Goal: Task Accomplishment & Management: Use online tool/utility

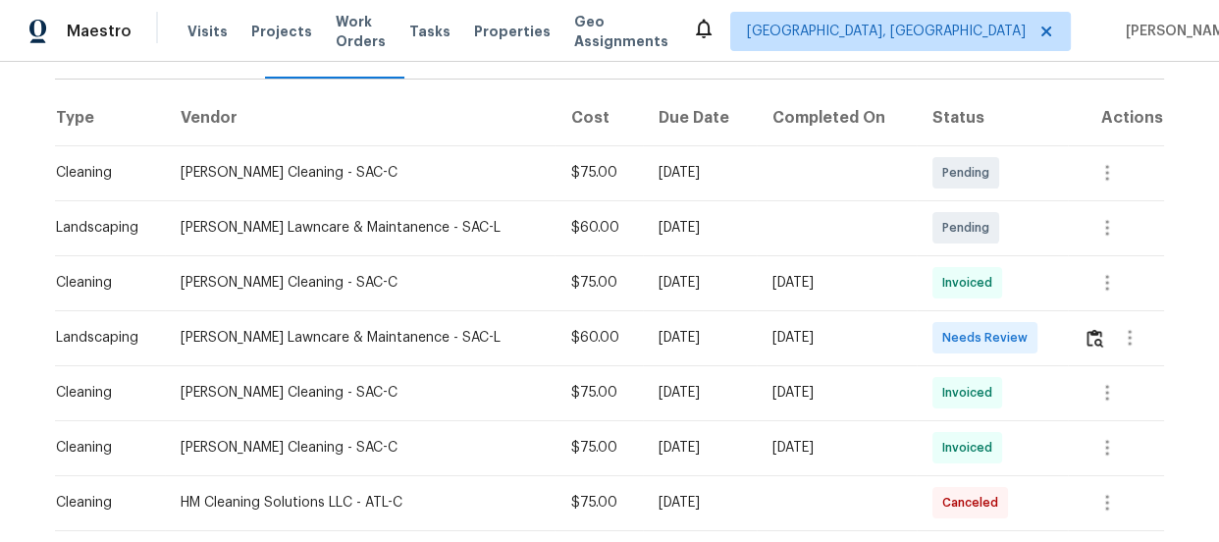
scroll to position [279, 0]
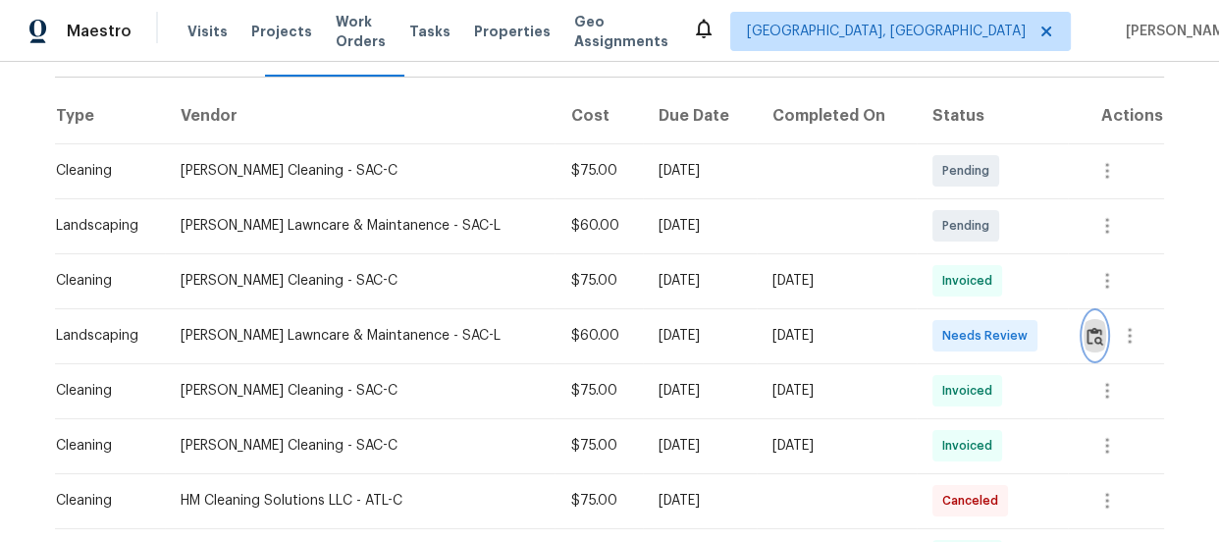
click at [1087, 334] on img "button" at bounding box center [1095, 336] width 17 height 19
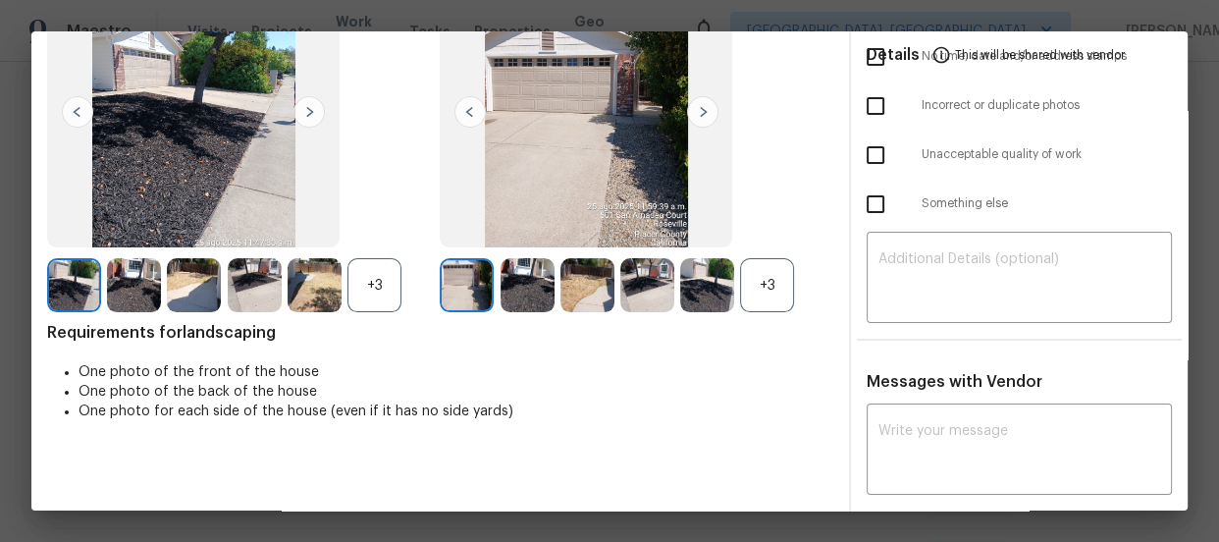
scroll to position [178, 0]
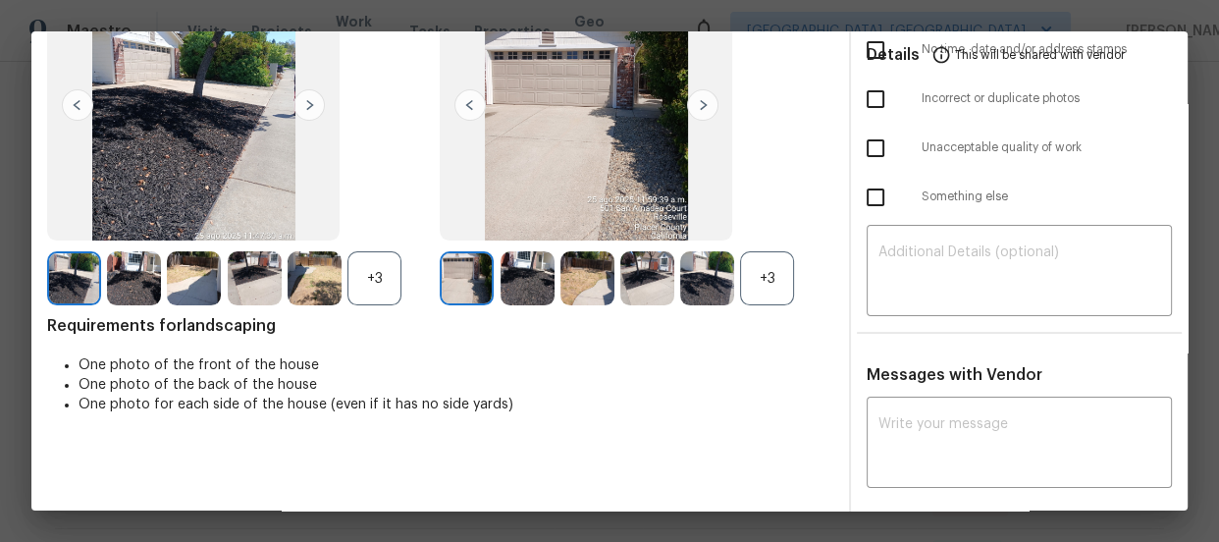
click at [756, 274] on div "+3" at bounding box center [767, 278] width 54 height 54
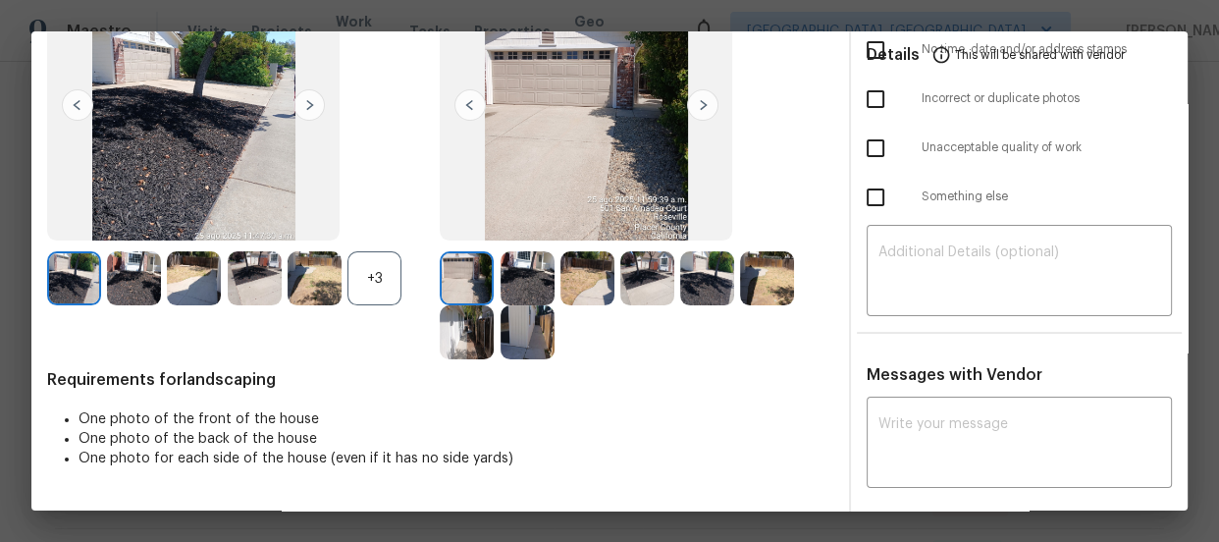
click at [373, 285] on div "+3" at bounding box center [375, 278] width 54 height 54
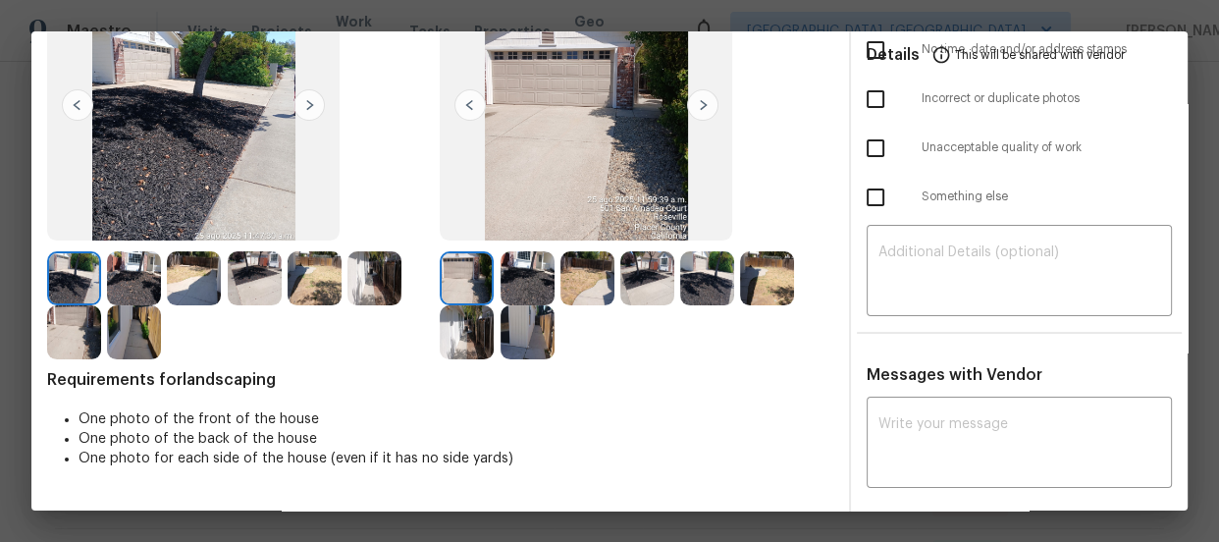
click at [518, 260] on img at bounding box center [528, 278] width 54 height 54
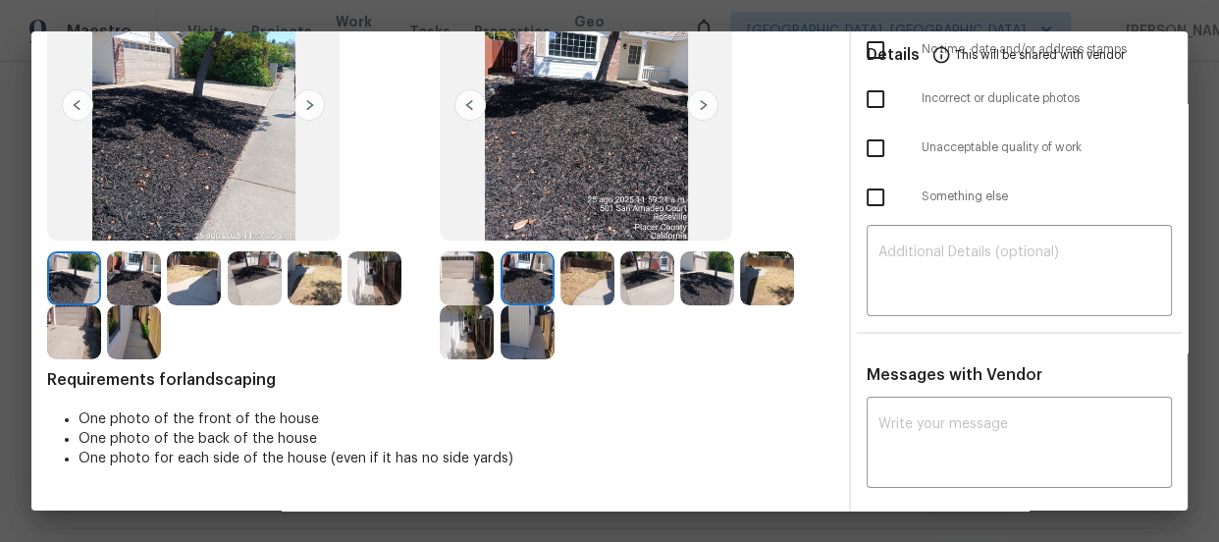
click at [593, 275] on img at bounding box center [588, 278] width 54 height 54
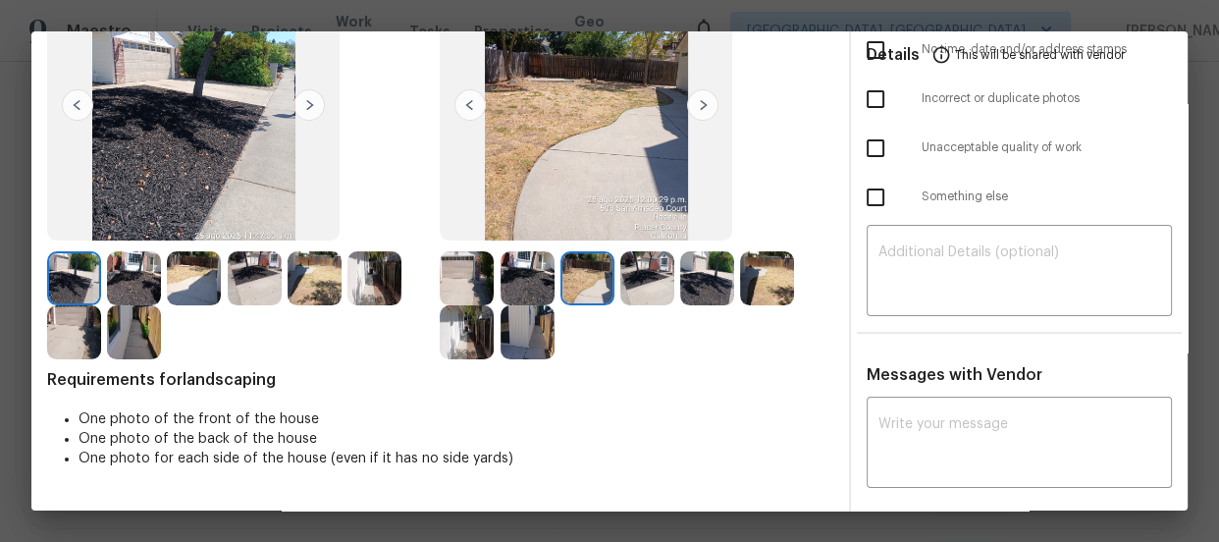
click at [628, 275] on img at bounding box center [648, 278] width 54 height 54
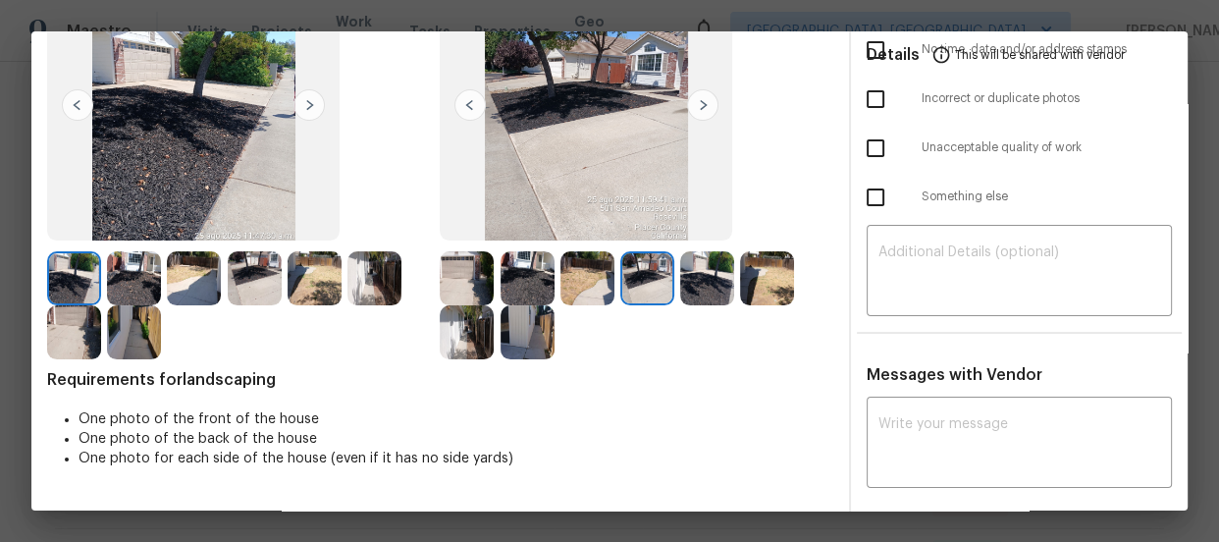
click at [695, 268] on img at bounding box center [707, 278] width 54 height 54
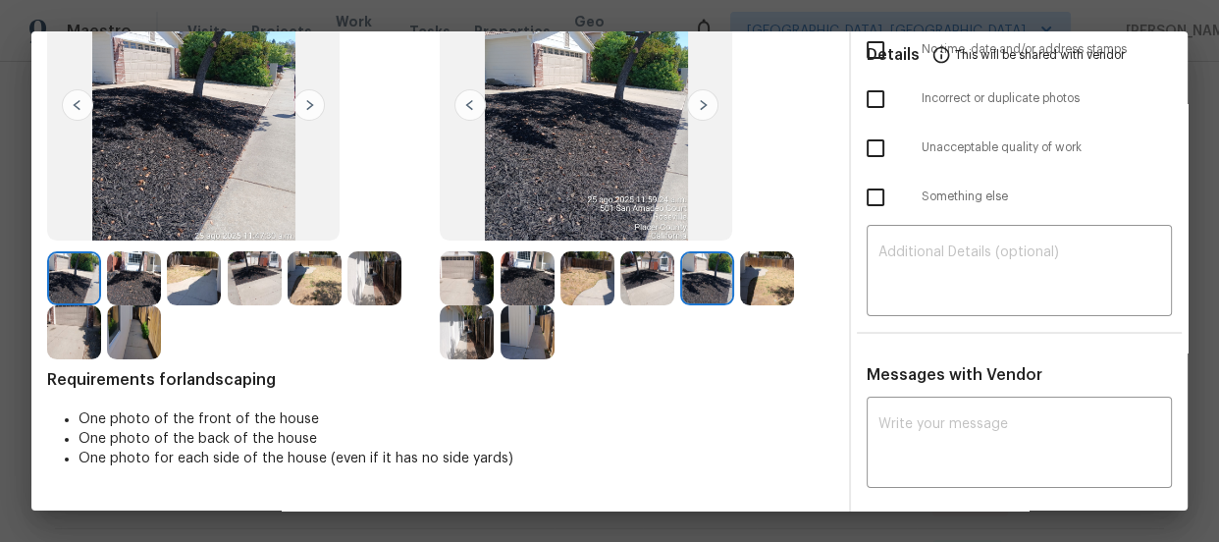
click at [757, 278] on img at bounding box center [767, 278] width 54 height 54
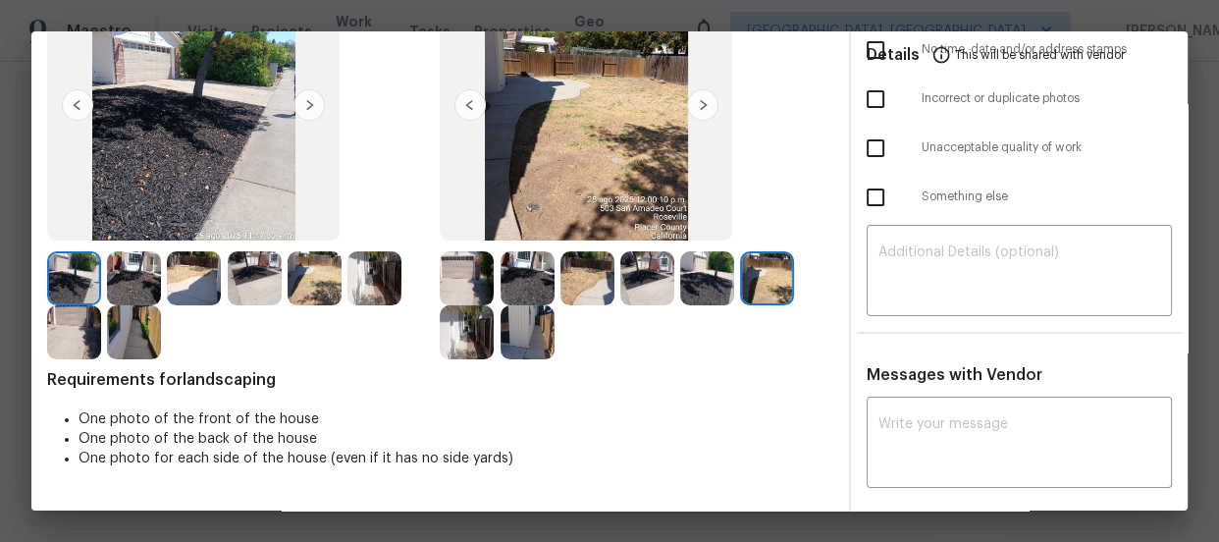
click at [433, 327] on div at bounding box center [243, 305] width 393 height 108
click at [465, 325] on img at bounding box center [467, 332] width 54 height 54
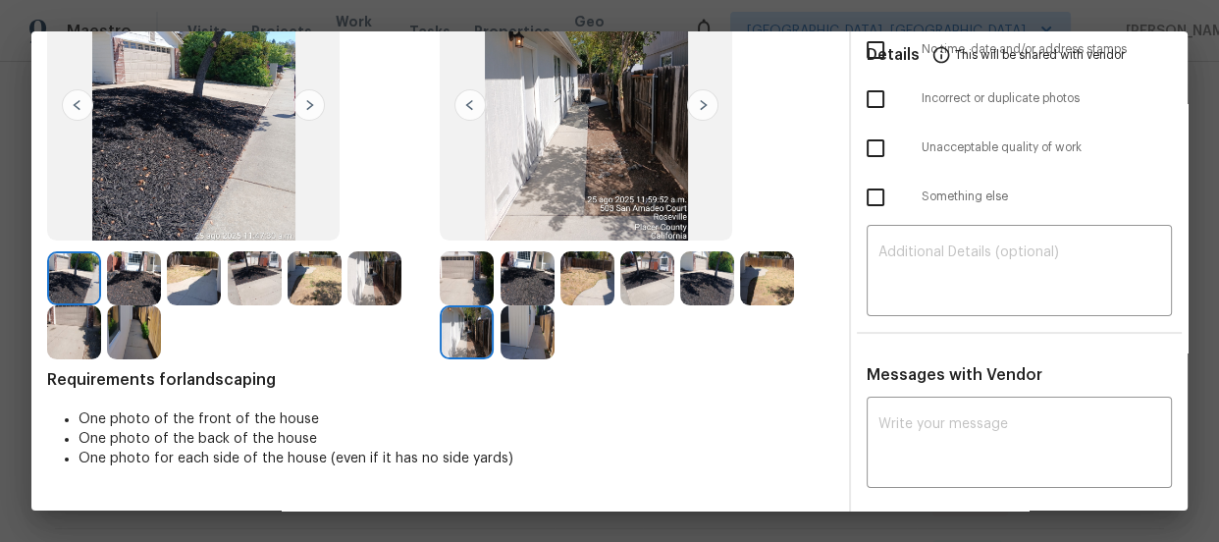
click at [512, 328] on img at bounding box center [528, 332] width 54 height 54
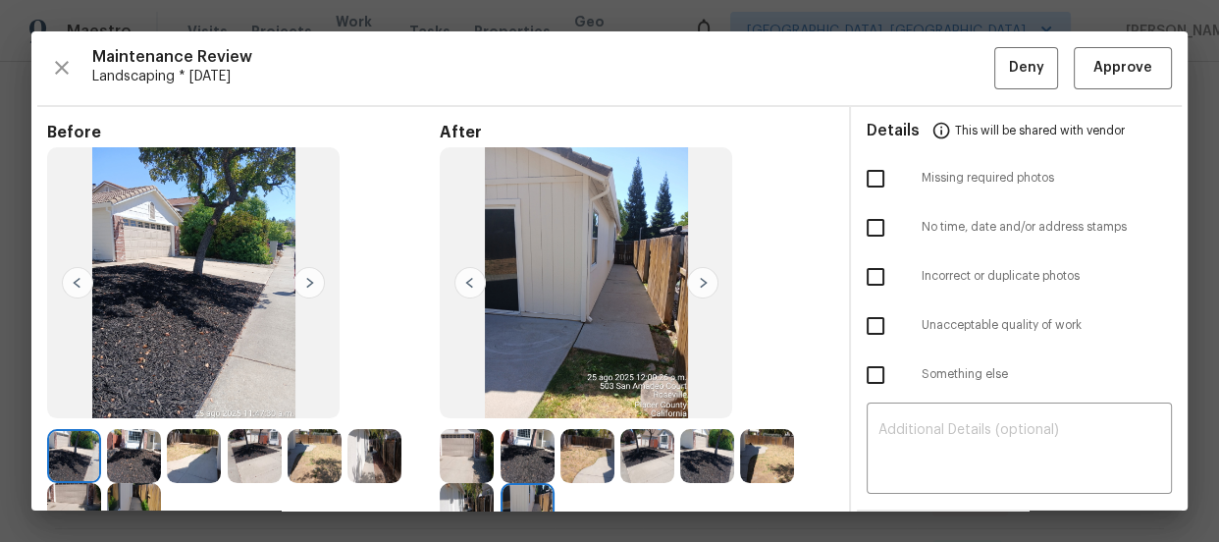
scroll to position [0, 0]
click at [1130, 79] on span "Approve" at bounding box center [1123, 68] width 59 height 25
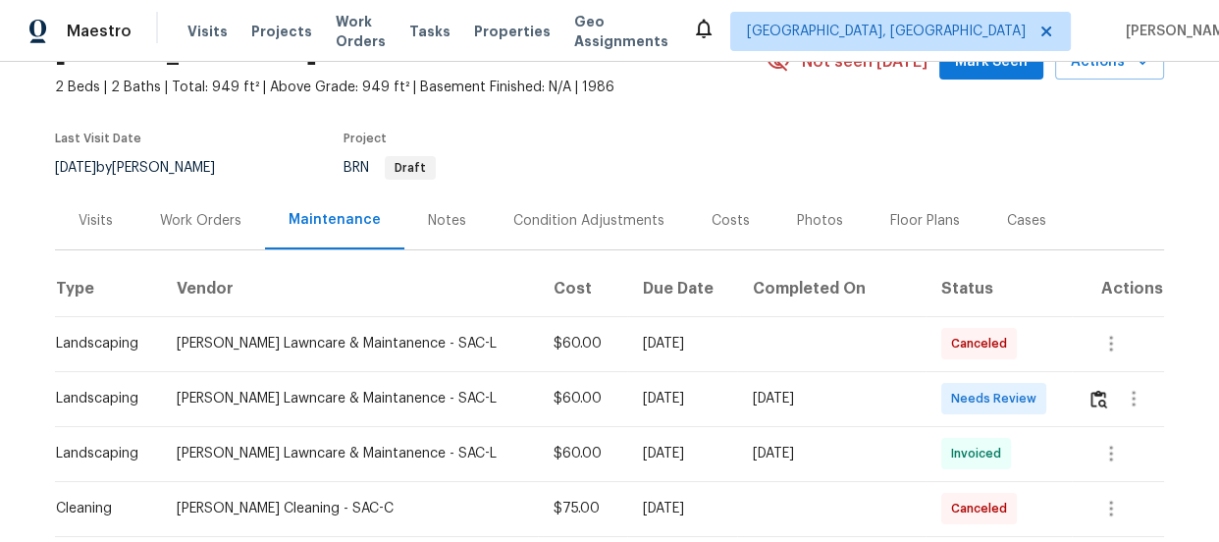
scroll to position [356, 0]
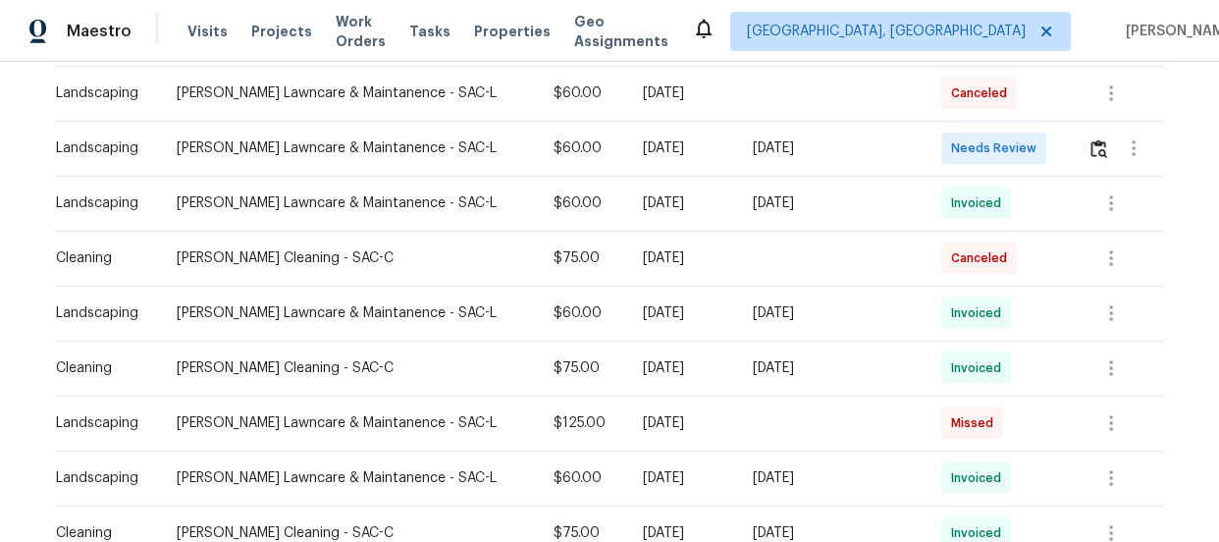
click at [1075, 152] on td at bounding box center [1118, 148] width 92 height 55
click at [1088, 152] on button "button" at bounding box center [1099, 148] width 23 height 47
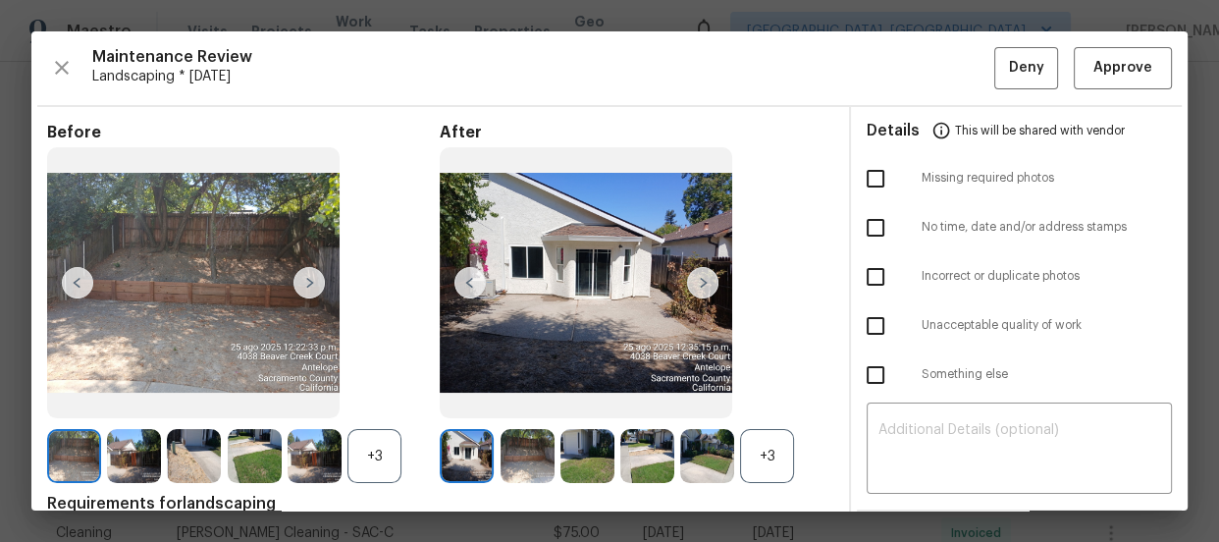
scroll to position [178, 0]
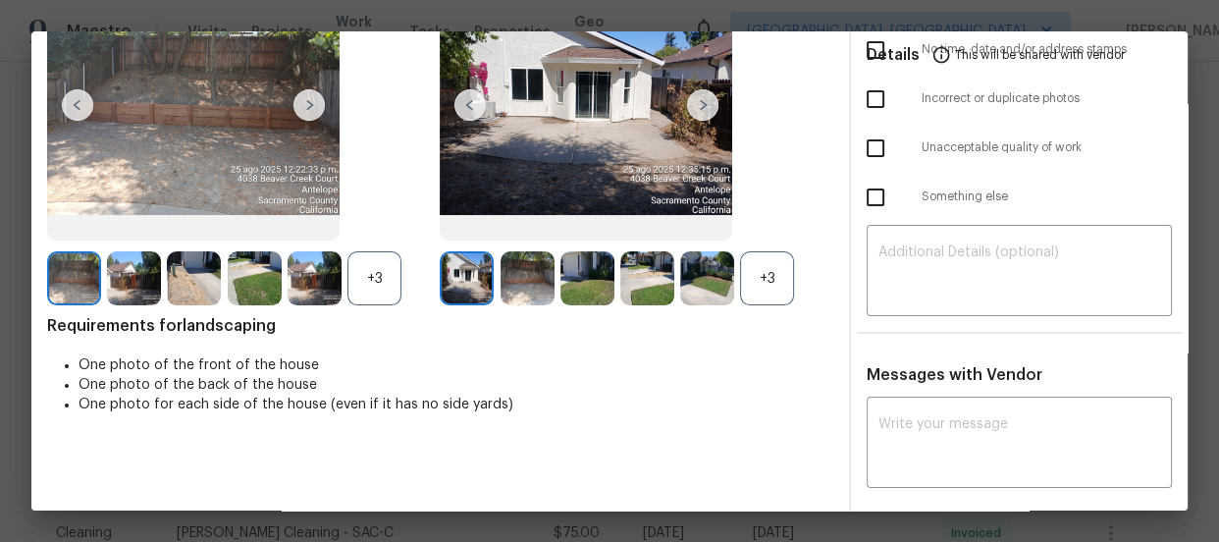
click at [761, 279] on div "+3" at bounding box center [767, 278] width 54 height 54
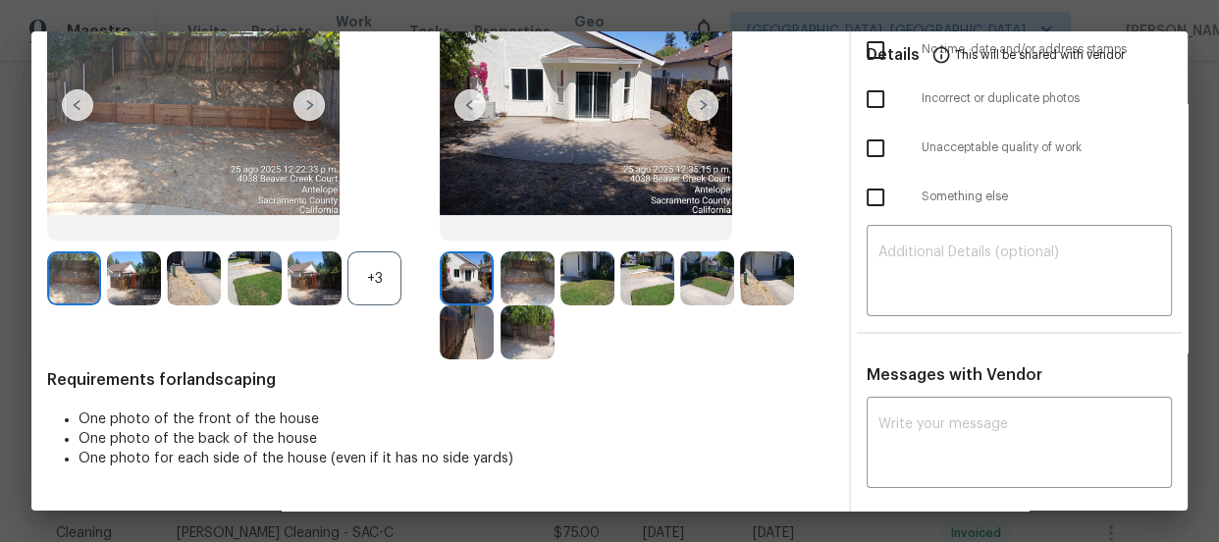
click at [390, 291] on div "+3" at bounding box center [375, 278] width 54 height 54
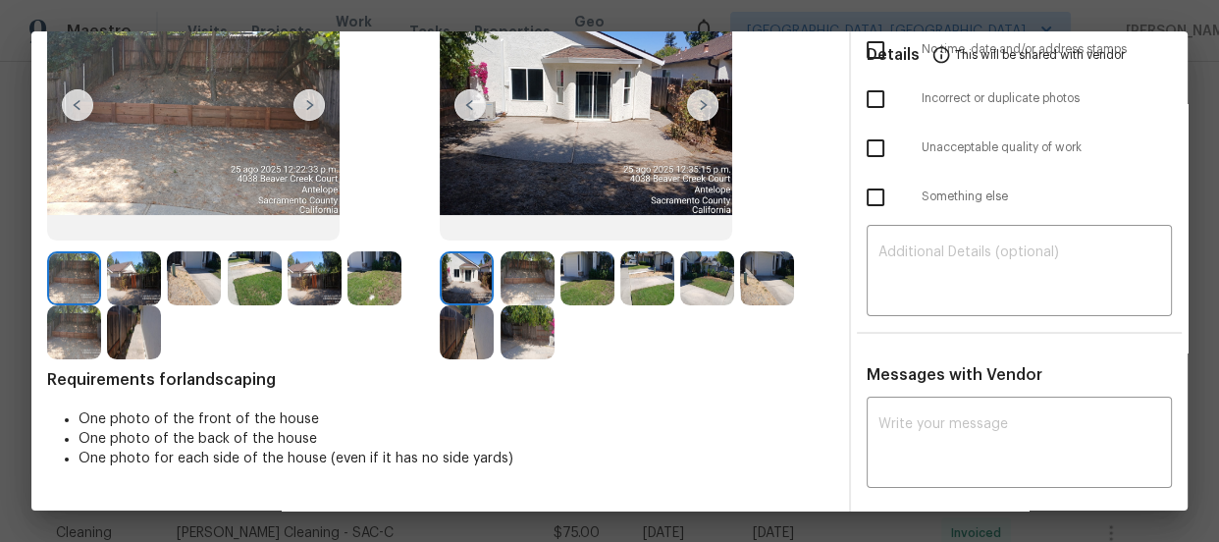
click at [517, 286] on img at bounding box center [528, 278] width 54 height 54
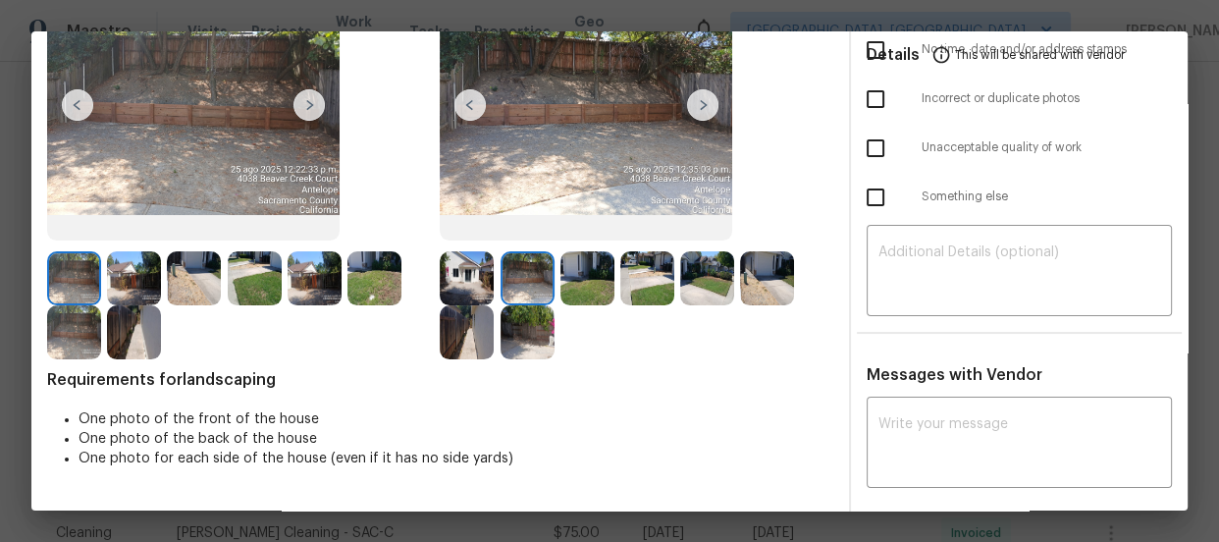
click at [577, 281] on img at bounding box center [588, 278] width 54 height 54
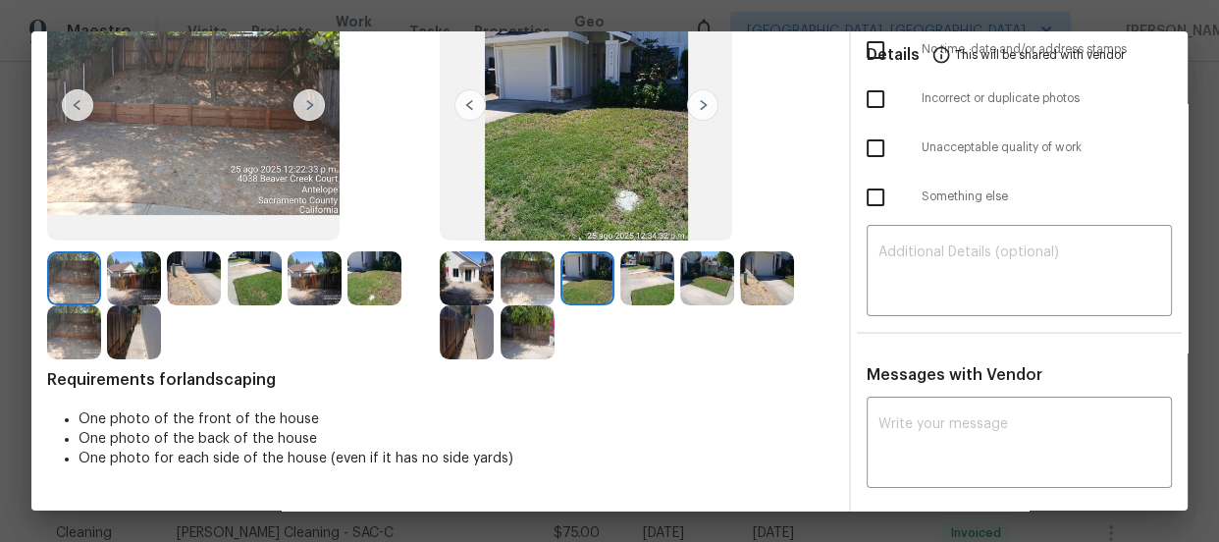
click at [658, 281] on img at bounding box center [648, 278] width 54 height 54
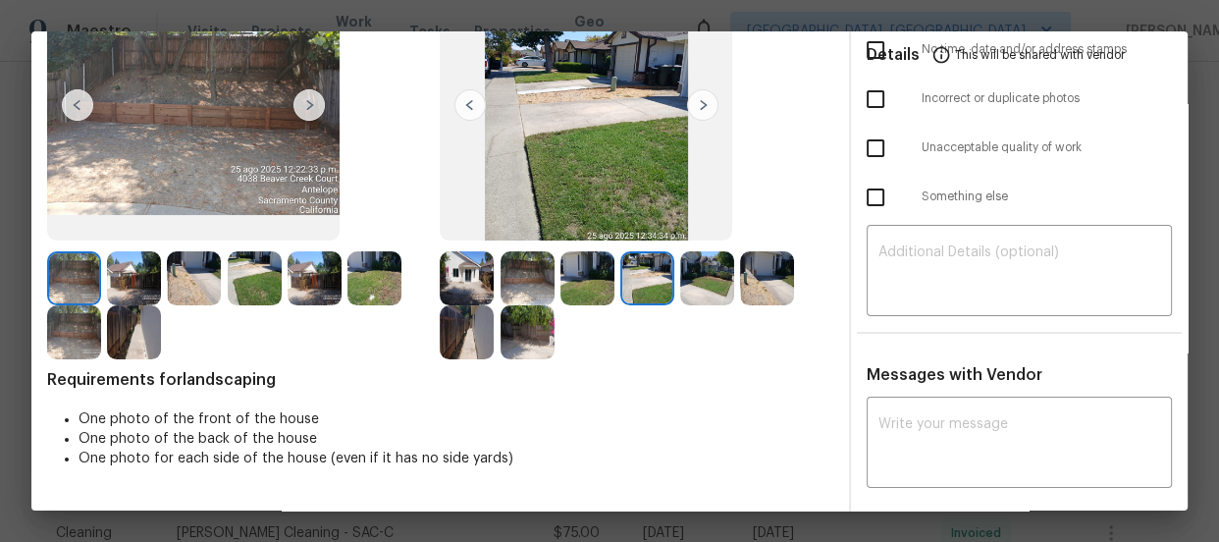
click at [712, 275] on img at bounding box center [707, 278] width 54 height 54
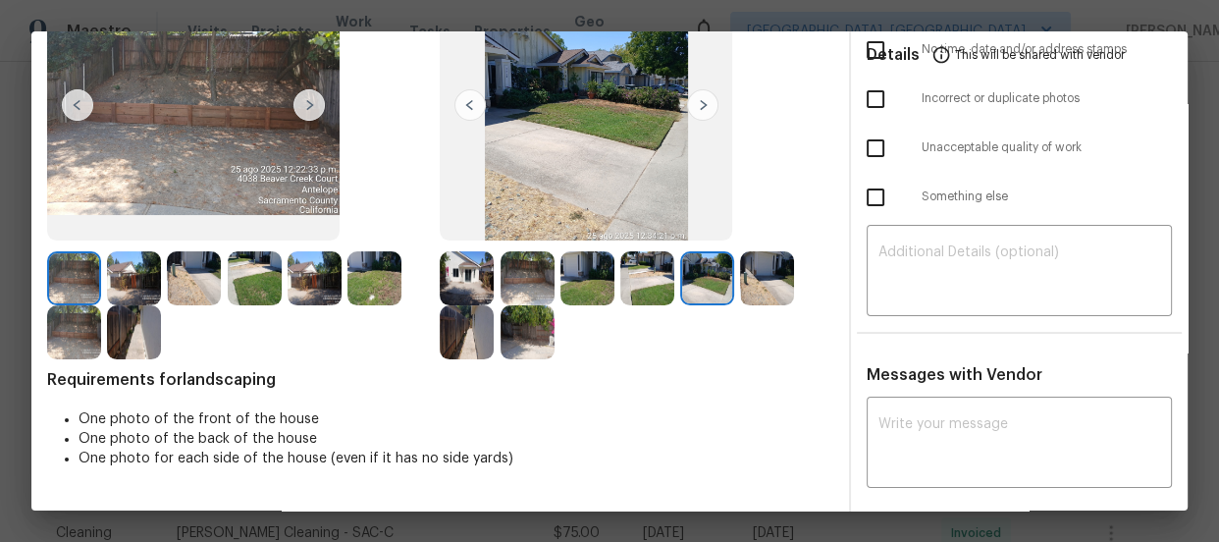
click at [748, 271] on img at bounding box center [767, 278] width 54 height 54
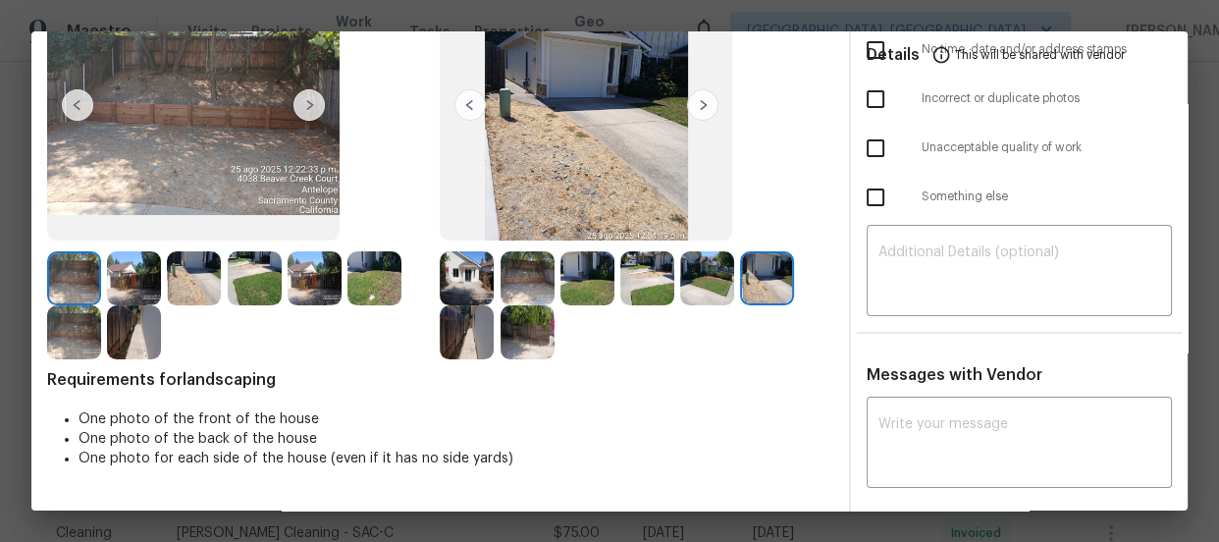
click at [456, 337] on img at bounding box center [467, 332] width 54 height 54
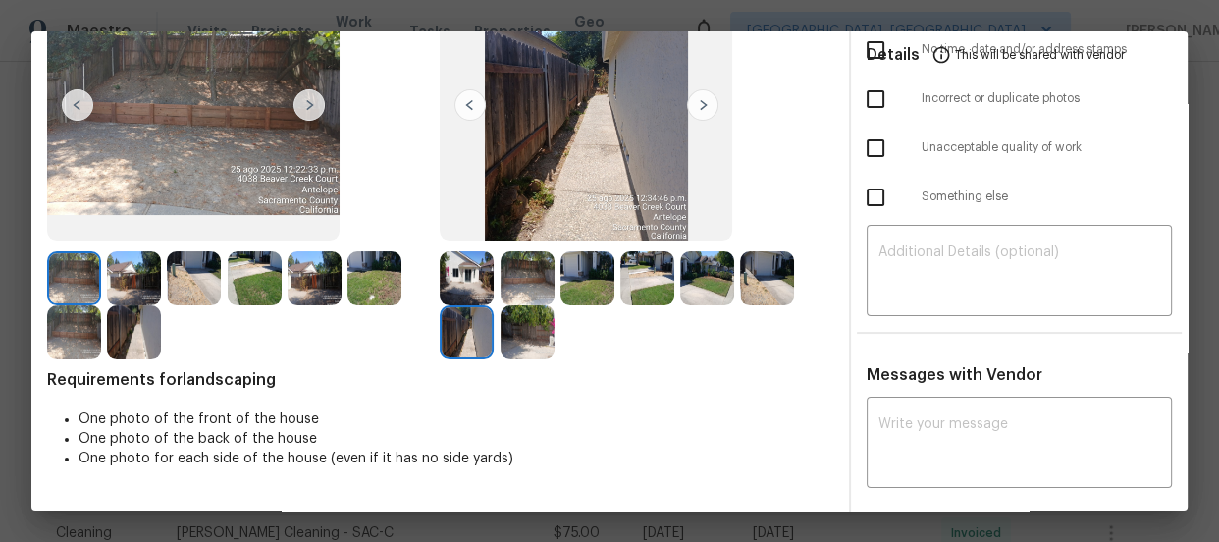
click at [513, 328] on img at bounding box center [528, 332] width 54 height 54
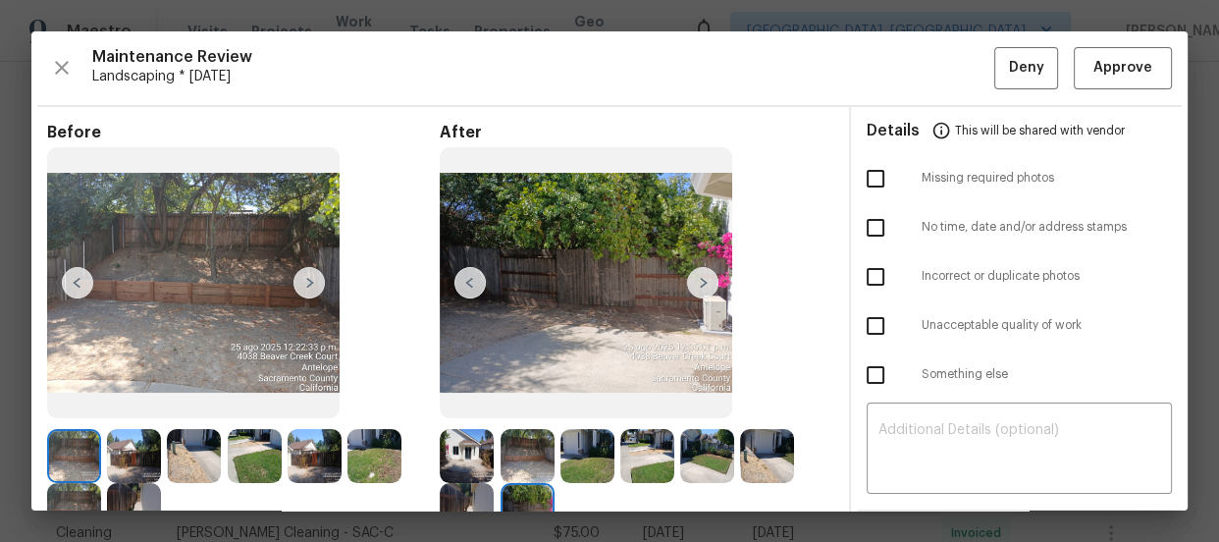
scroll to position [0, 0]
click at [1114, 59] on span "Approve" at bounding box center [1123, 68] width 59 height 25
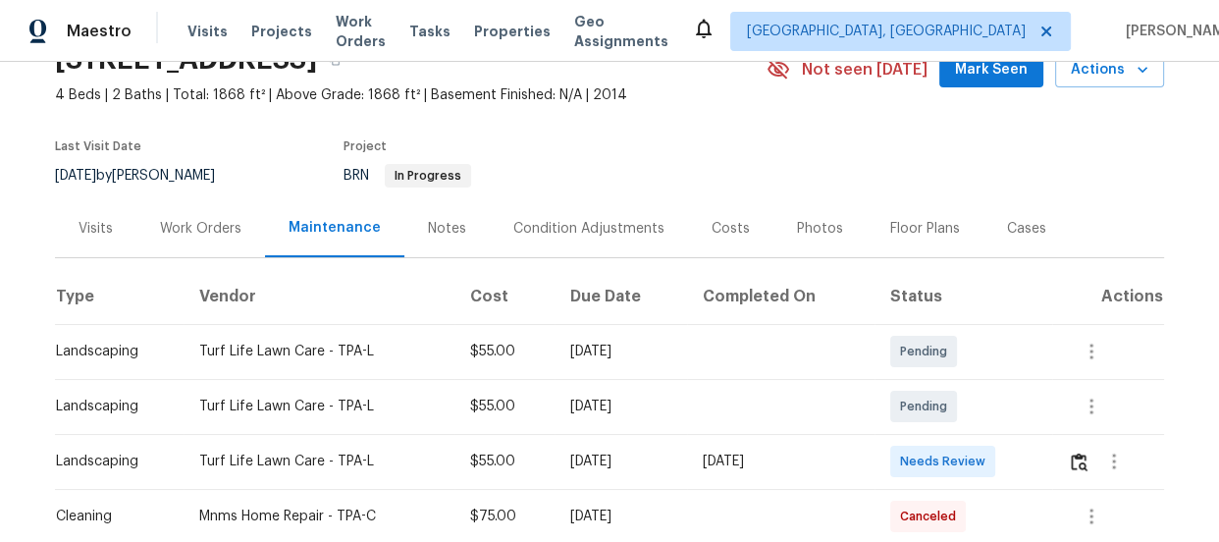
scroll to position [356, 0]
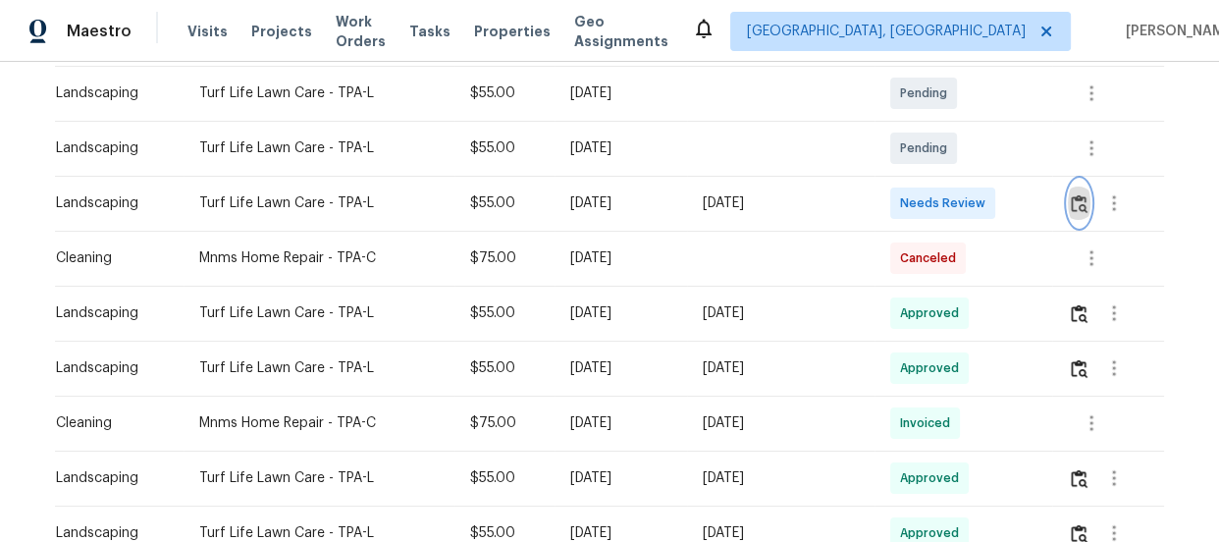
click at [1076, 204] on img "button" at bounding box center [1079, 203] width 17 height 19
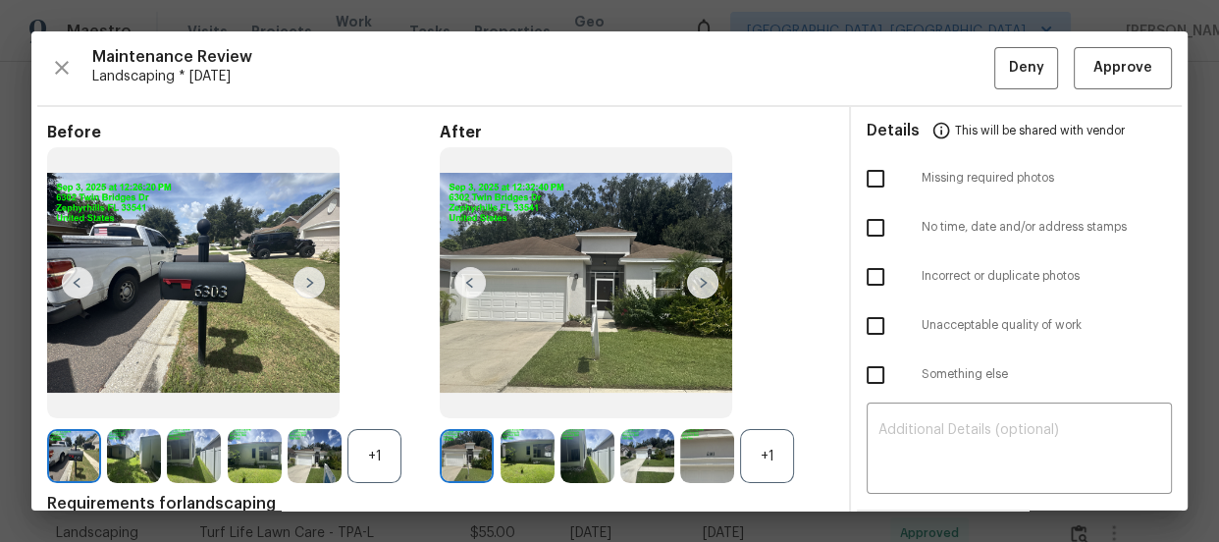
click at [762, 451] on div "+1" at bounding box center [767, 456] width 54 height 54
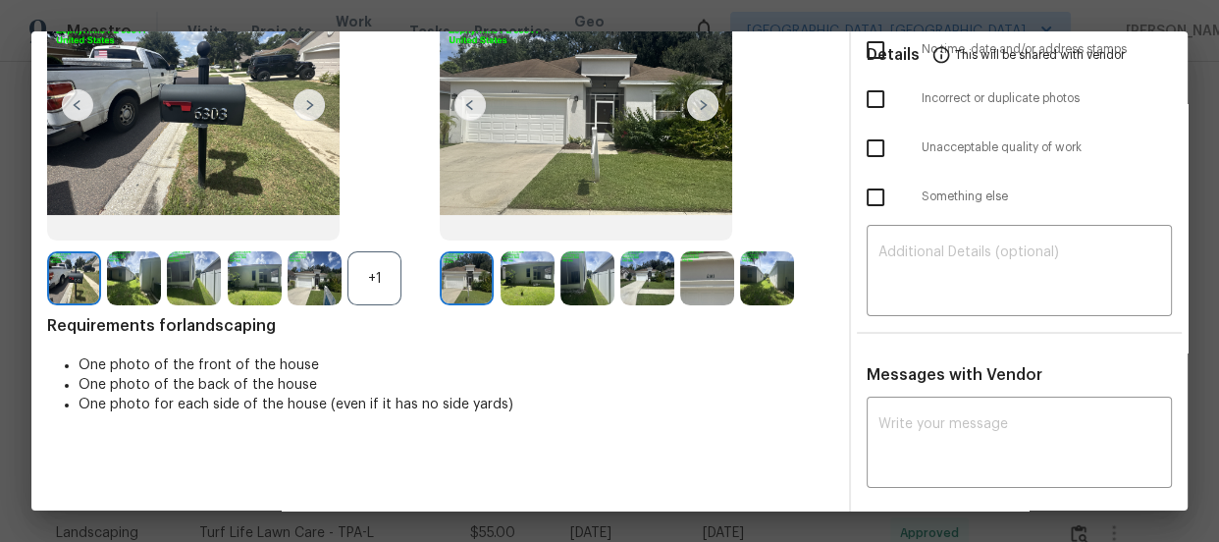
click at [400, 269] on div "+1" at bounding box center [375, 278] width 54 height 54
click at [510, 283] on img at bounding box center [528, 278] width 54 height 54
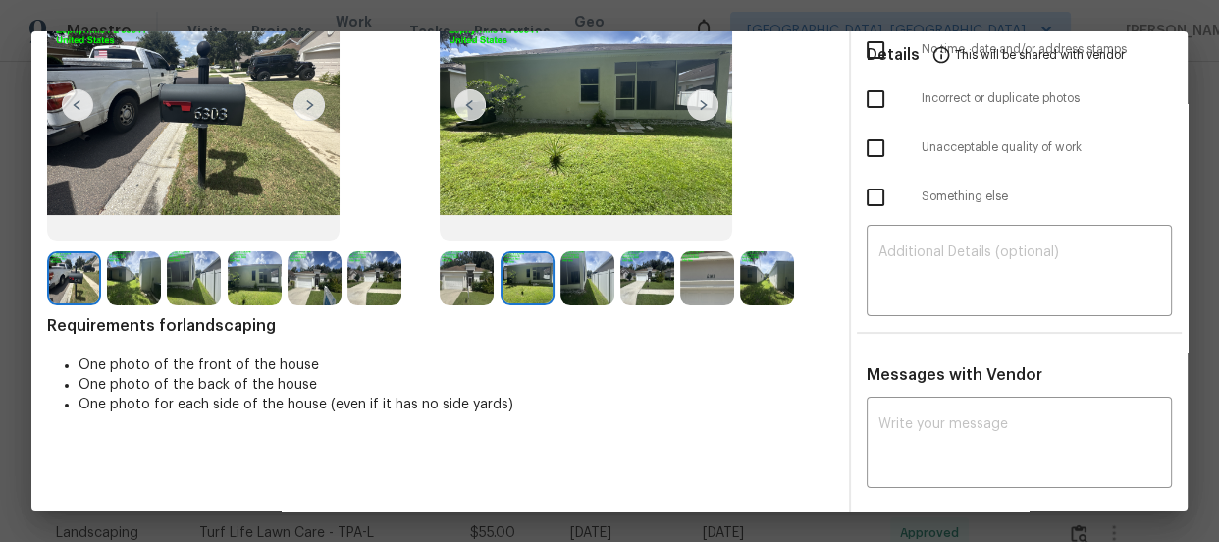
drag, startPoint x: 589, startPoint y: 285, endPoint x: 631, endPoint y: 296, distance: 43.6
click at [589, 284] on img at bounding box center [588, 278] width 54 height 54
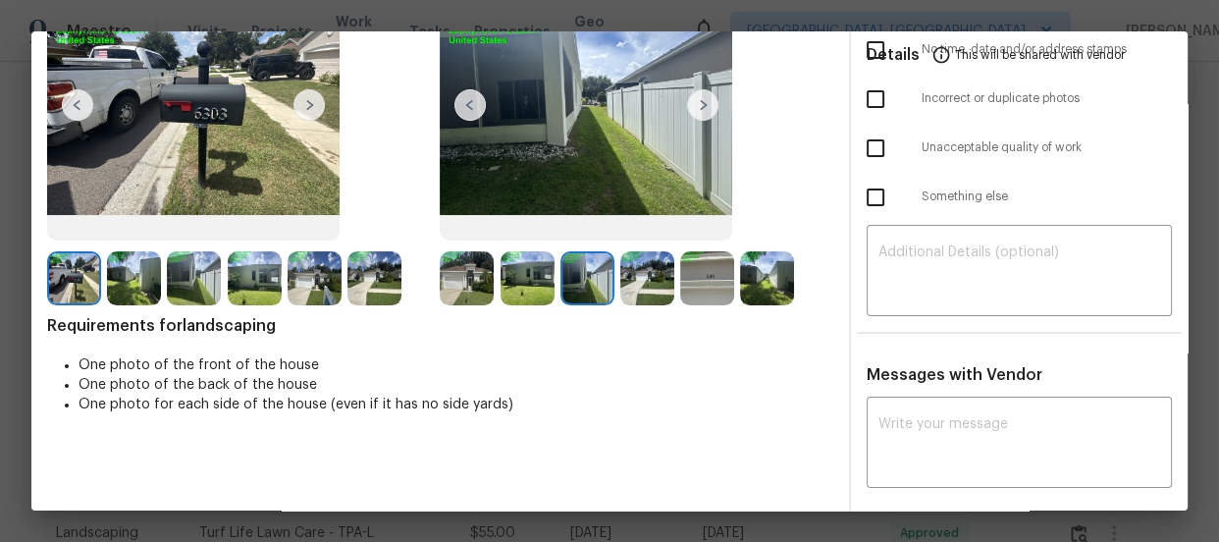
click at [668, 296] on img at bounding box center [648, 278] width 54 height 54
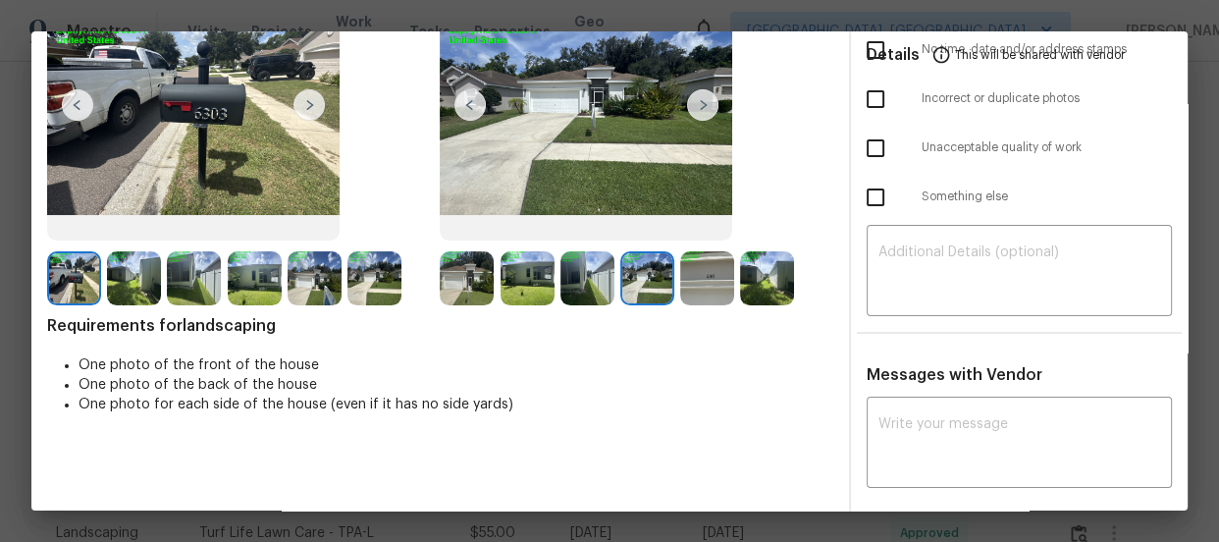
click at [709, 285] on img at bounding box center [707, 278] width 54 height 54
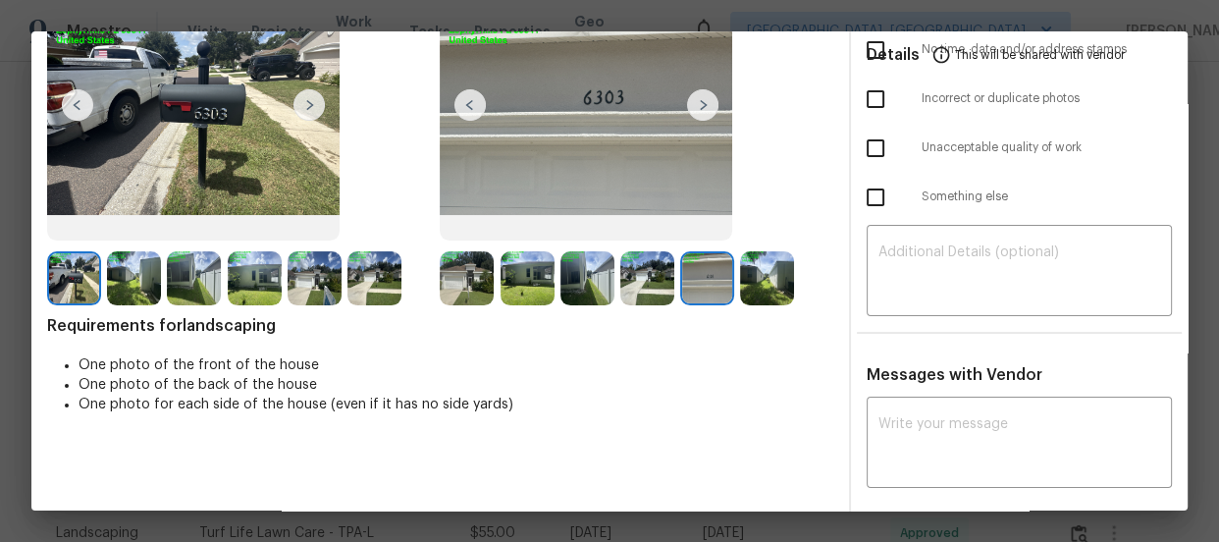
click at [756, 285] on img at bounding box center [767, 278] width 54 height 54
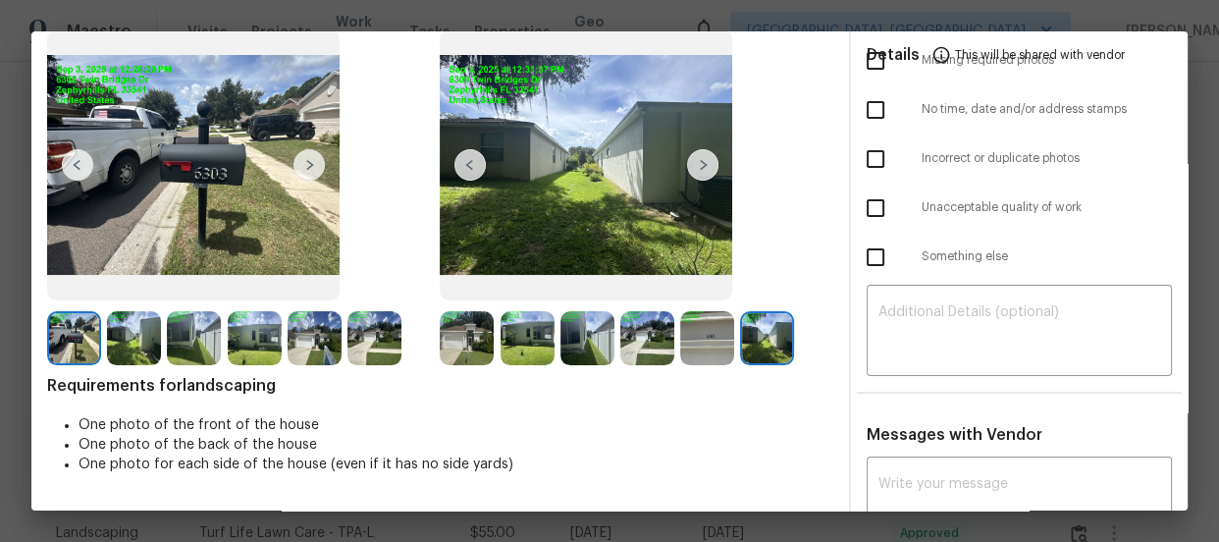
scroll to position [0, 0]
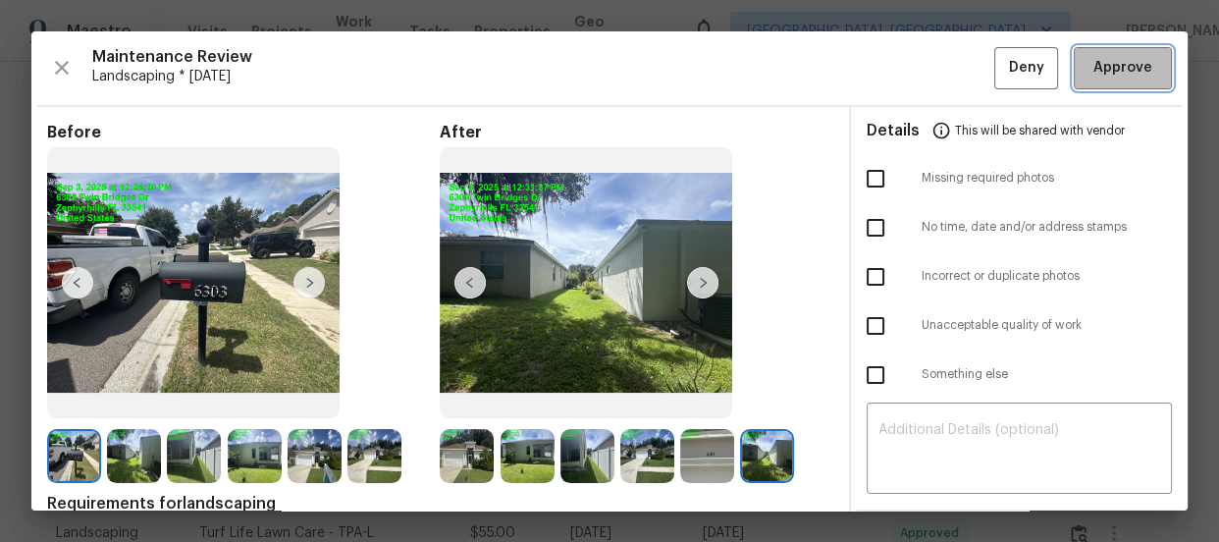
click at [1108, 61] on span "Approve" at bounding box center [1123, 68] width 59 height 25
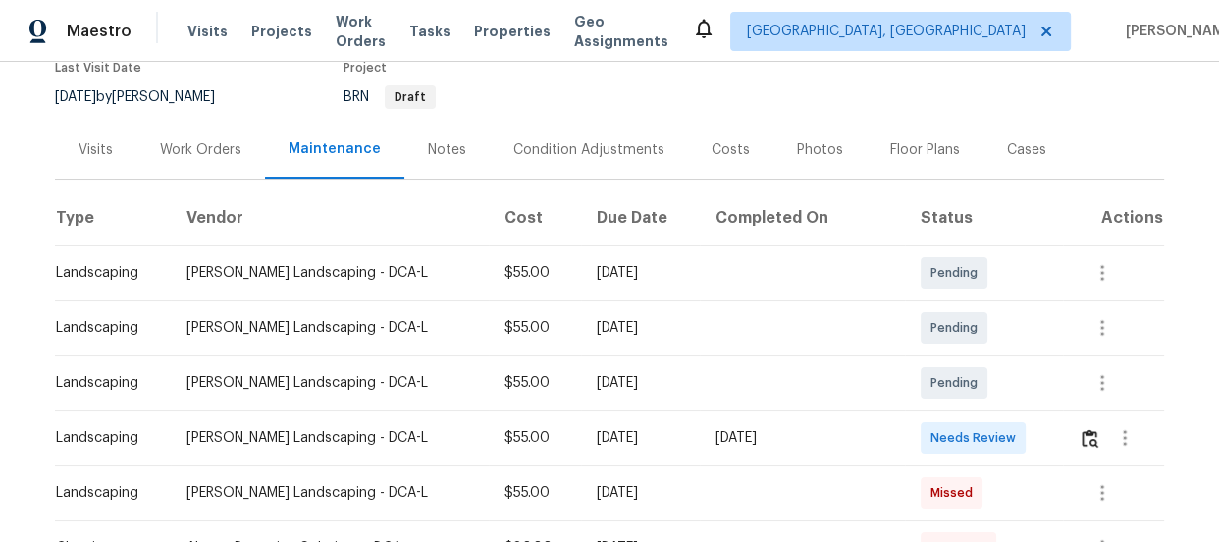
scroll to position [178, 0]
click at [1087, 428] on img "button" at bounding box center [1090, 437] width 17 height 19
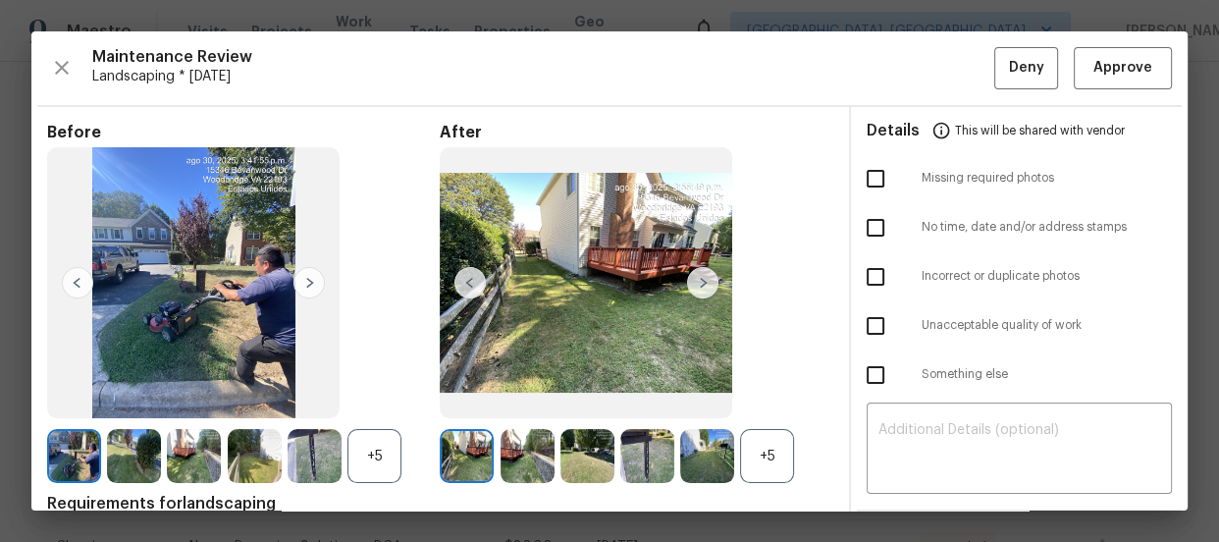
scroll to position [88, 0]
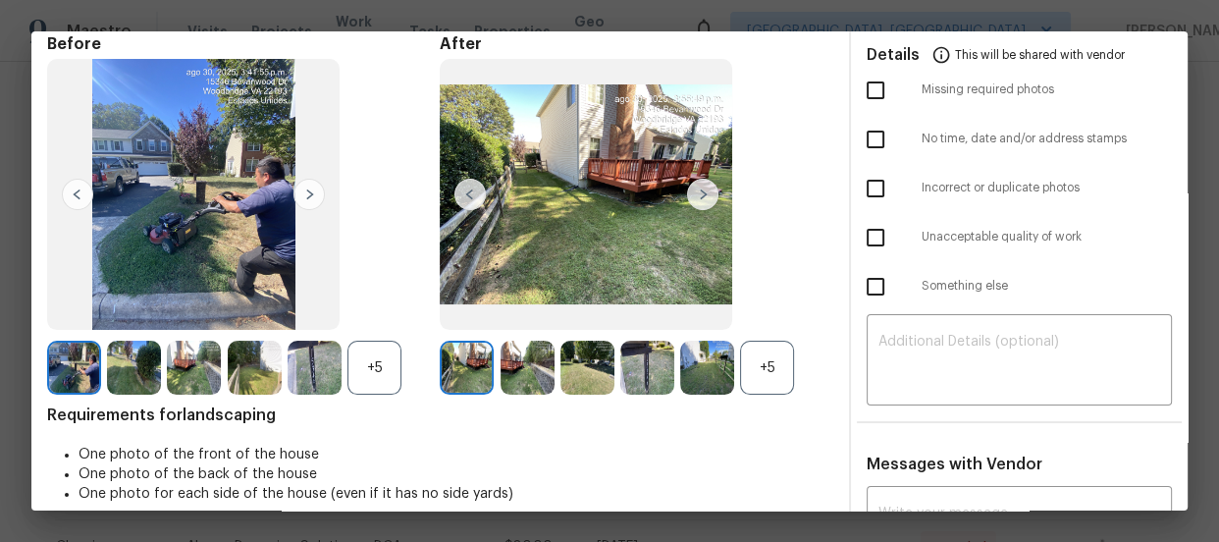
click at [759, 348] on div "+5" at bounding box center [767, 368] width 54 height 54
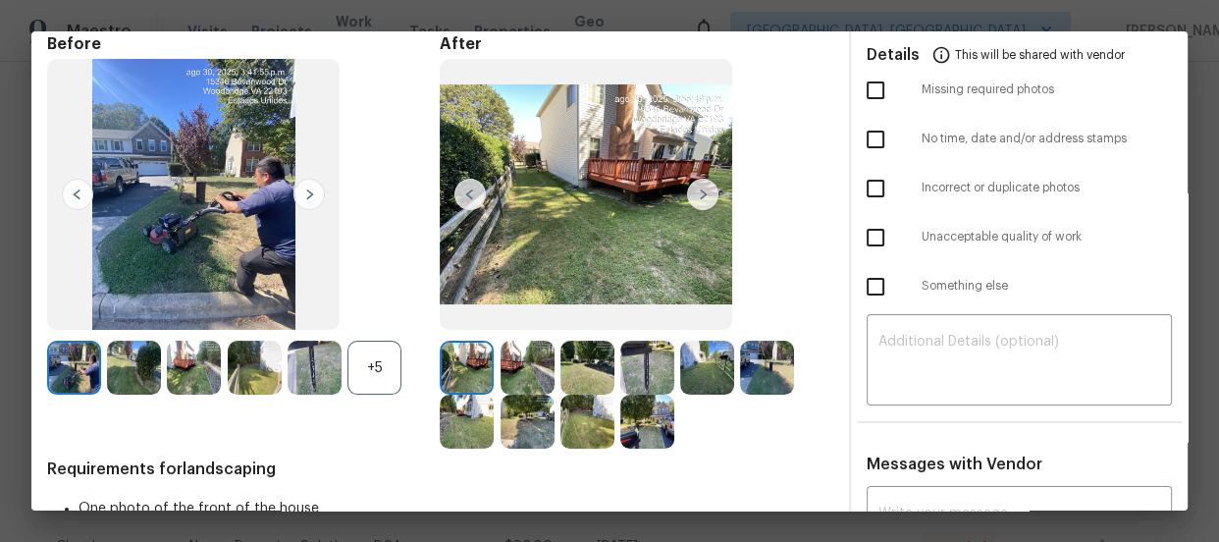
click at [365, 373] on div "+5" at bounding box center [375, 368] width 54 height 54
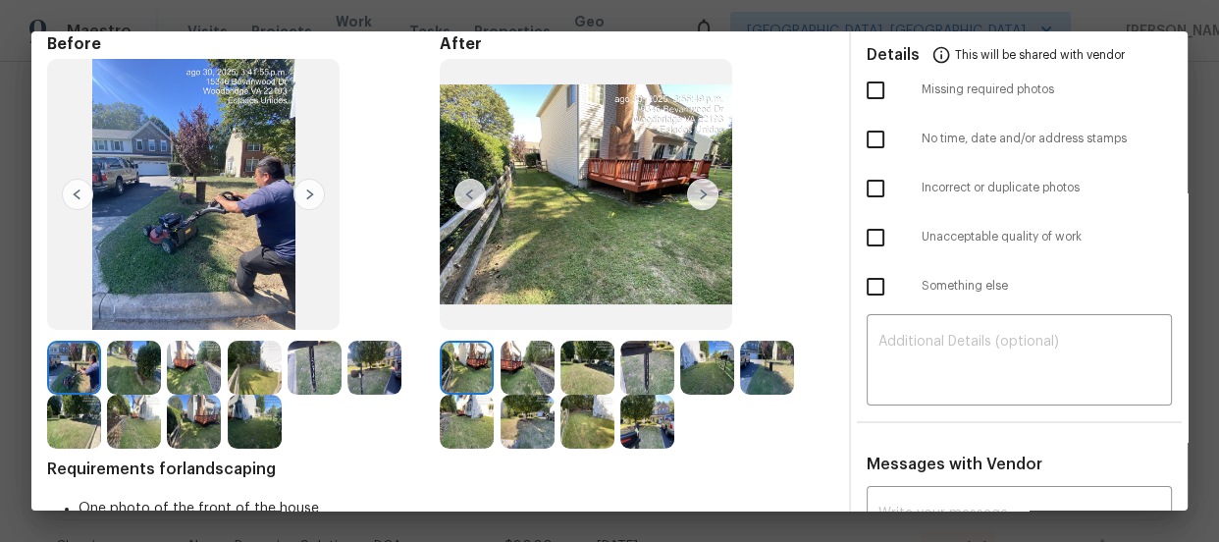
click at [512, 366] on img at bounding box center [528, 368] width 54 height 54
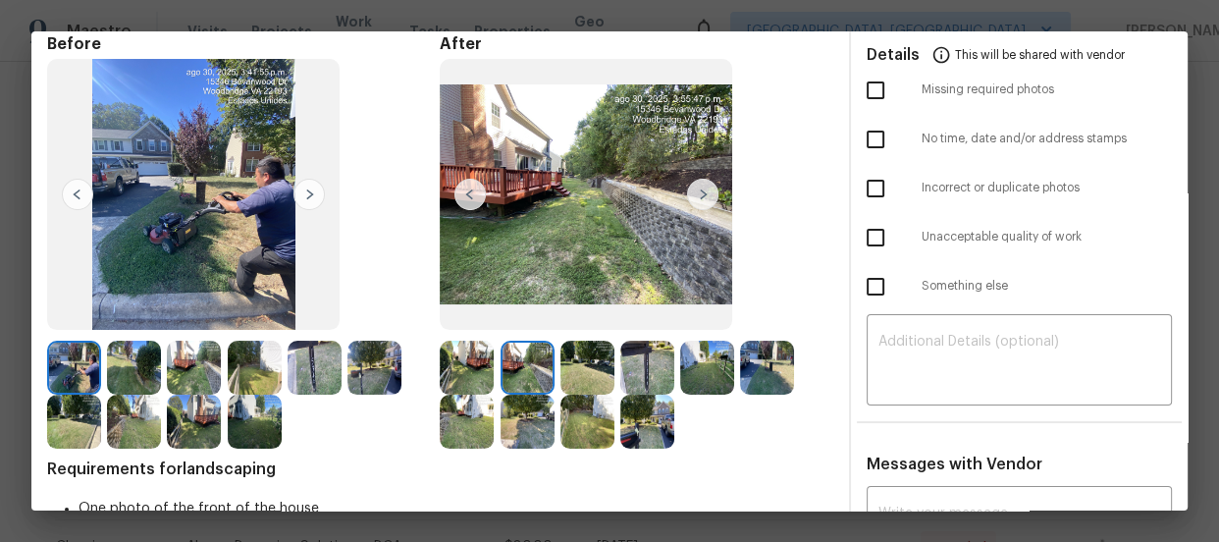
click at [576, 369] on img at bounding box center [588, 368] width 54 height 54
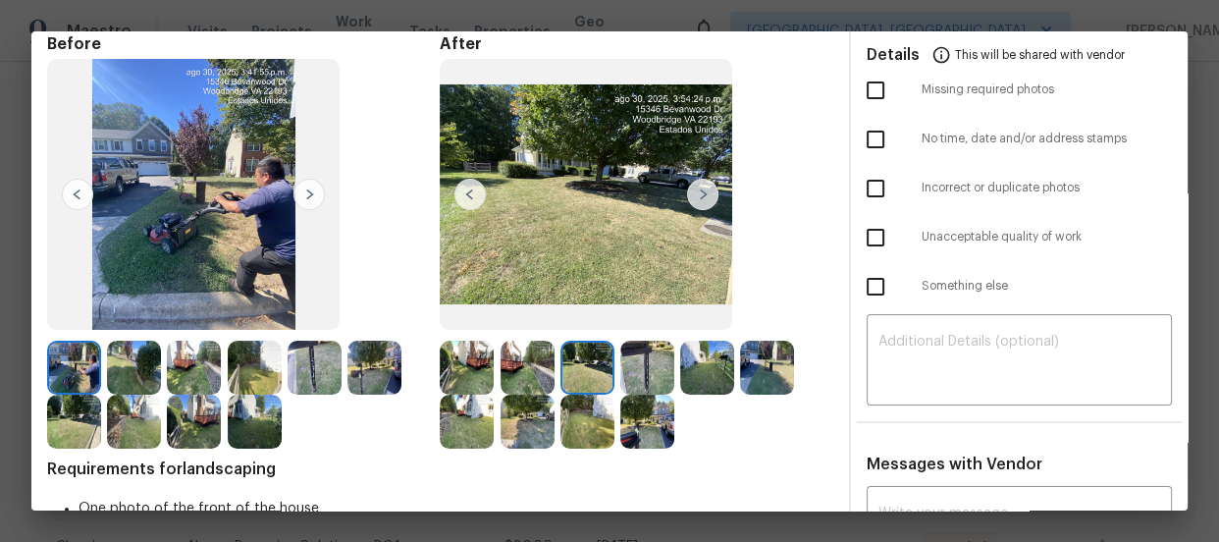
click at [626, 374] on img at bounding box center [648, 368] width 54 height 54
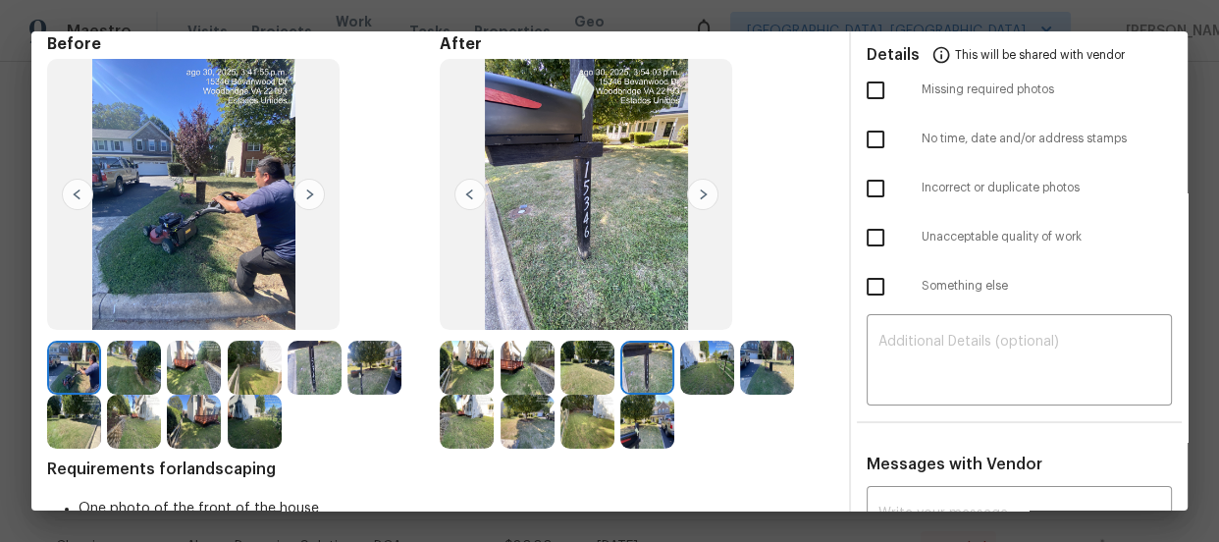
click at [701, 379] on img at bounding box center [707, 368] width 54 height 54
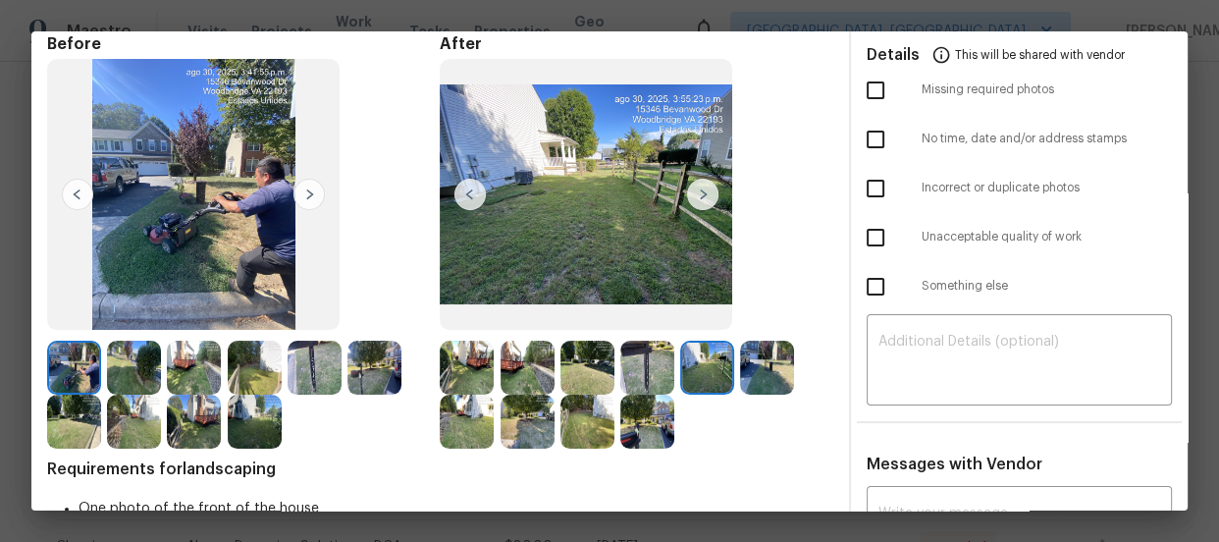
click at [752, 376] on img at bounding box center [767, 368] width 54 height 54
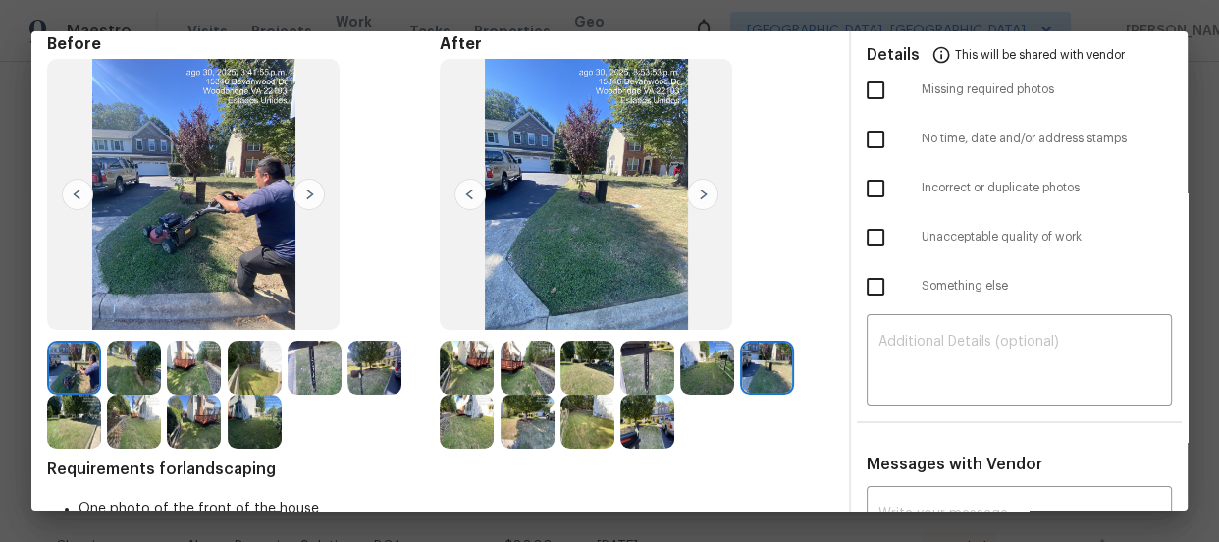
click at [453, 428] on img at bounding box center [467, 422] width 54 height 54
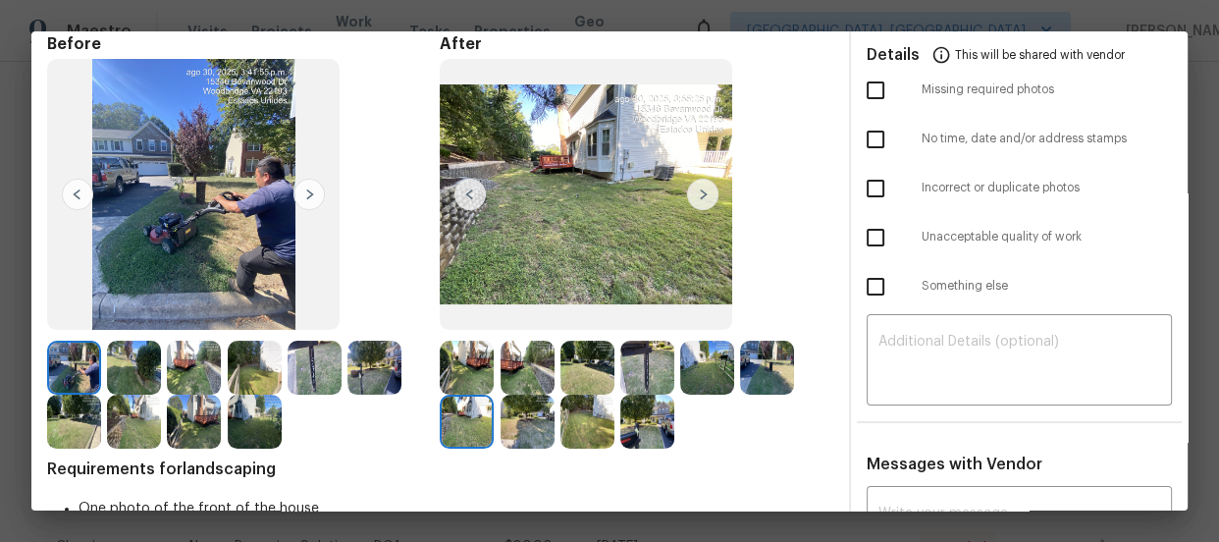
click at [515, 412] on img at bounding box center [528, 422] width 54 height 54
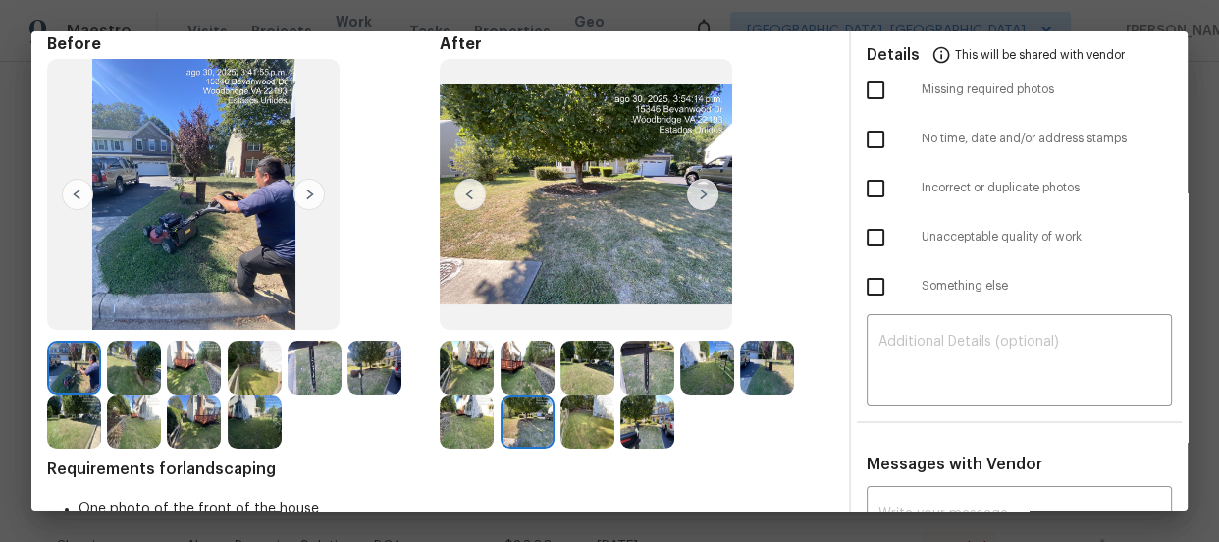
click at [562, 416] on img at bounding box center [588, 422] width 54 height 54
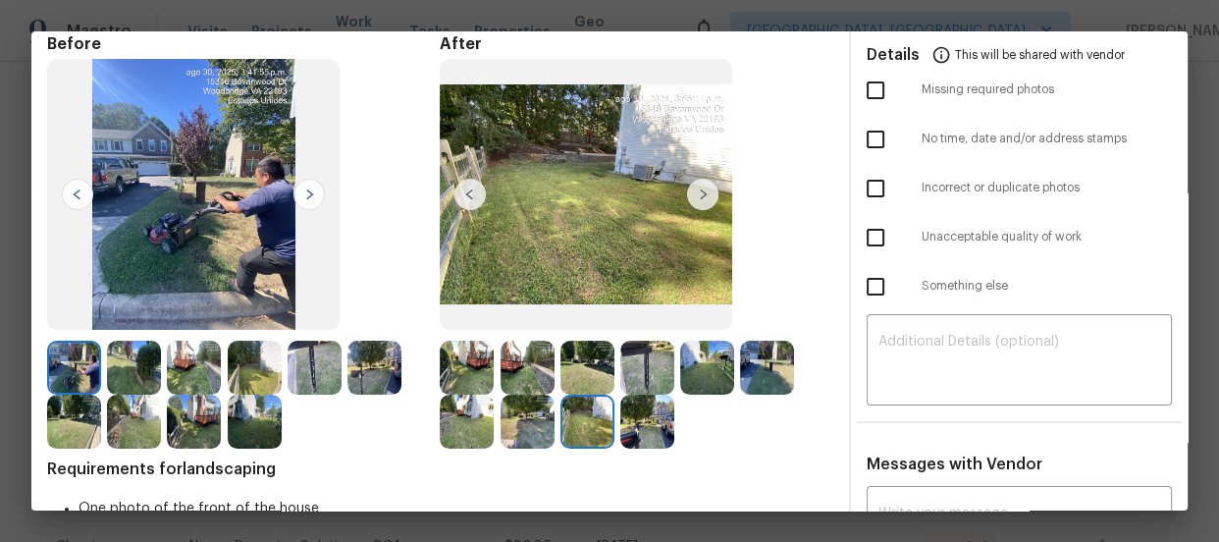
click at [645, 431] on img at bounding box center [648, 422] width 54 height 54
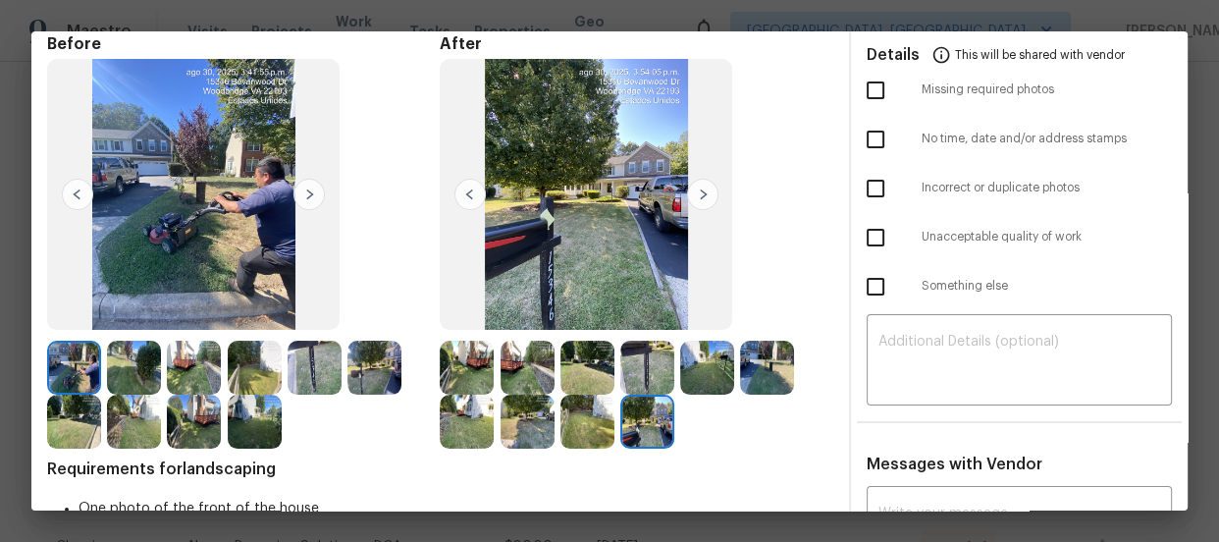
scroll to position [0, 0]
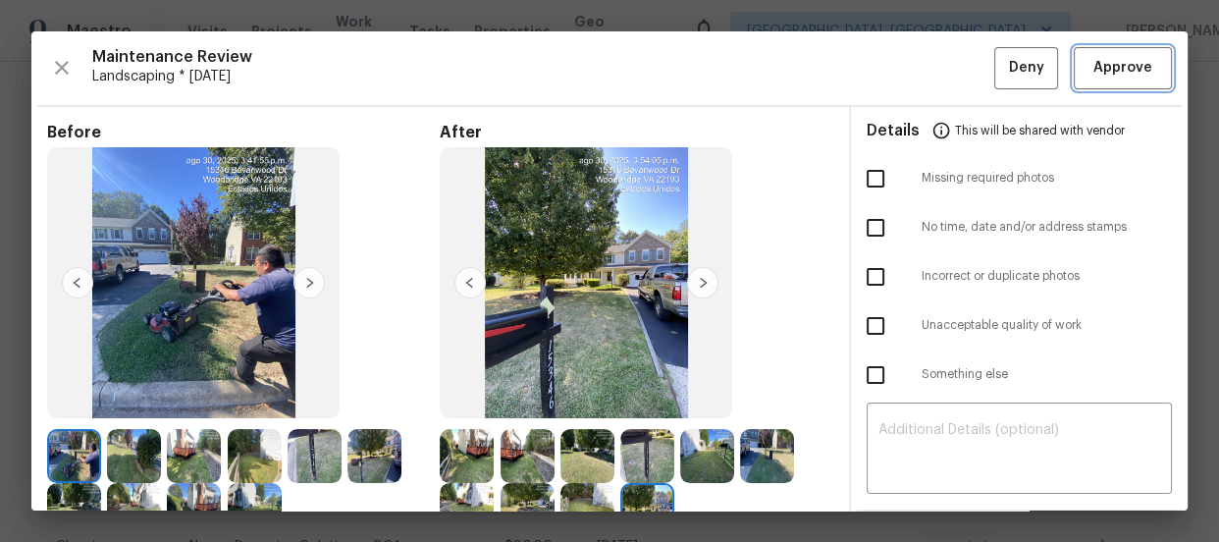
click at [1082, 52] on button "Approve" at bounding box center [1123, 68] width 98 height 42
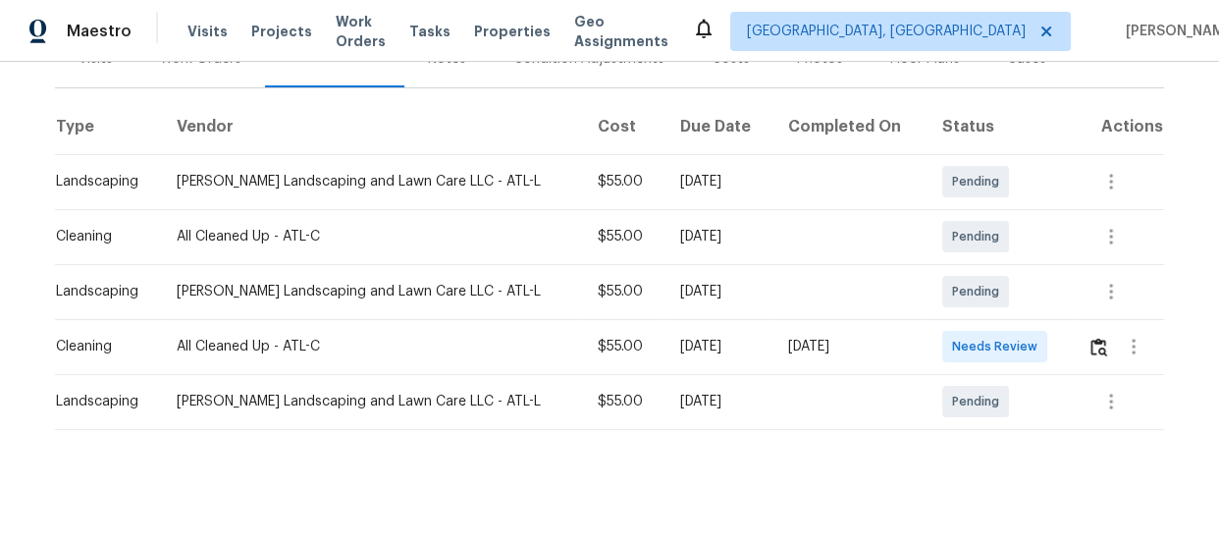
scroll to position [286, 0]
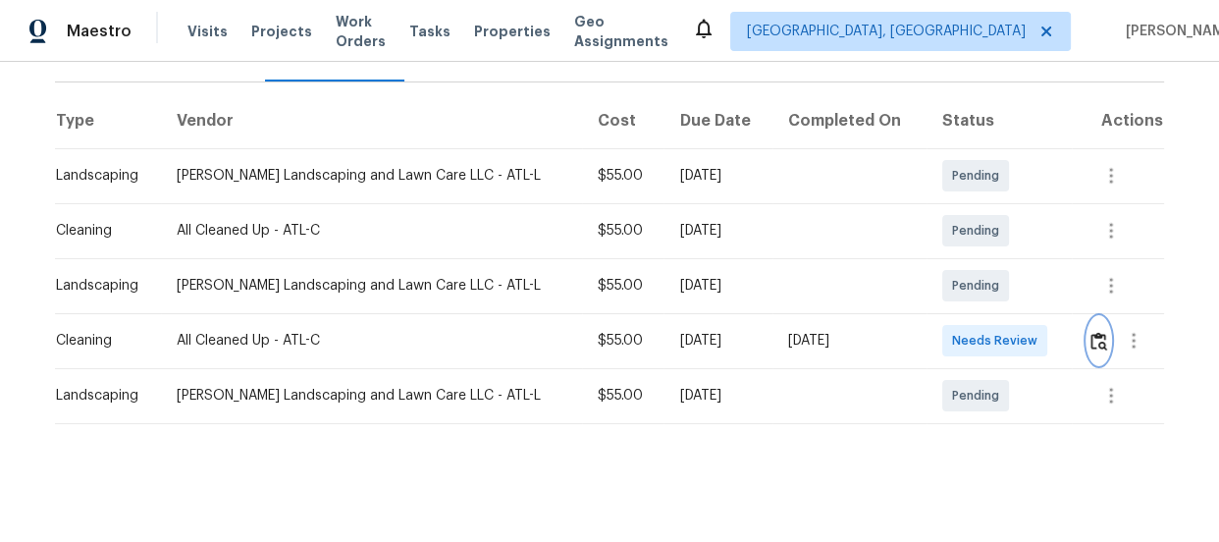
click at [1096, 317] on button "button" at bounding box center [1099, 340] width 23 height 47
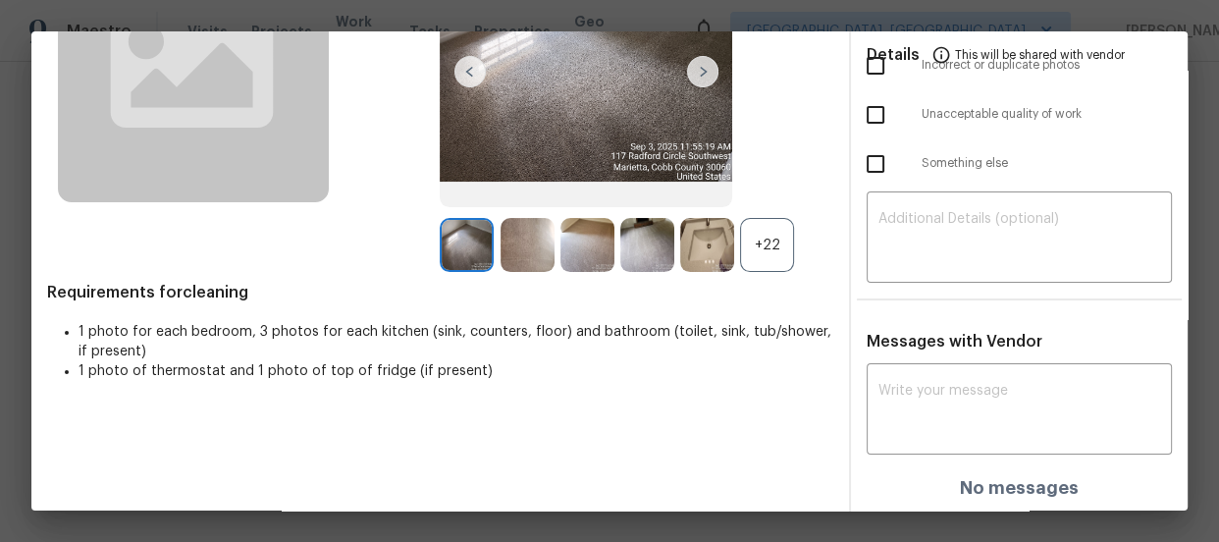
click at [769, 246] on div "+22" at bounding box center [767, 245] width 54 height 54
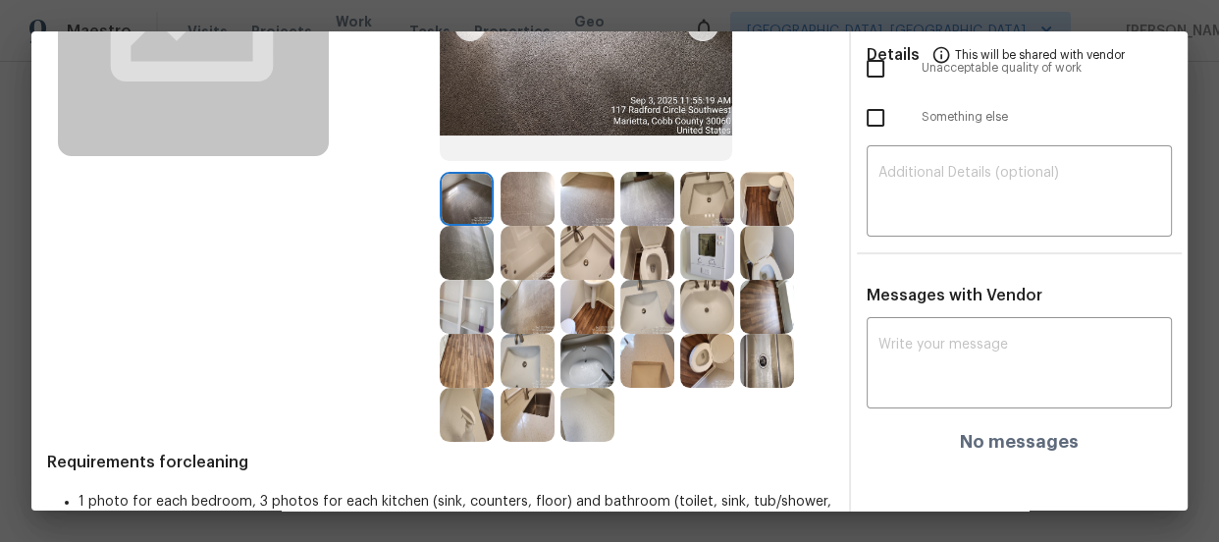
scroll to position [300, 0]
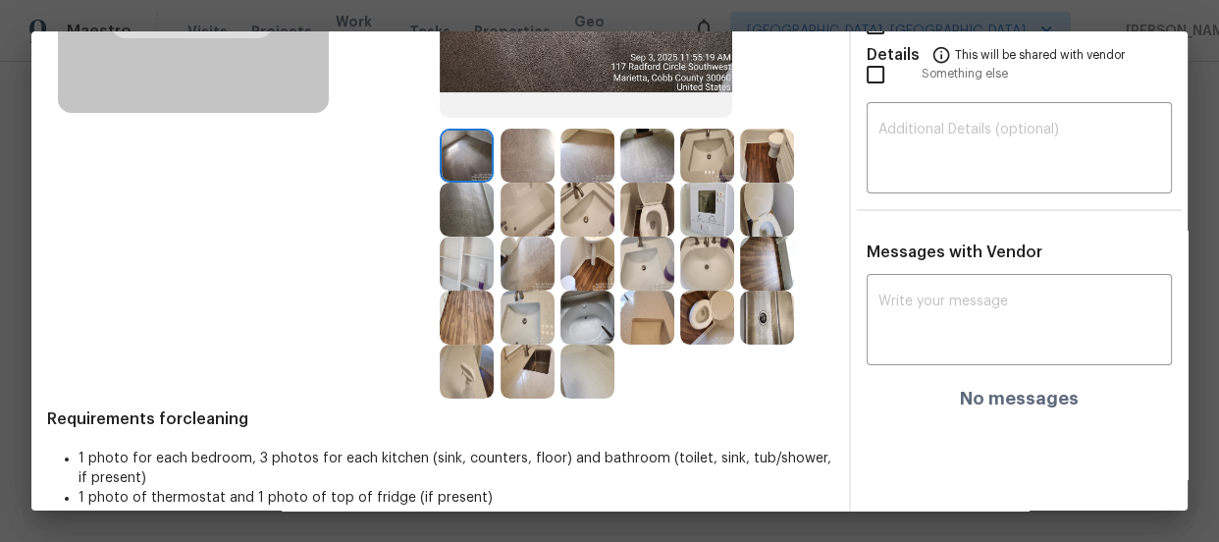
click at [706, 312] on img at bounding box center [707, 318] width 54 height 54
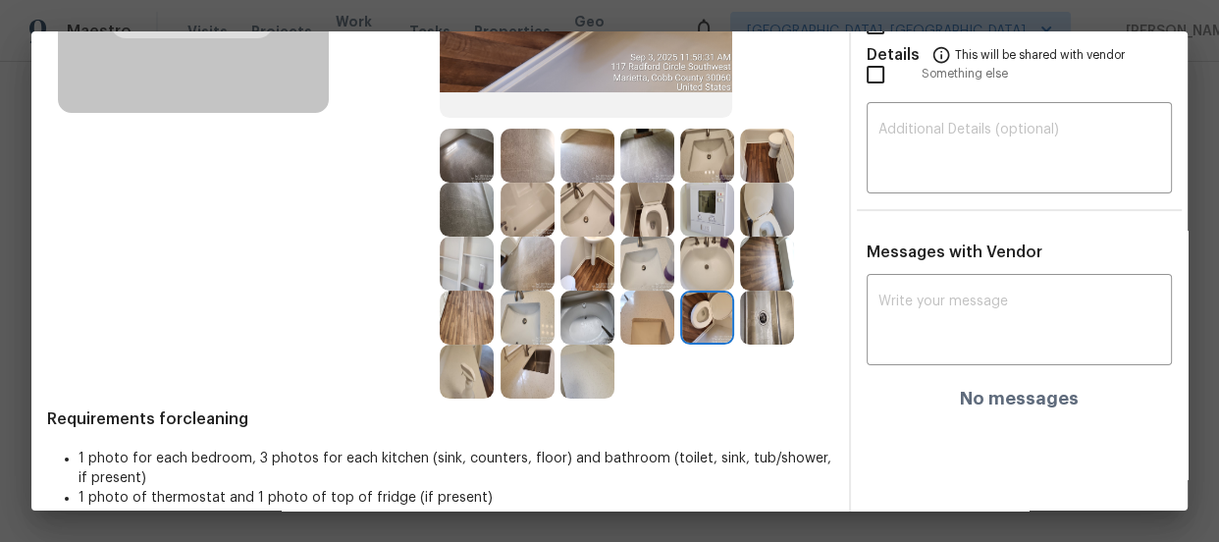
click at [652, 208] on img at bounding box center [648, 210] width 54 height 54
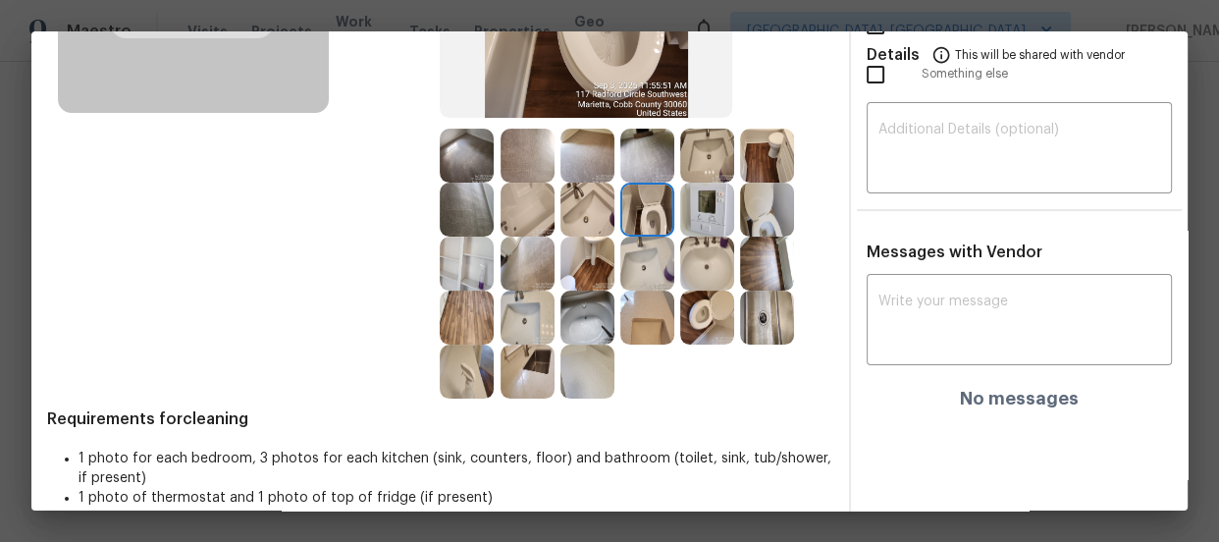
click at [748, 205] on img at bounding box center [767, 210] width 54 height 54
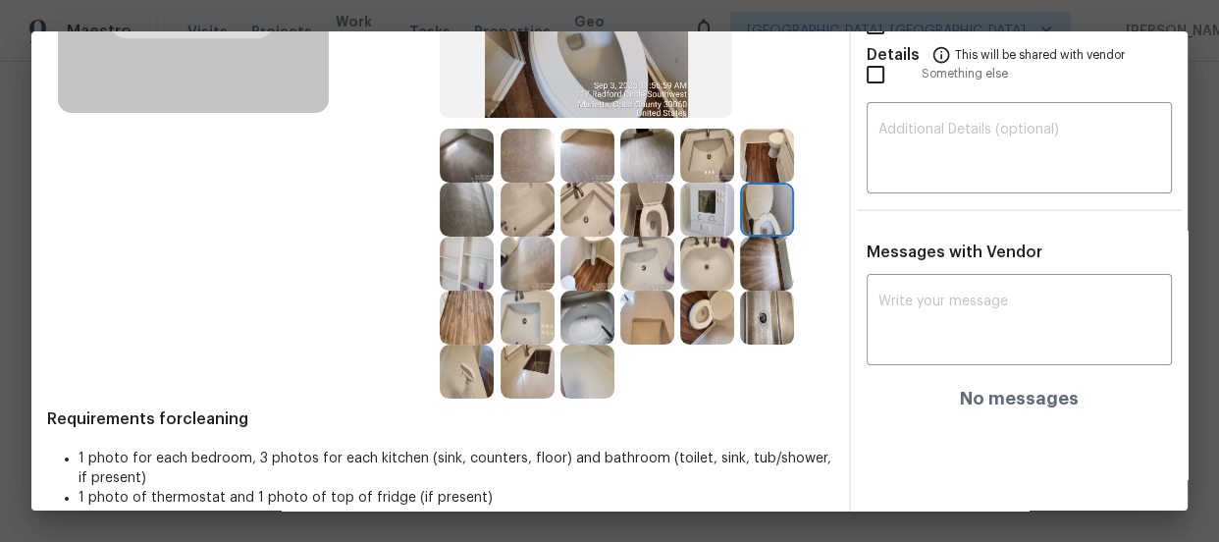
click at [695, 153] on img at bounding box center [707, 156] width 54 height 54
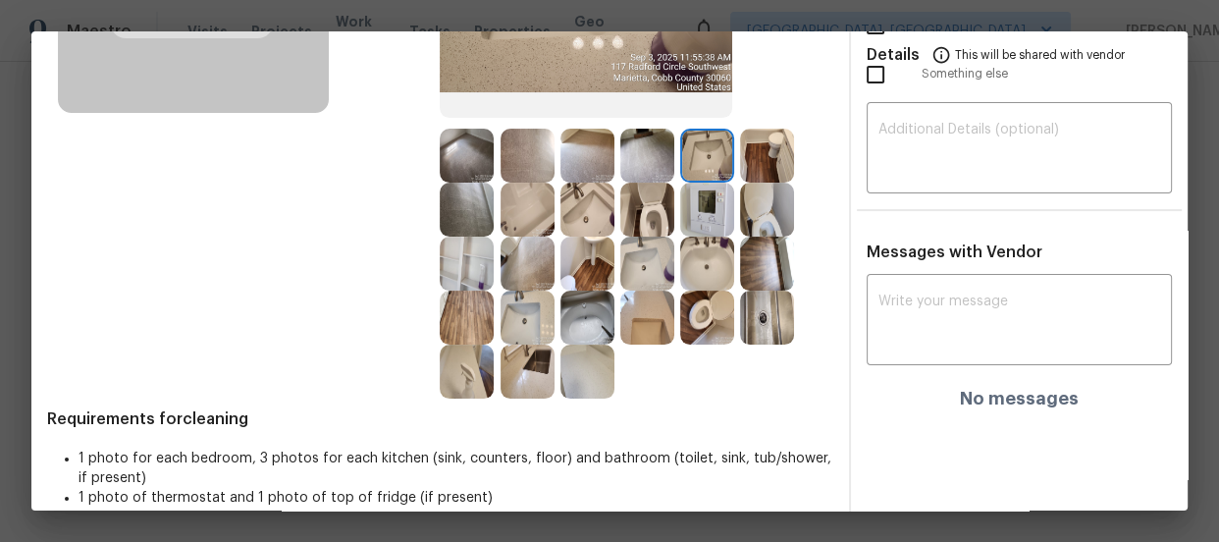
click at [597, 192] on img at bounding box center [588, 210] width 54 height 54
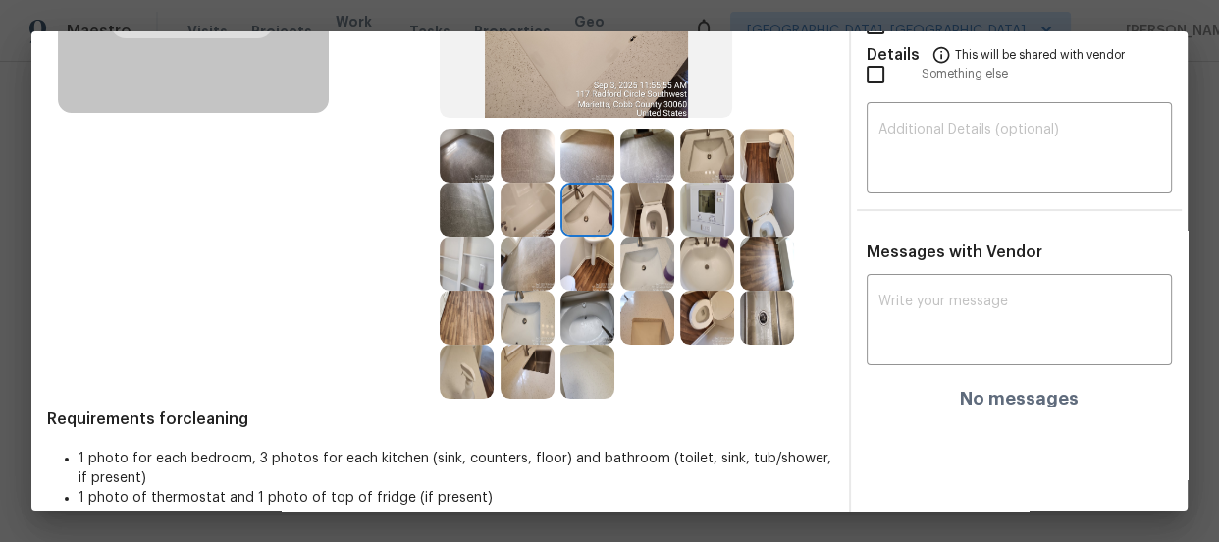
click at [638, 234] on img at bounding box center [648, 210] width 54 height 54
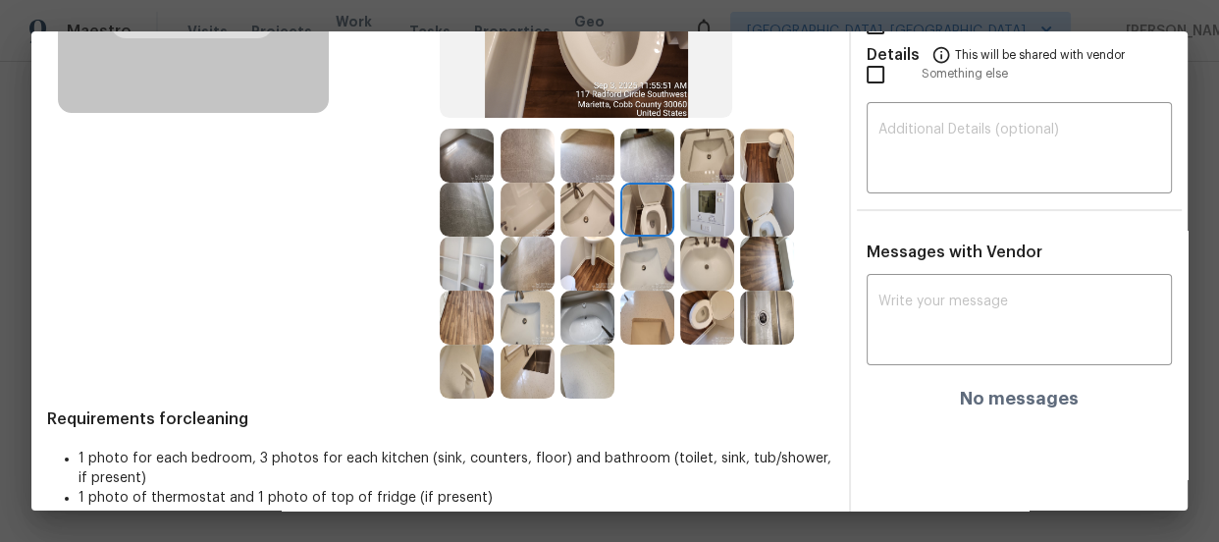
click at [466, 269] on img at bounding box center [467, 264] width 54 height 54
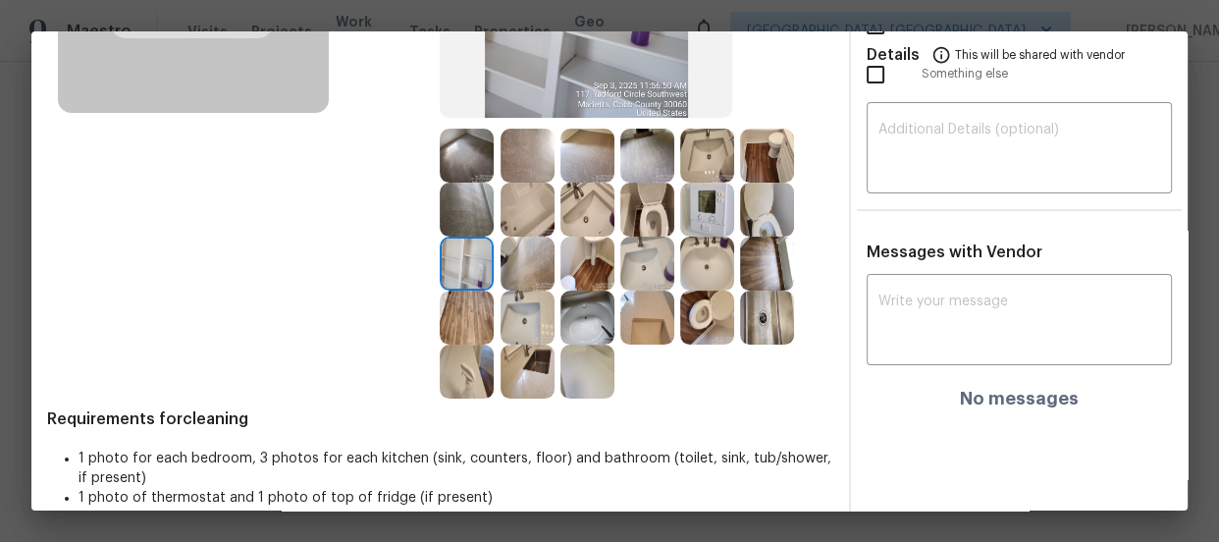
click at [524, 211] on img at bounding box center [528, 210] width 54 height 54
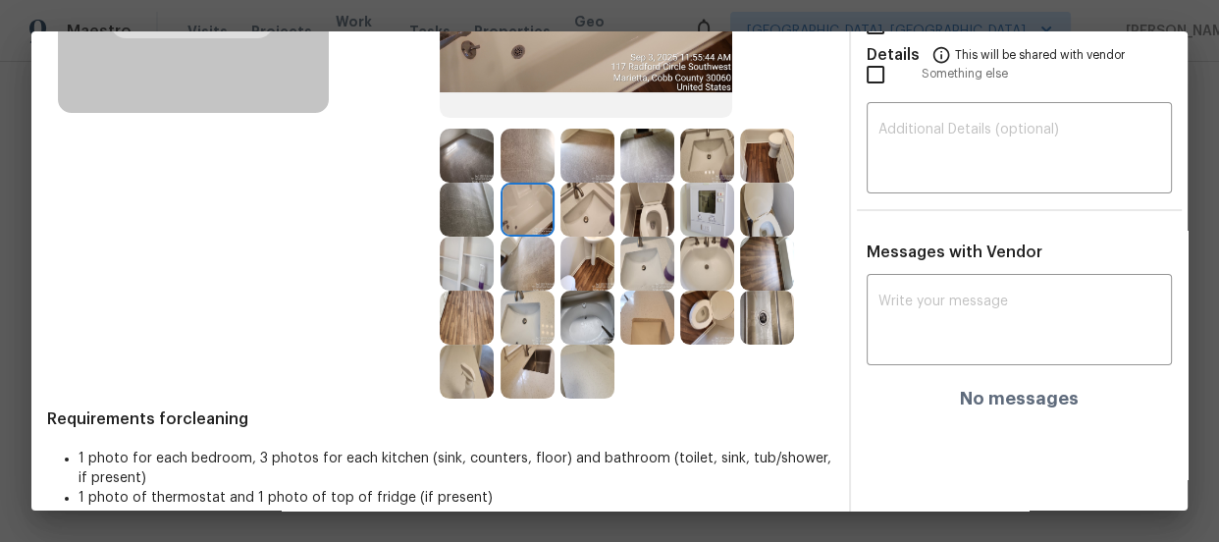
click at [589, 317] on img at bounding box center [588, 318] width 54 height 54
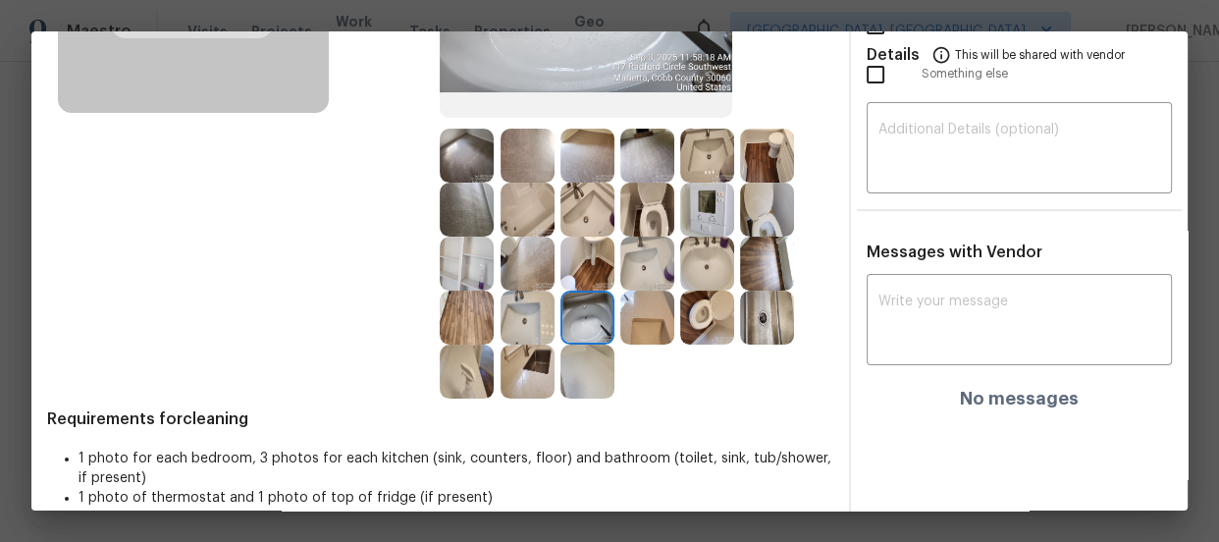
click at [512, 372] on img at bounding box center [528, 372] width 54 height 54
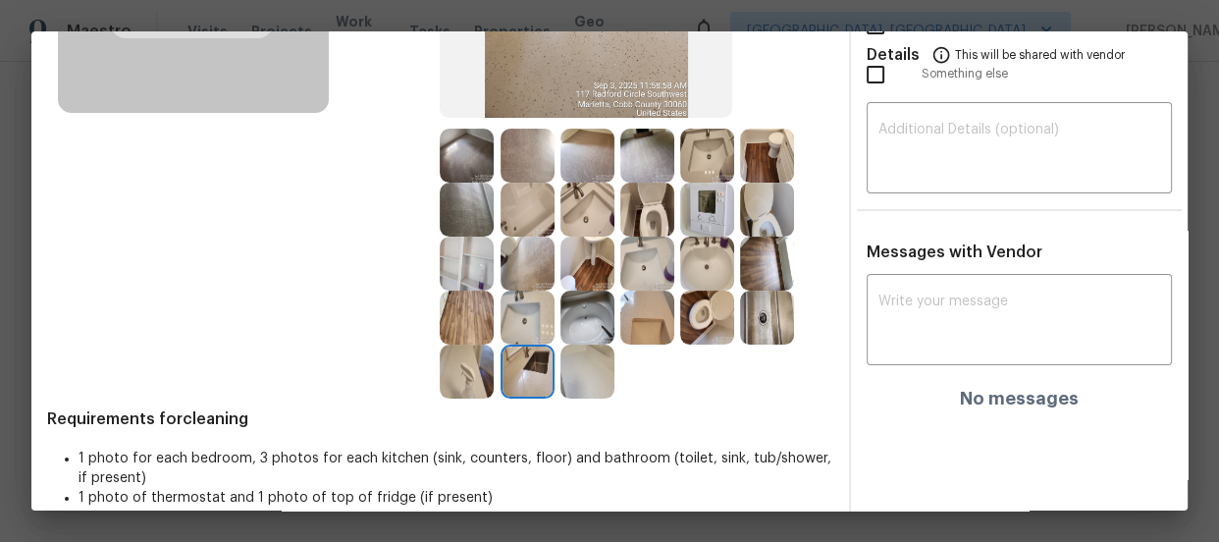
click at [716, 200] on img at bounding box center [707, 210] width 54 height 54
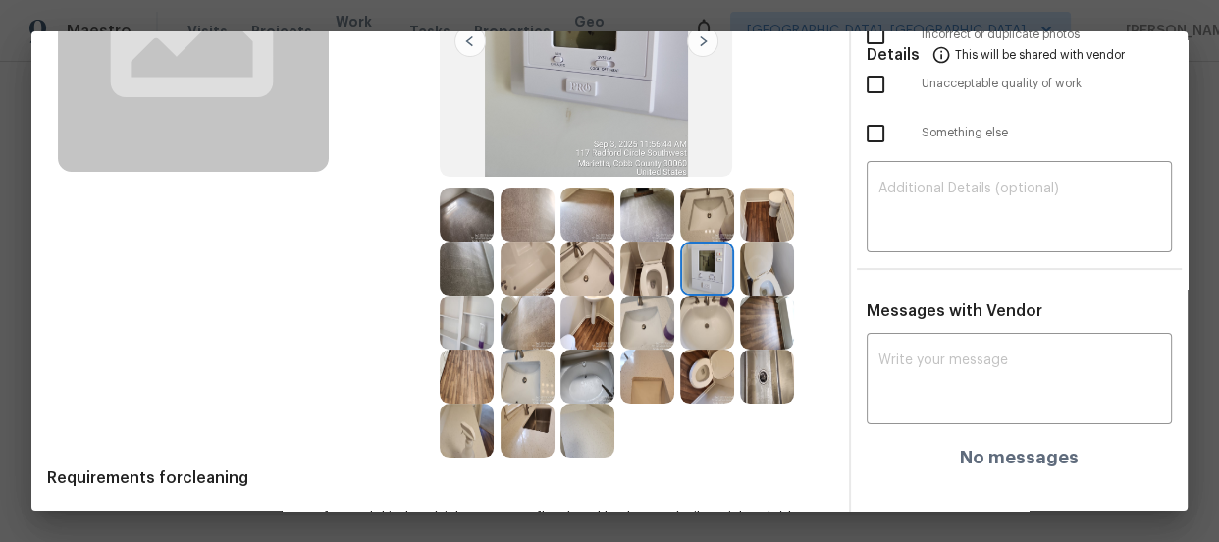
scroll to position [211, 0]
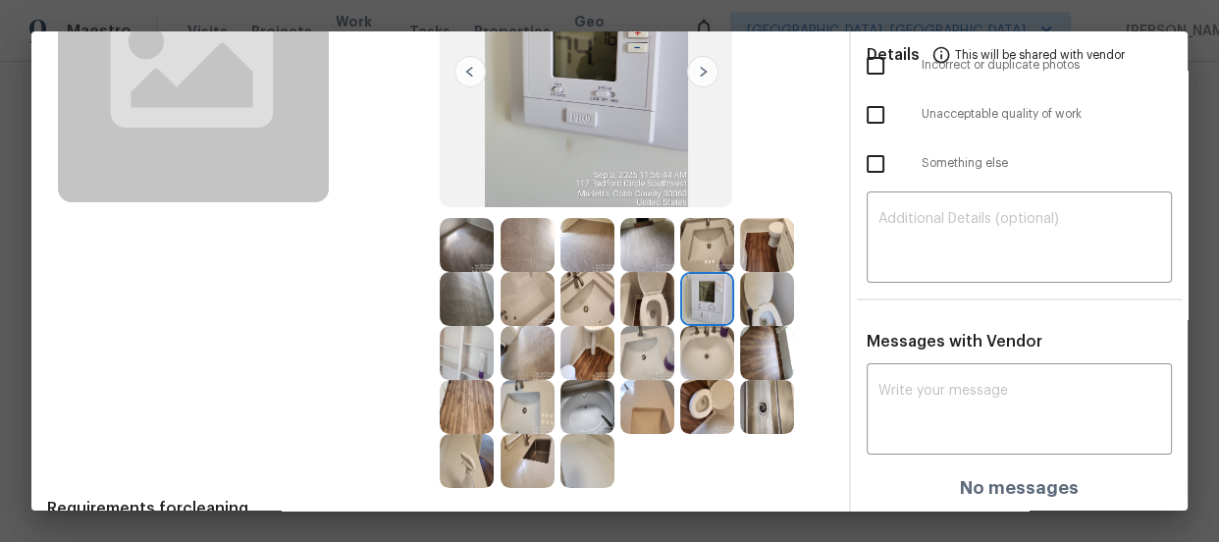
click at [481, 255] on img at bounding box center [467, 245] width 54 height 54
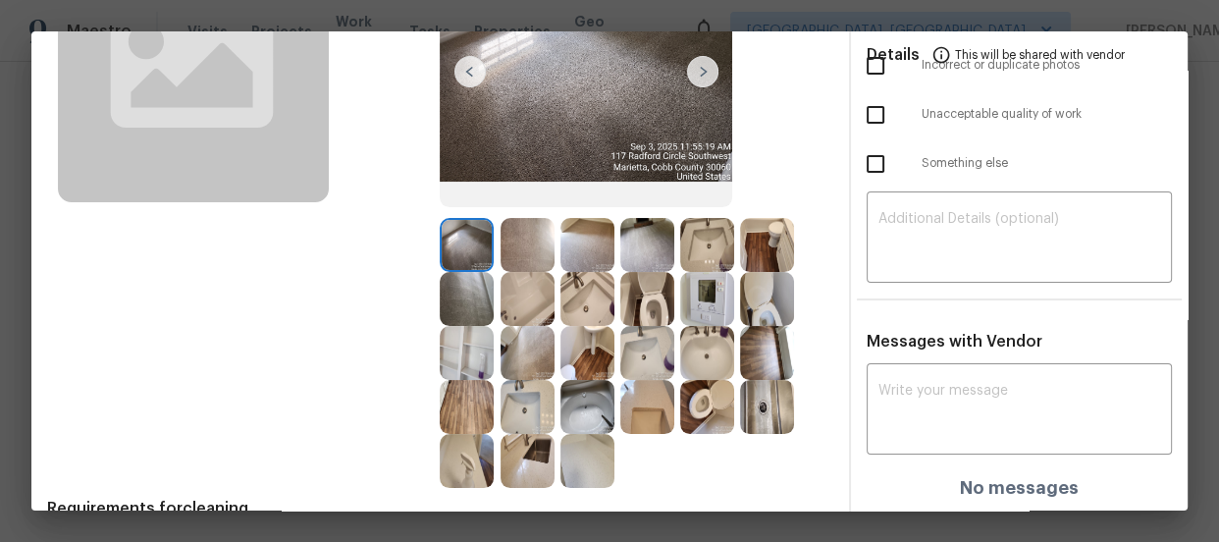
click at [526, 245] on img at bounding box center [528, 245] width 54 height 54
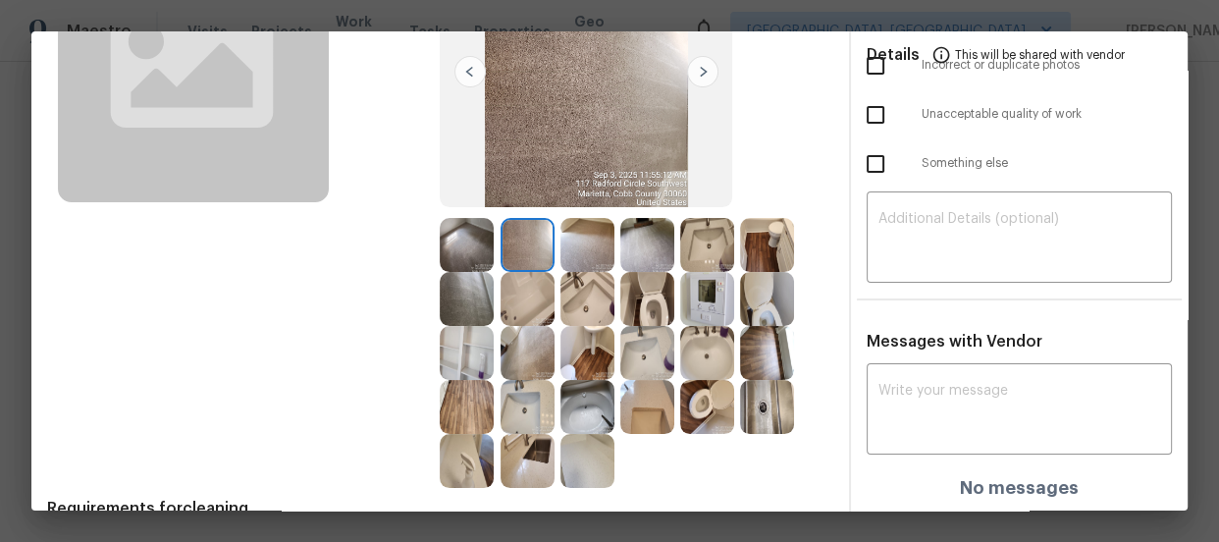
click at [567, 245] on img at bounding box center [588, 245] width 54 height 54
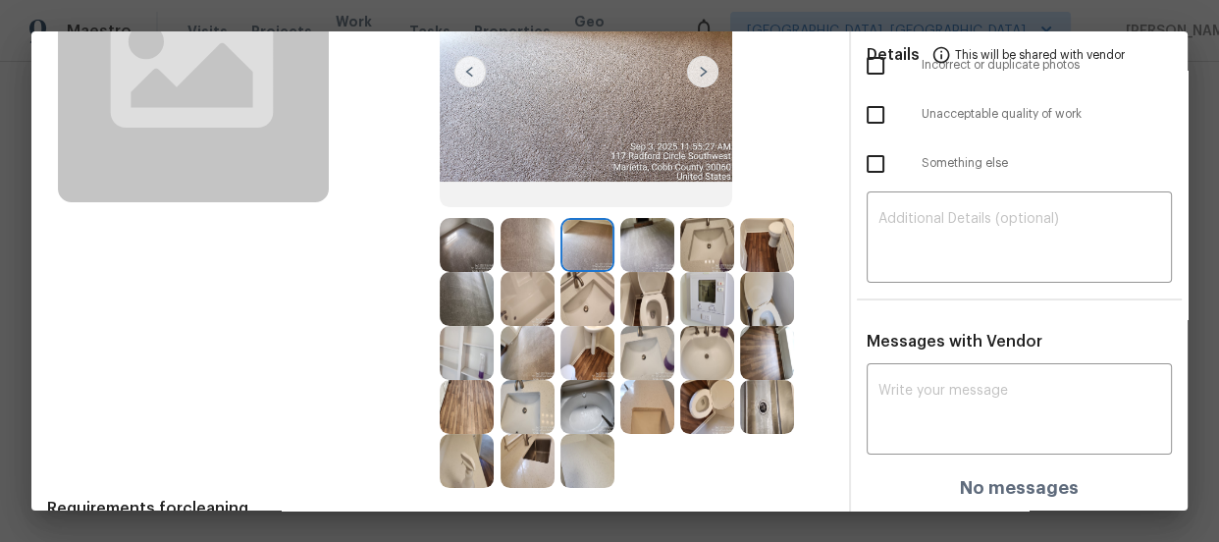
click at [647, 242] on img at bounding box center [648, 245] width 54 height 54
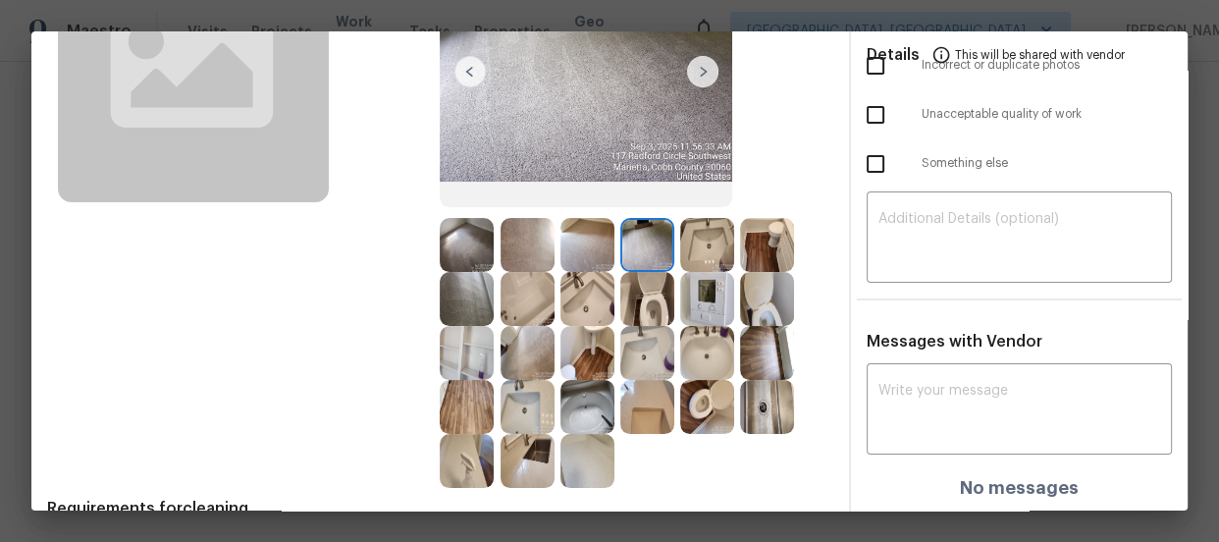
click at [700, 298] on img at bounding box center [707, 299] width 54 height 54
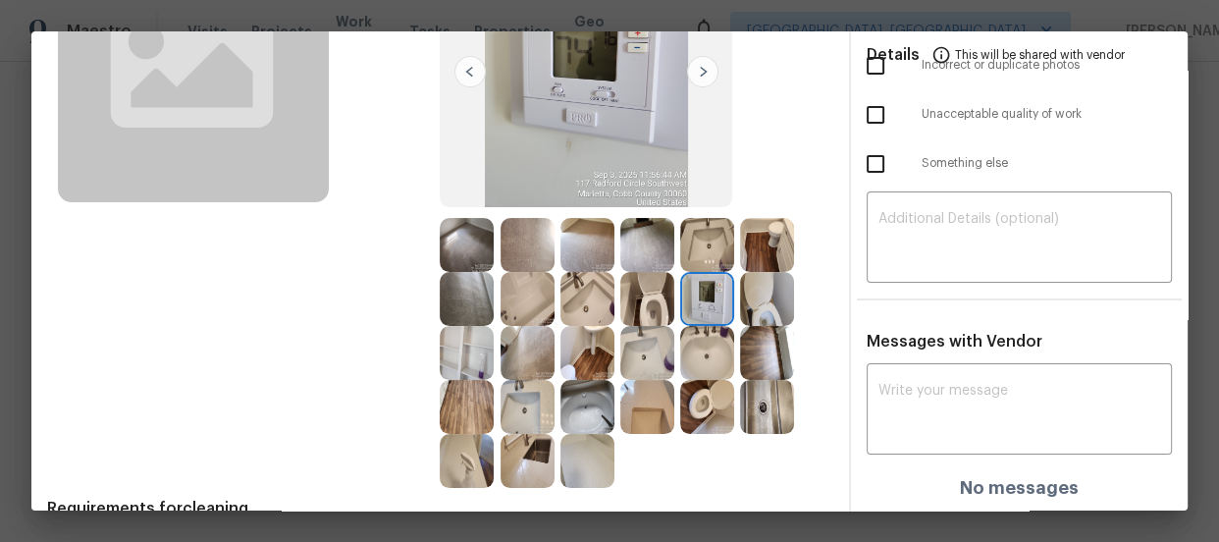
click at [740, 345] on img at bounding box center [767, 353] width 54 height 54
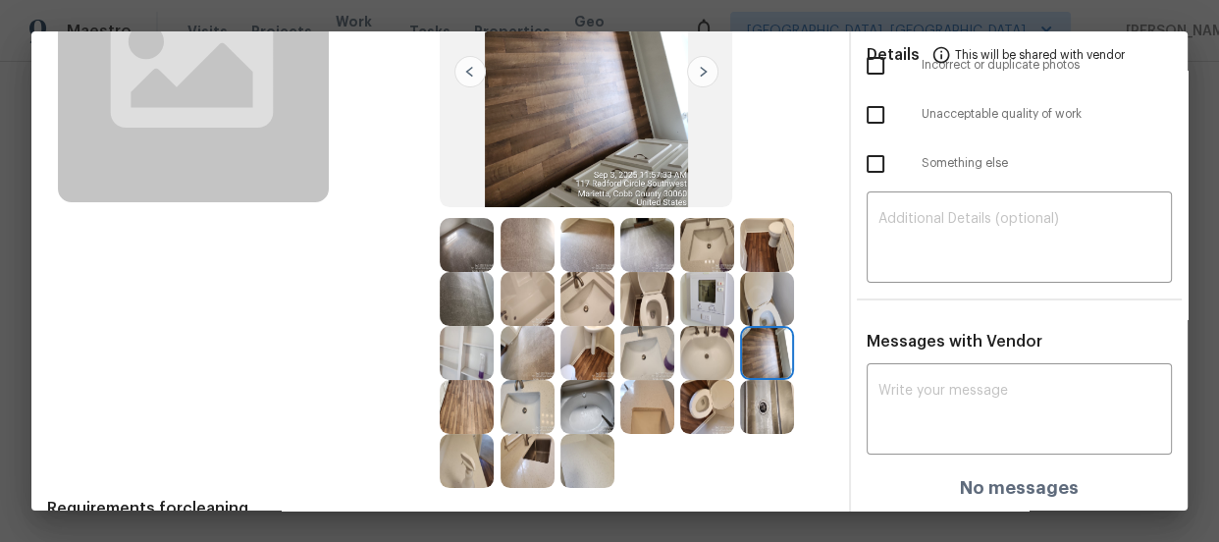
click at [746, 393] on img at bounding box center [767, 407] width 54 height 54
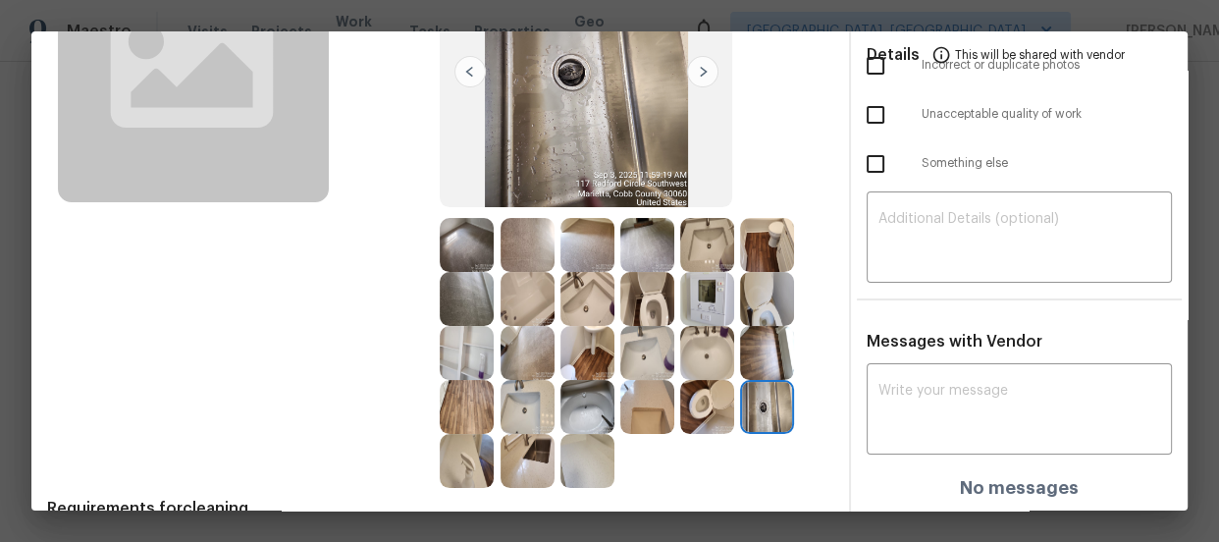
click at [587, 421] on img at bounding box center [588, 407] width 54 height 54
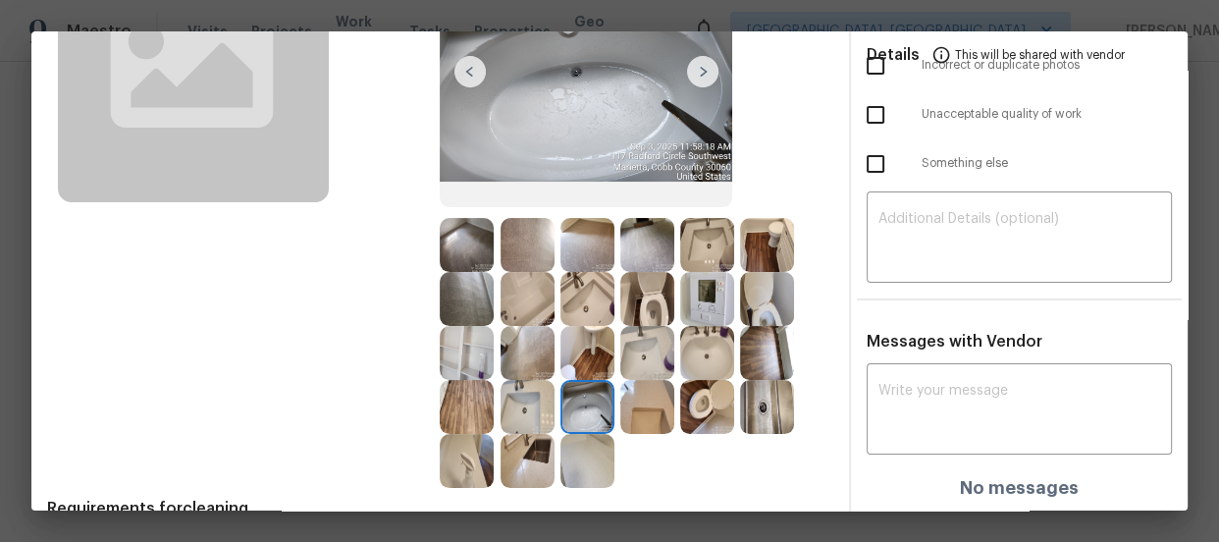
click at [537, 455] on img at bounding box center [528, 461] width 54 height 54
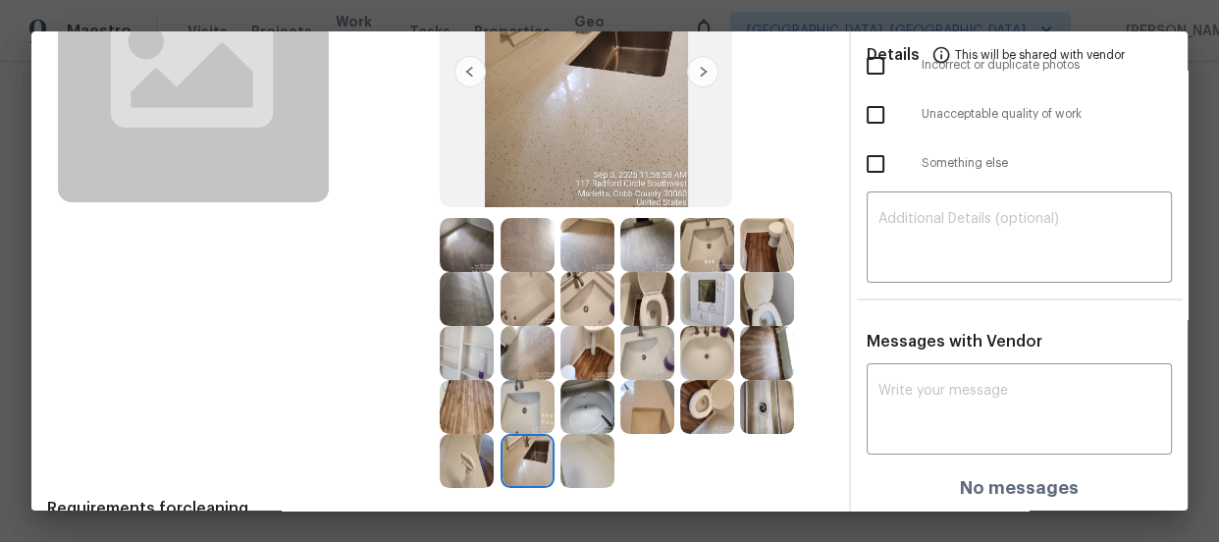
click at [460, 457] on img at bounding box center [467, 461] width 54 height 54
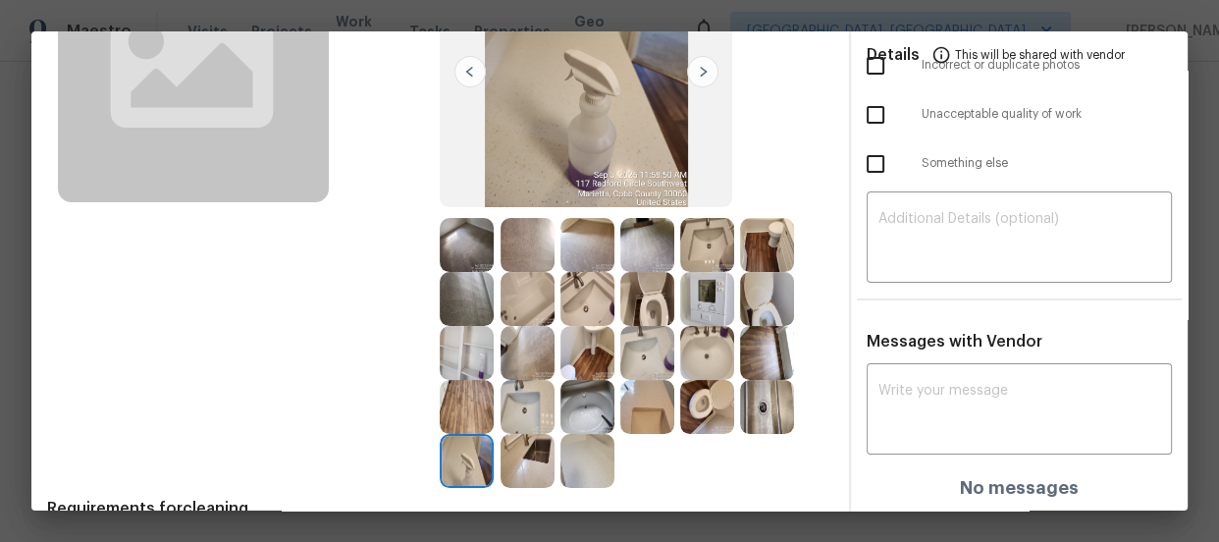
click at [458, 395] on img at bounding box center [467, 407] width 54 height 54
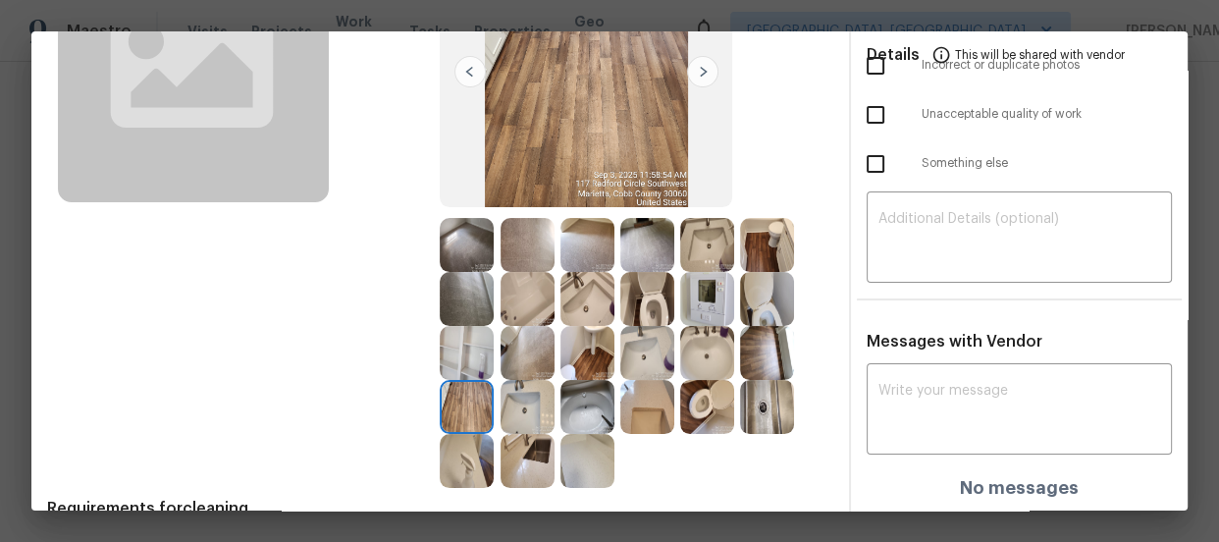
click at [585, 326] on img at bounding box center [588, 353] width 54 height 54
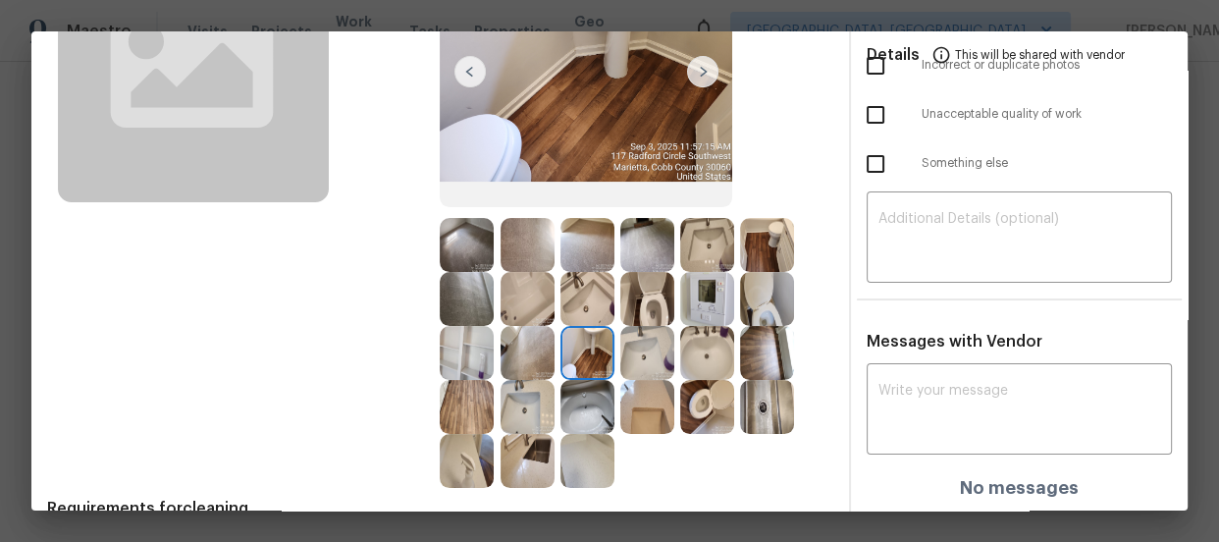
click at [593, 292] on img at bounding box center [588, 299] width 54 height 54
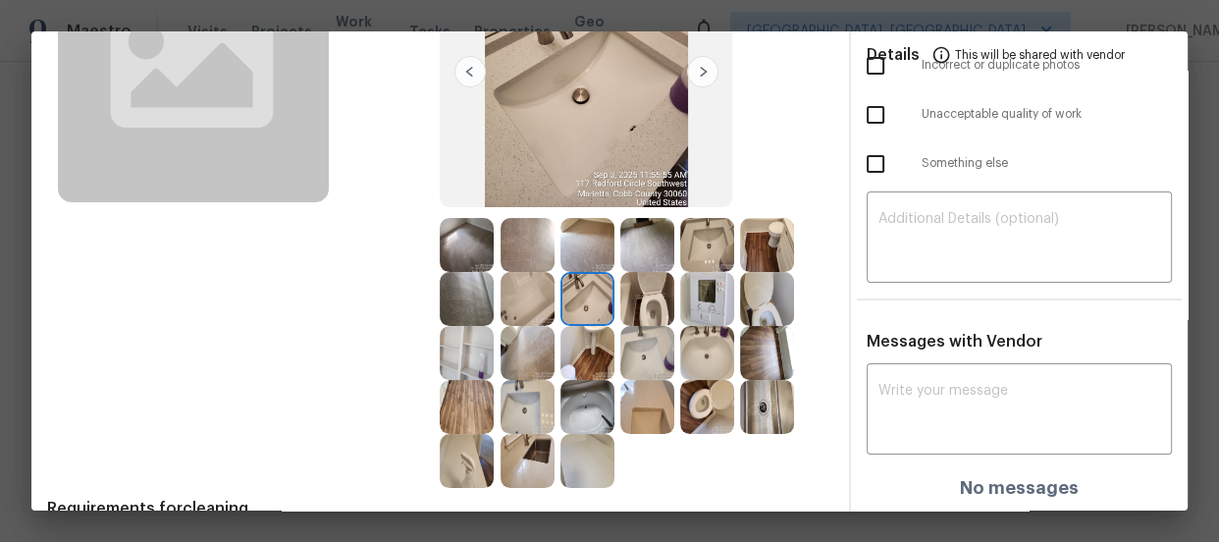
click at [463, 402] on img at bounding box center [467, 407] width 54 height 54
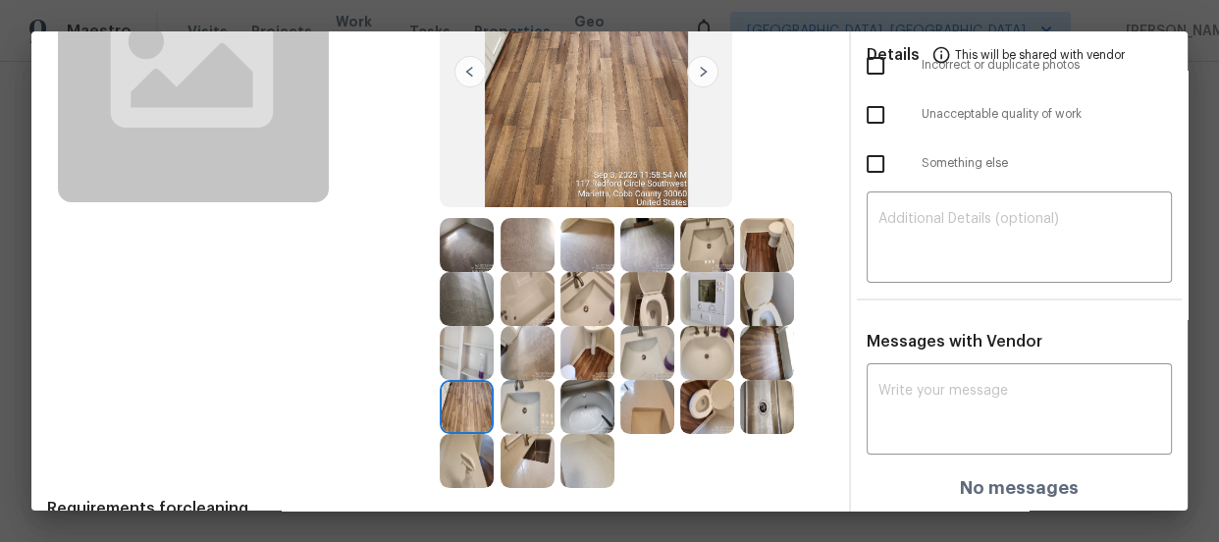
click at [466, 343] on img at bounding box center [467, 353] width 54 height 54
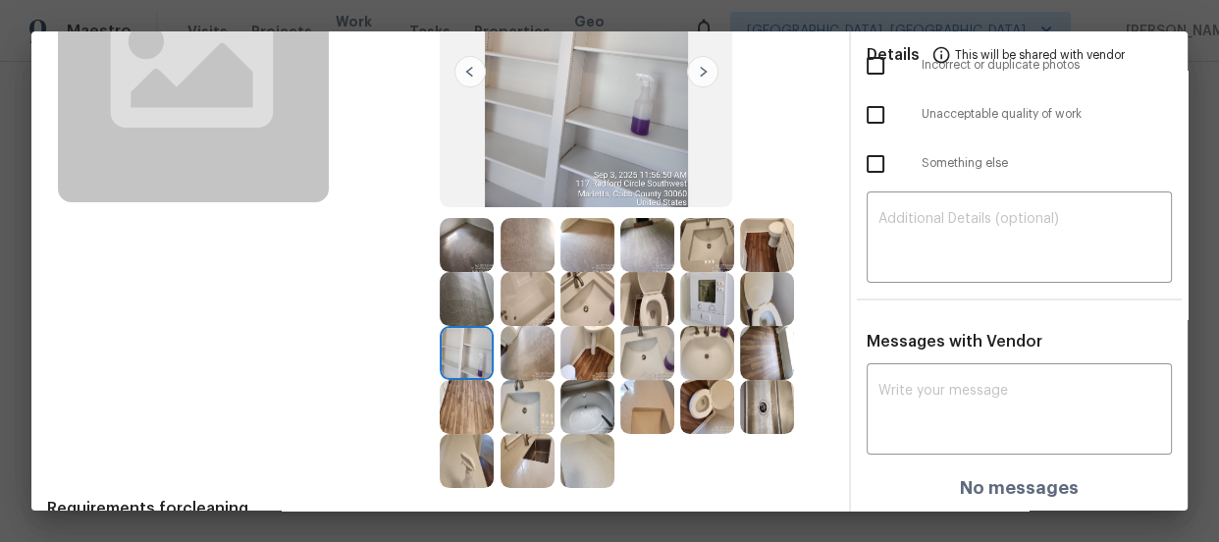
click at [508, 344] on img at bounding box center [528, 353] width 54 height 54
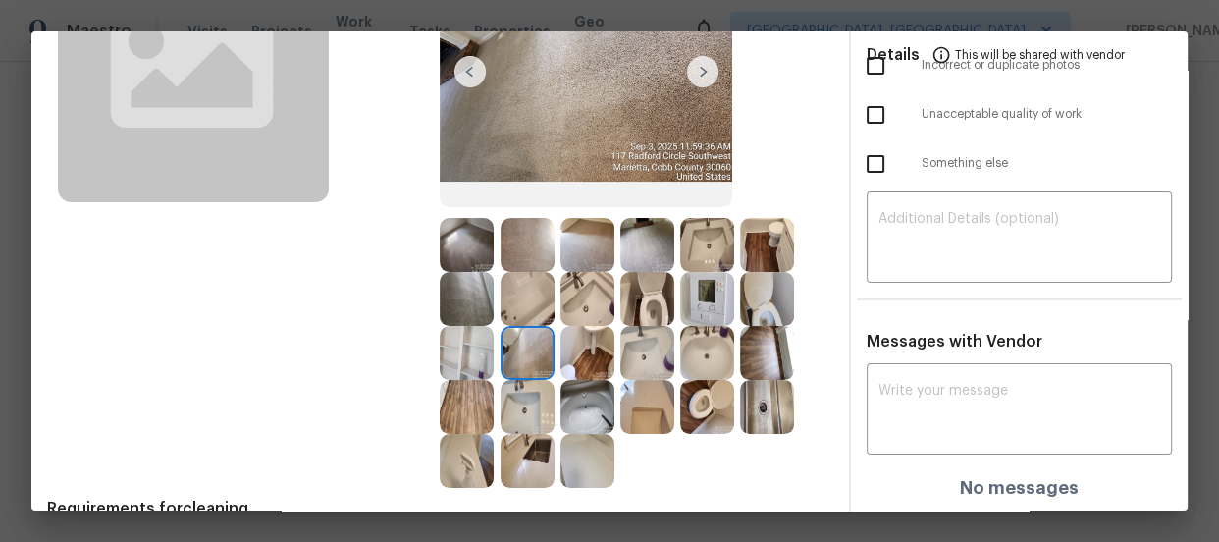
click at [520, 304] on img at bounding box center [528, 299] width 54 height 54
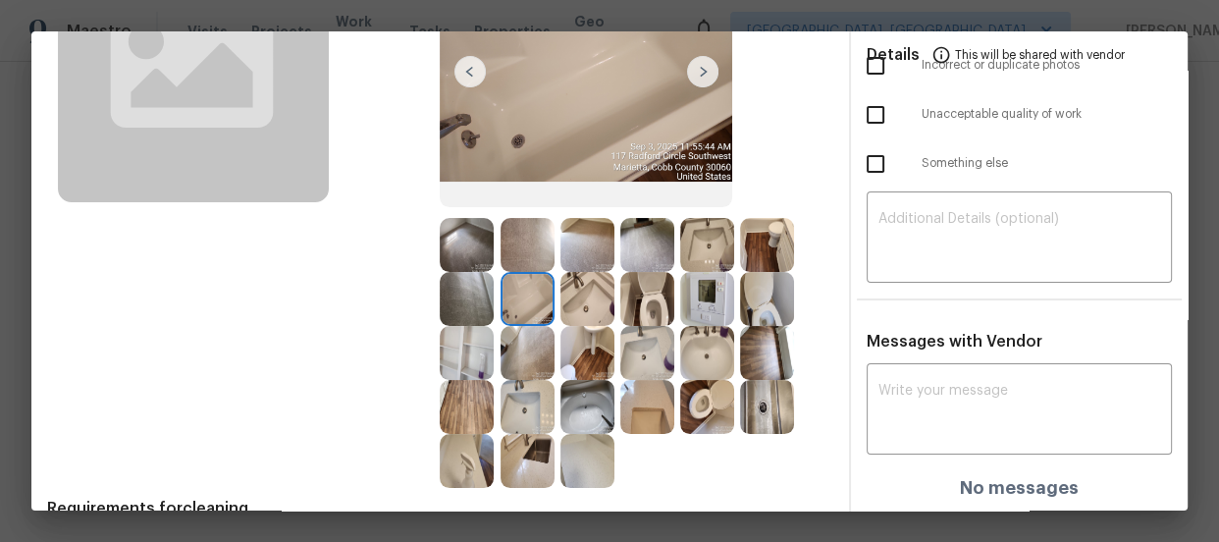
click at [562, 293] on img at bounding box center [588, 299] width 54 height 54
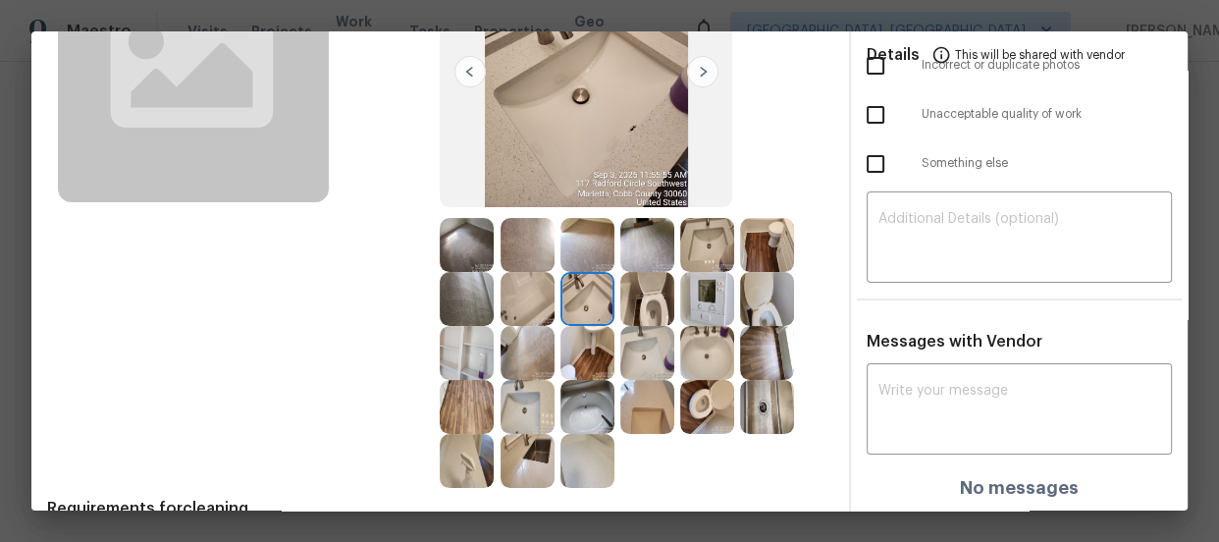
click at [575, 331] on img at bounding box center [588, 353] width 54 height 54
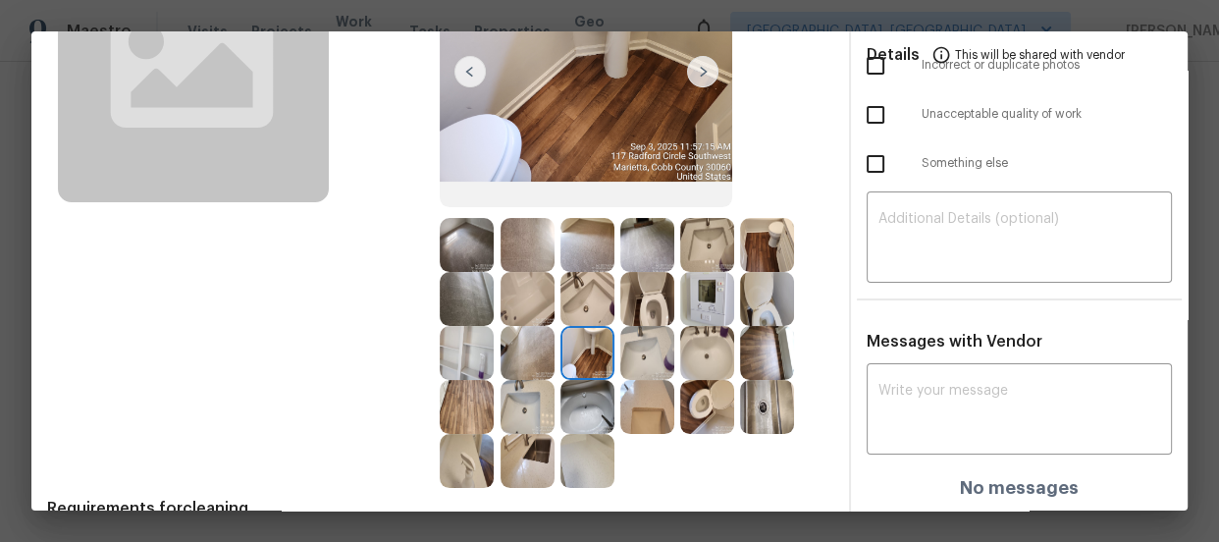
click at [710, 334] on img at bounding box center [707, 353] width 54 height 54
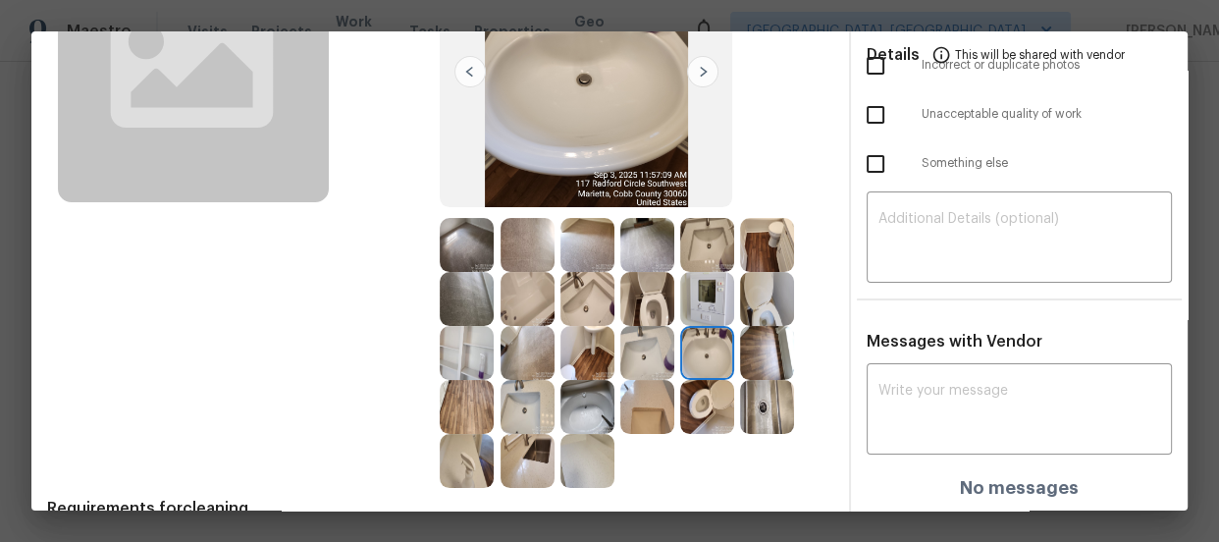
click at [762, 345] on img at bounding box center [767, 353] width 54 height 54
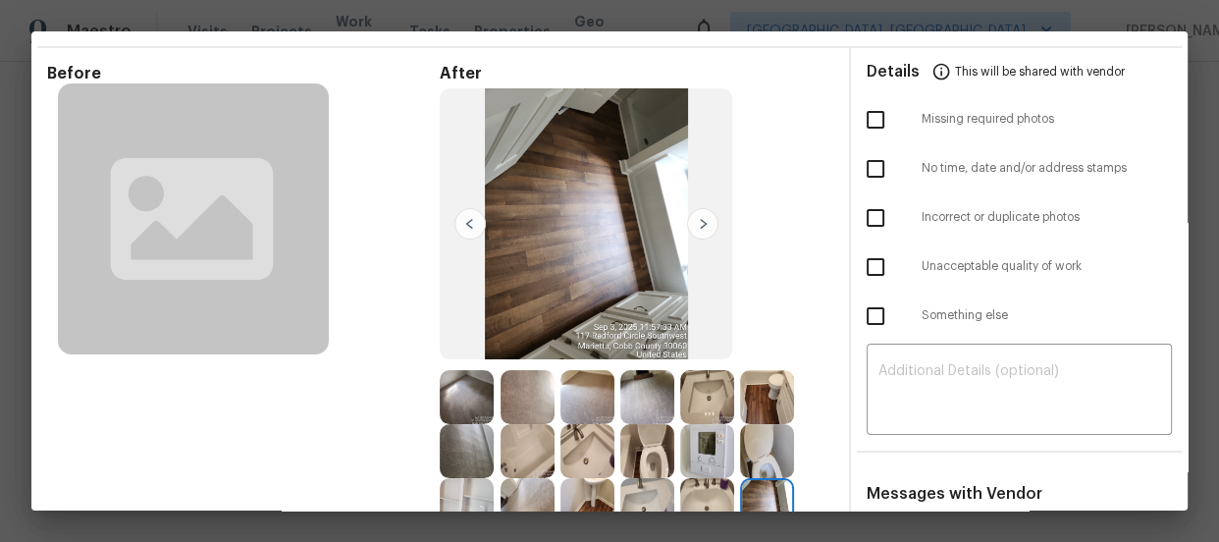
scroll to position [0, 0]
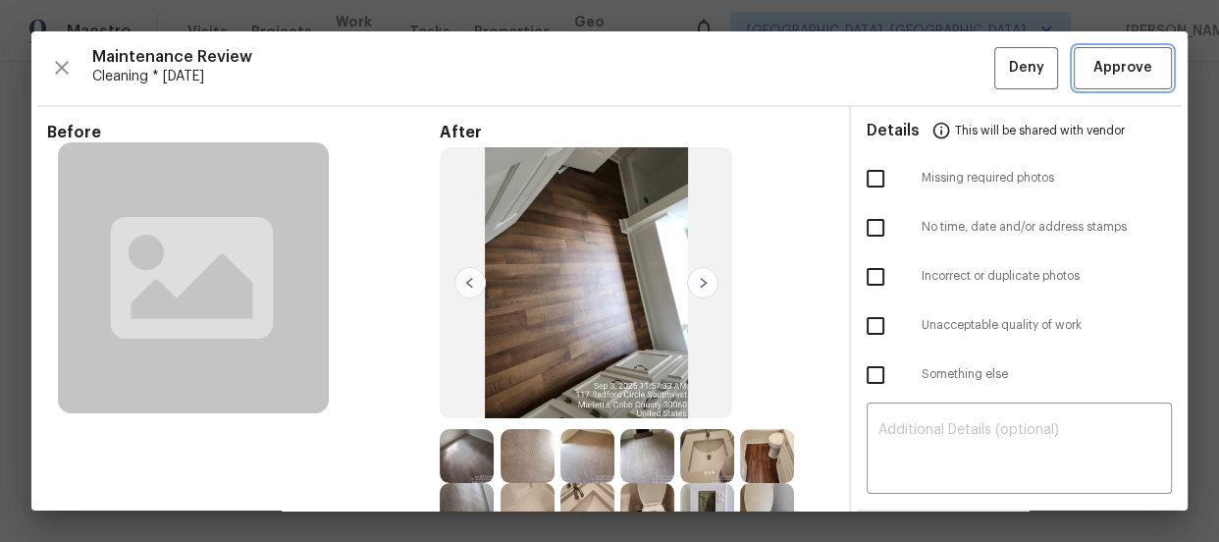
click at [1074, 72] on button "Approve" at bounding box center [1123, 68] width 98 height 42
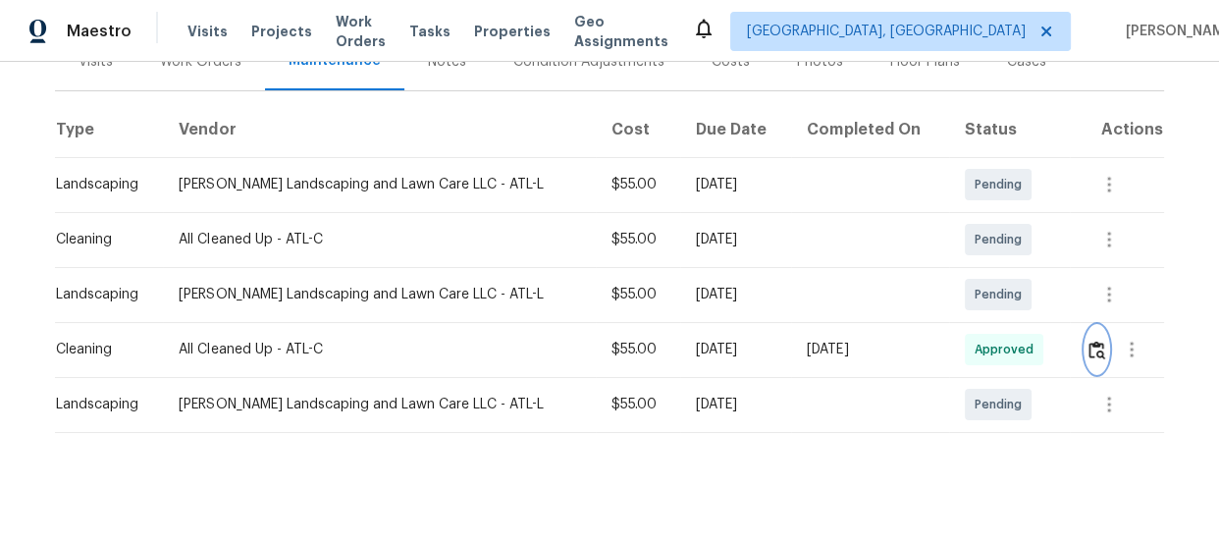
scroll to position [286, 0]
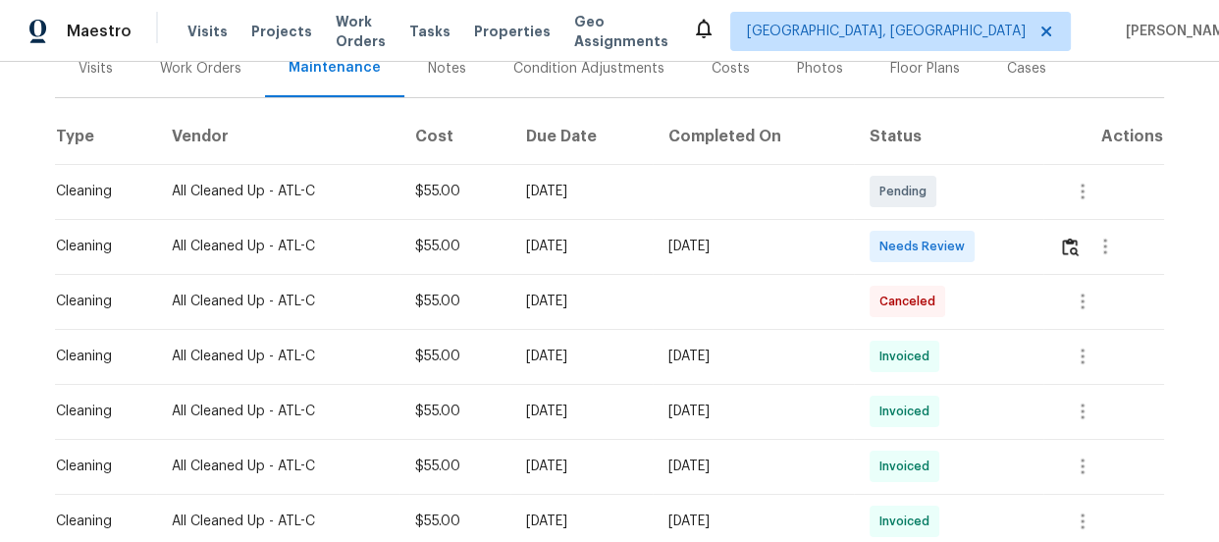
scroll to position [267, 0]
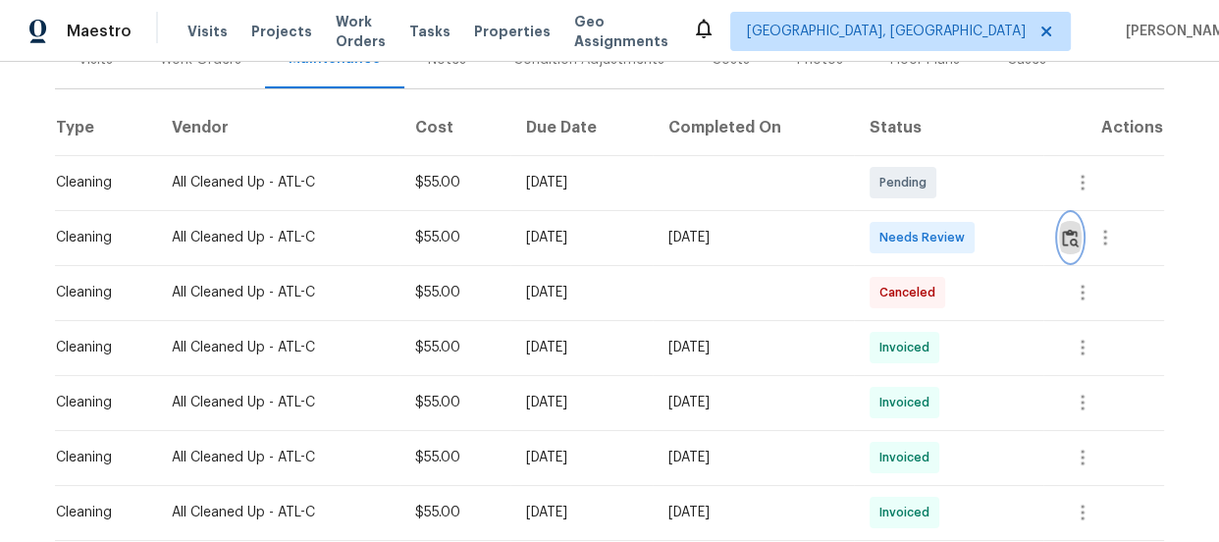
click at [1073, 253] on button "button" at bounding box center [1070, 237] width 23 height 47
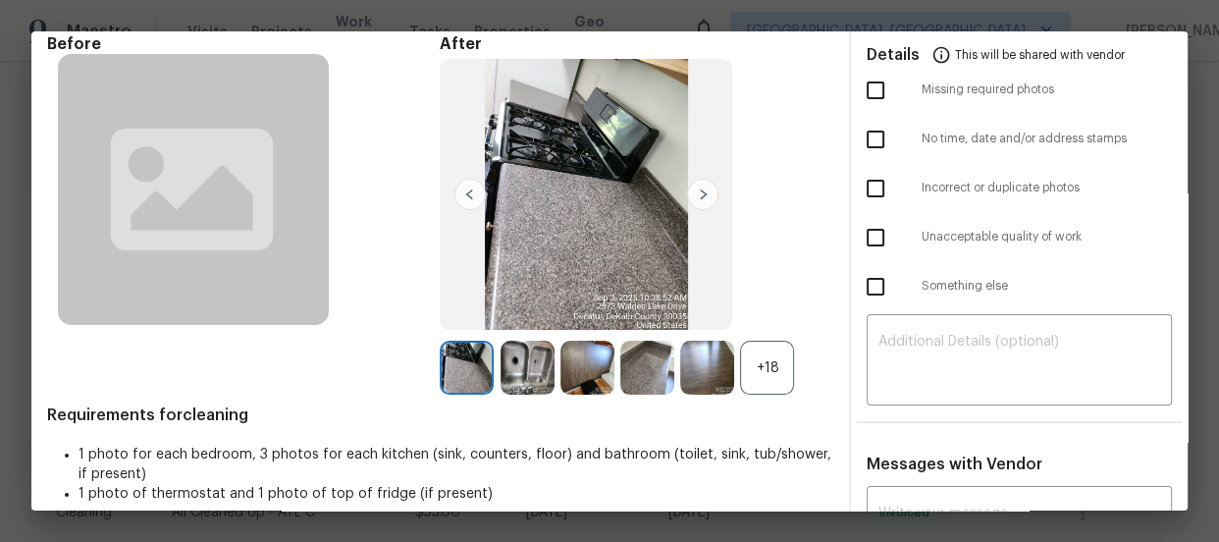
click at [784, 357] on div "+18" at bounding box center [767, 368] width 54 height 54
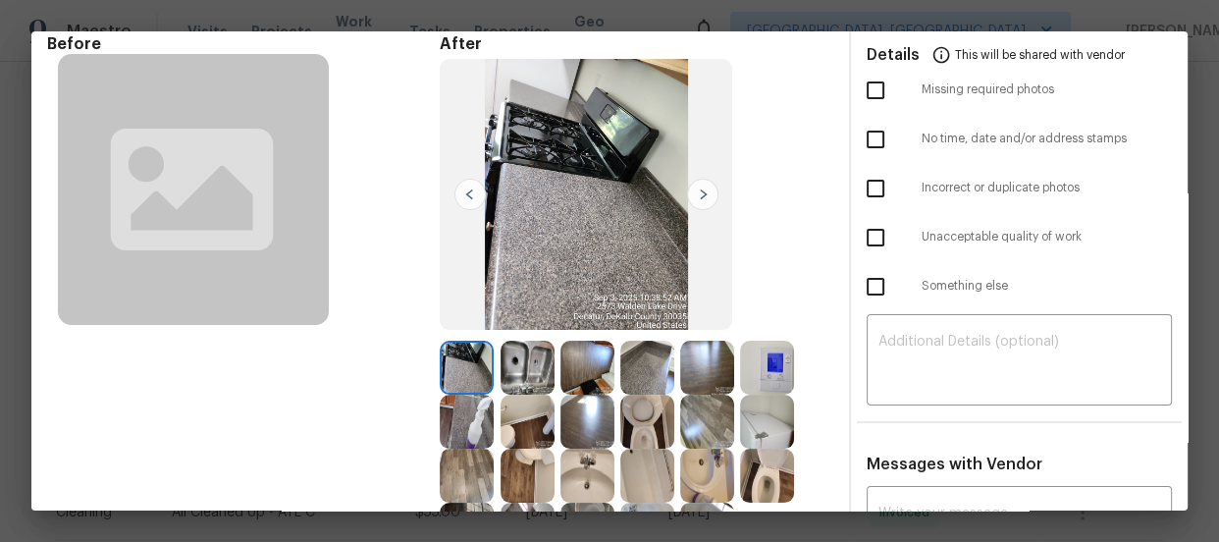
scroll to position [178, 0]
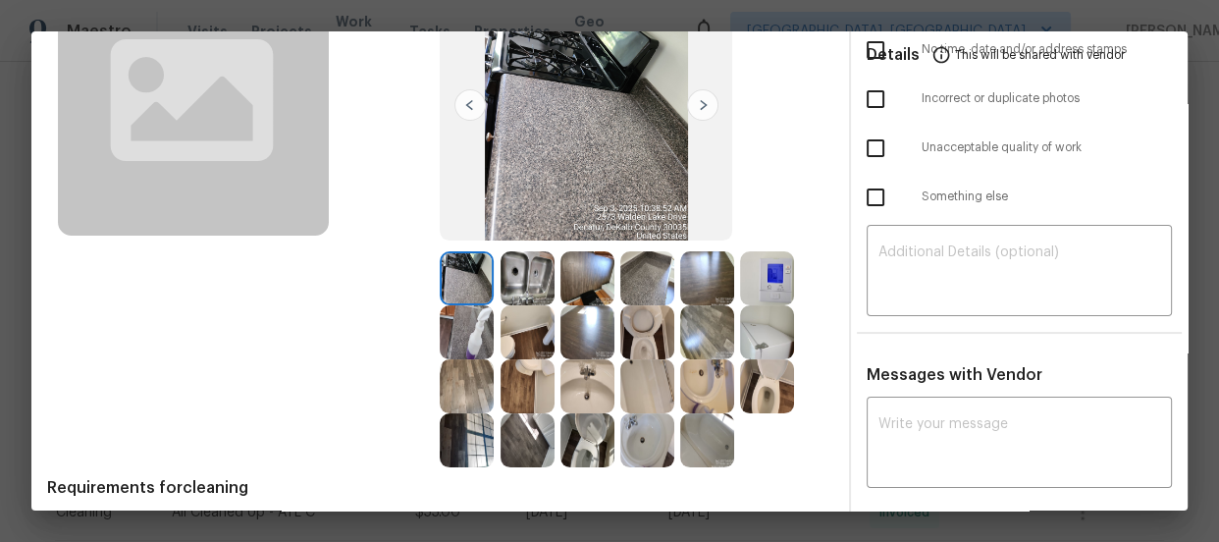
click at [633, 336] on img at bounding box center [648, 332] width 54 height 54
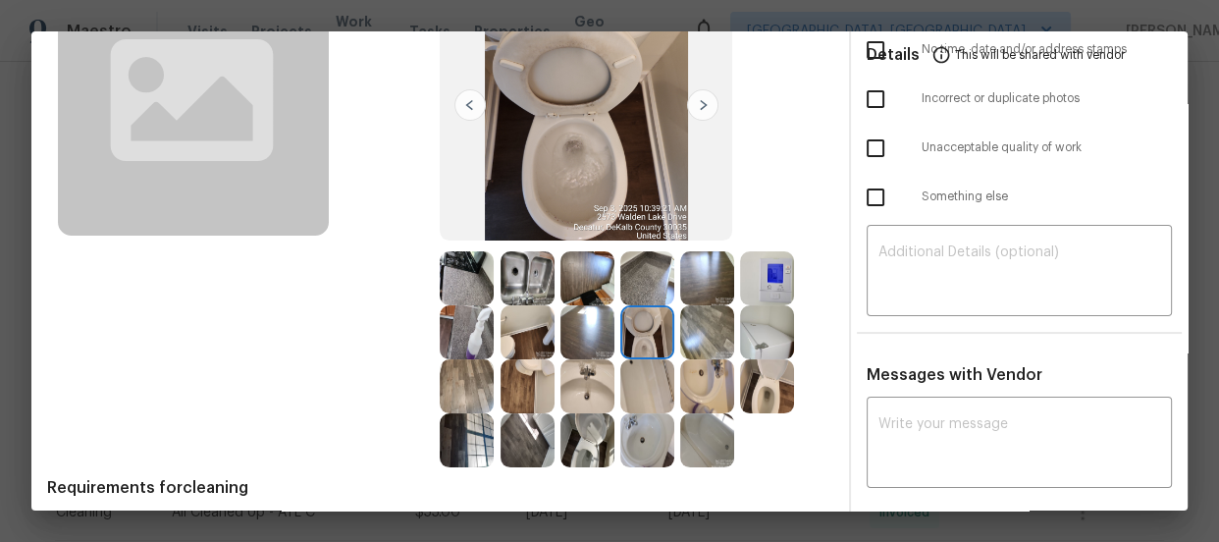
click at [755, 392] on img at bounding box center [767, 386] width 54 height 54
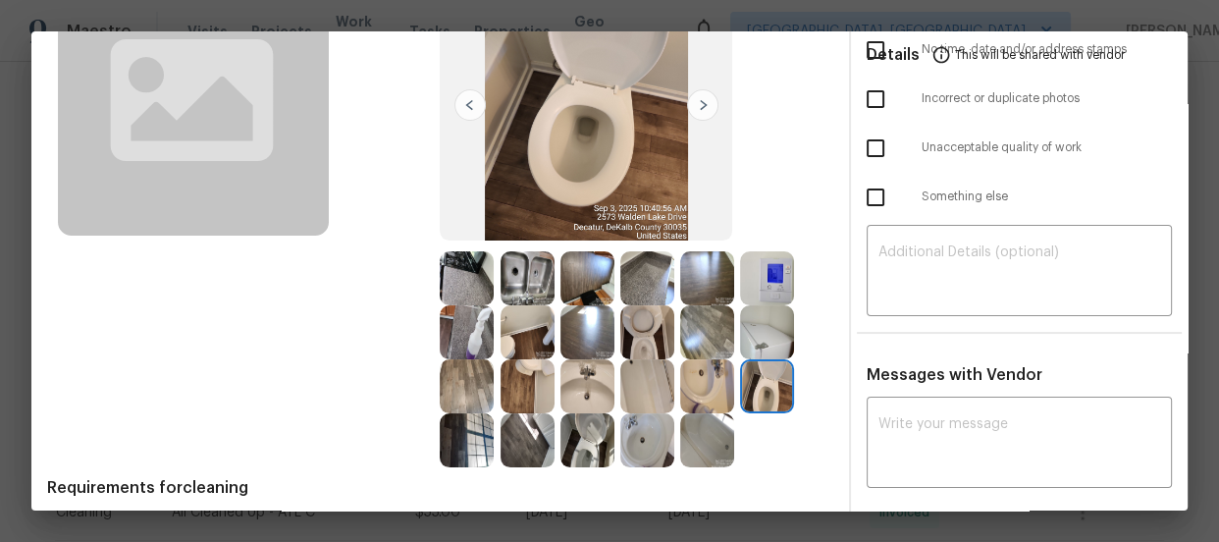
click at [589, 438] on img at bounding box center [588, 440] width 54 height 54
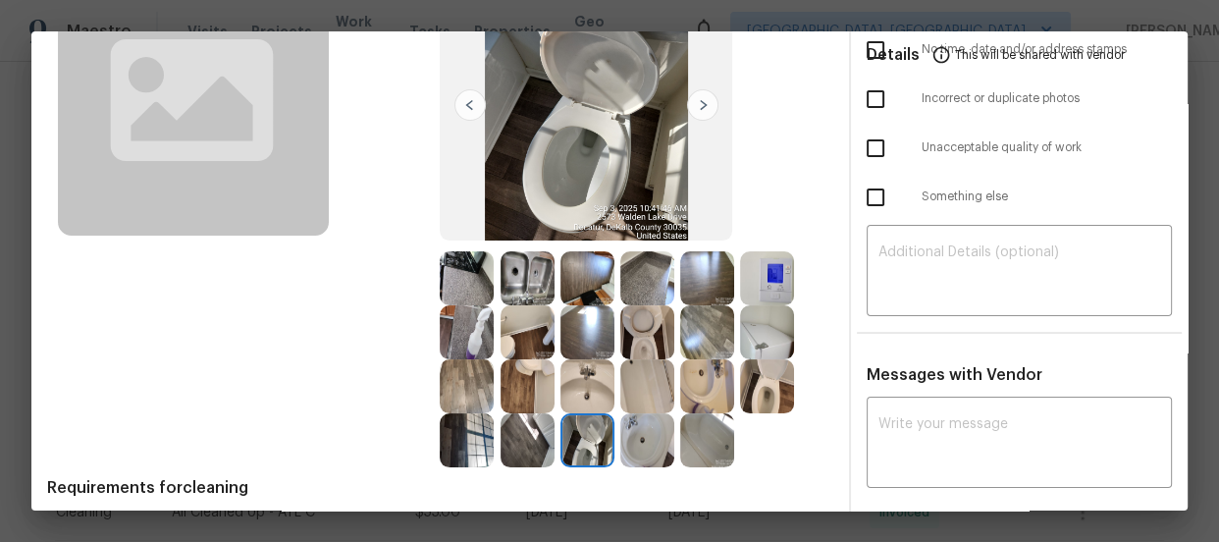
click at [628, 438] on img at bounding box center [648, 440] width 54 height 54
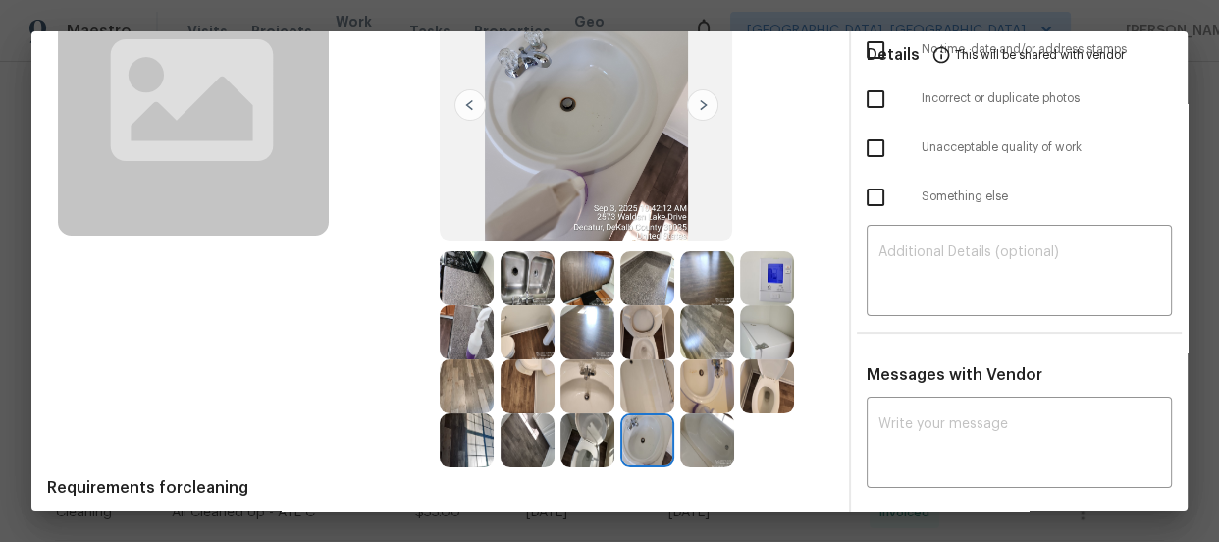
click at [569, 370] on img at bounding box center [588, 386] width 54 height 54
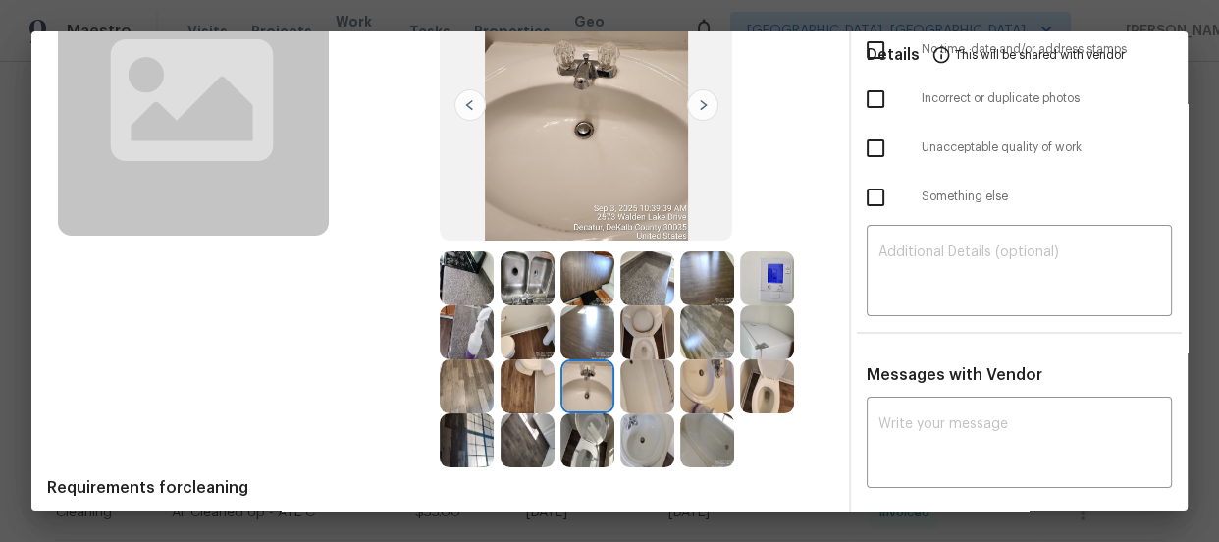
click at [708, 385] on img at bounding box center [707, 386] width 54 height 54
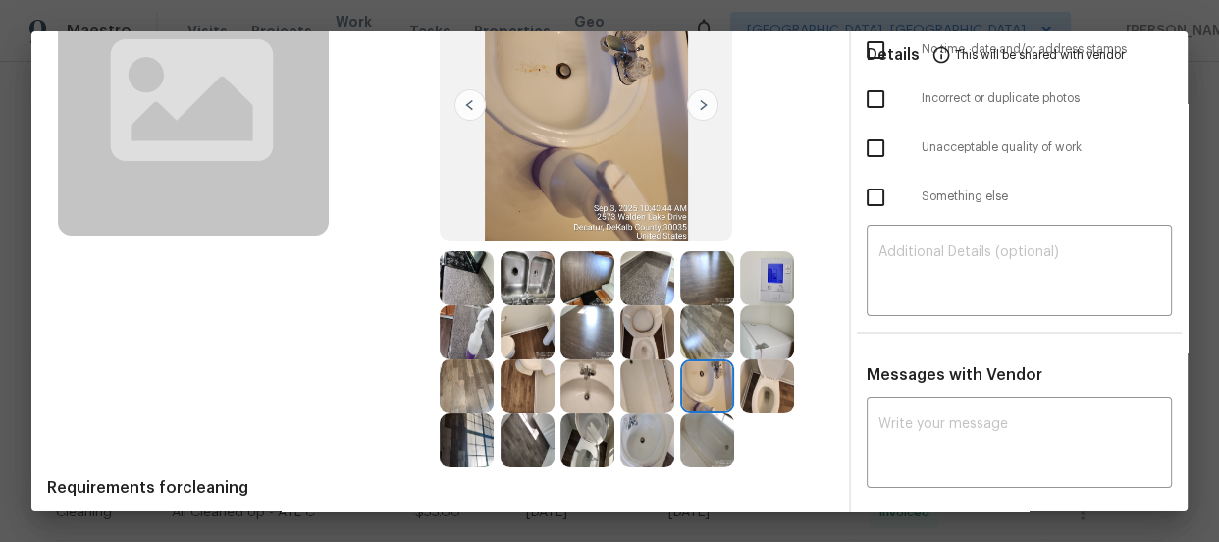
click at [604, 376] on img at bounding box center [588, 386] width 54 height 54
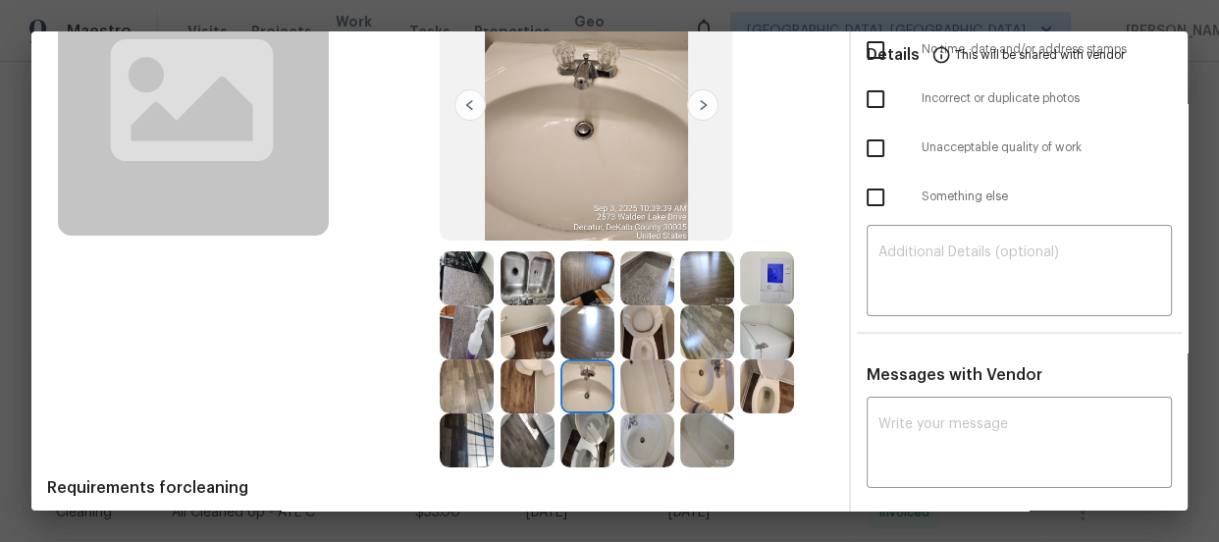
click at [707, 426] on img at bounding box center [707, 440] width 54 height 54
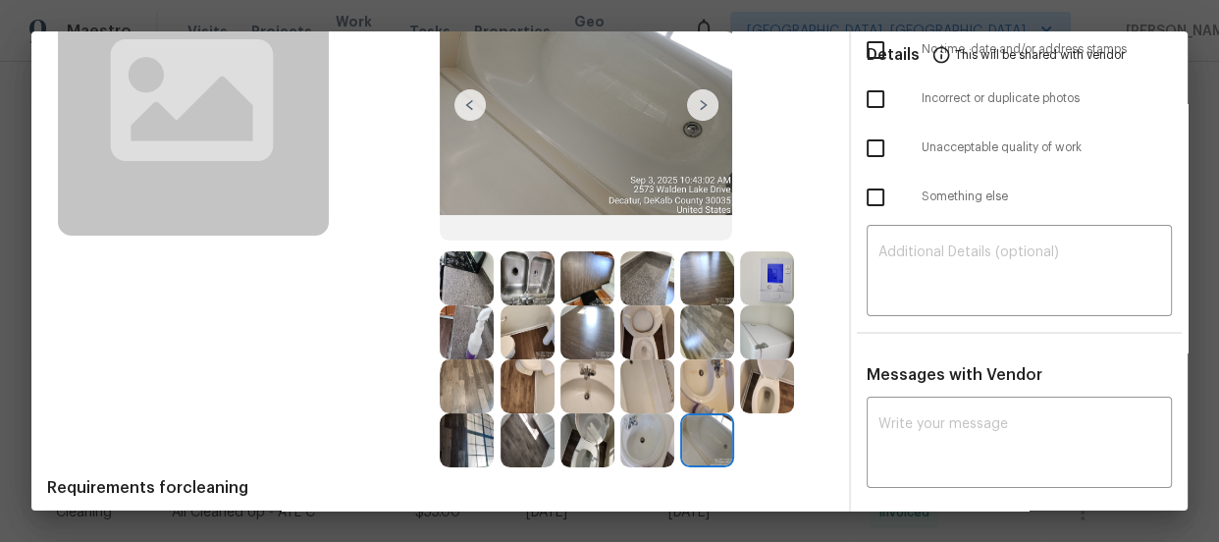
click at [760, 328] on img at bounding box center [767, 332] width 54 height 54
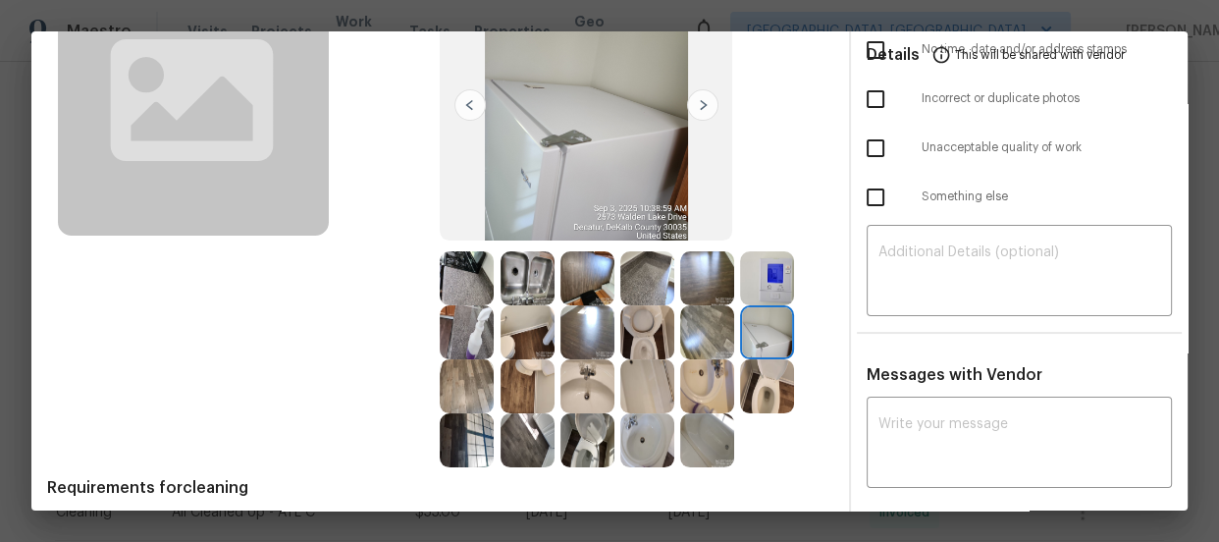
click at [528, 272] on img at bounding box center [528, 278] width 54 height 54
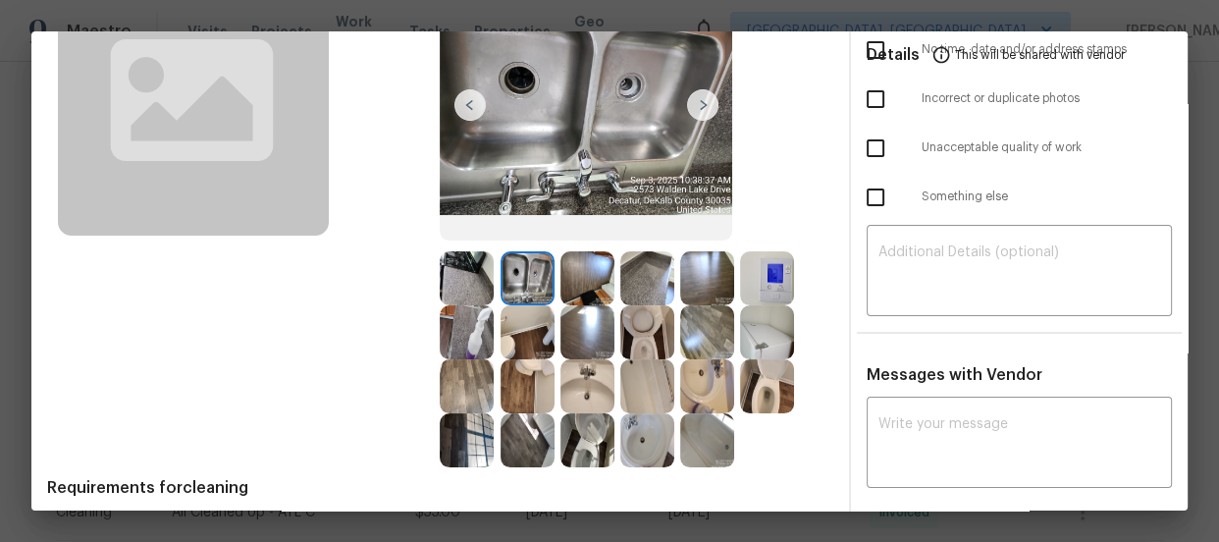
click at [460, 275] on img at bounding box center [467, 278] width 54 height 54
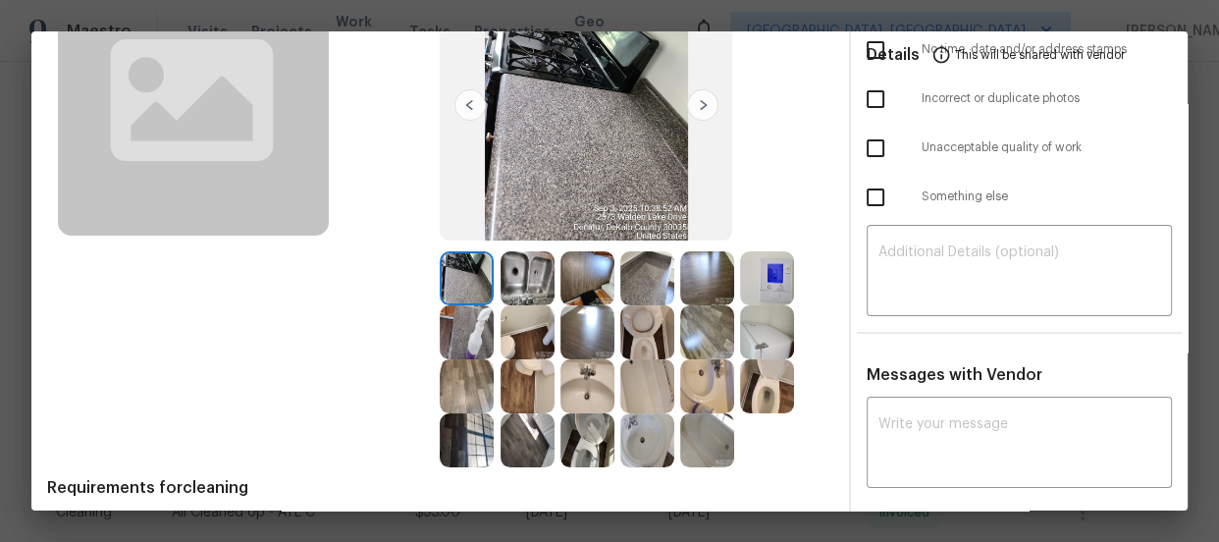
click at [465, 314] on img at bounding box center [467, 332] width 54 height 54
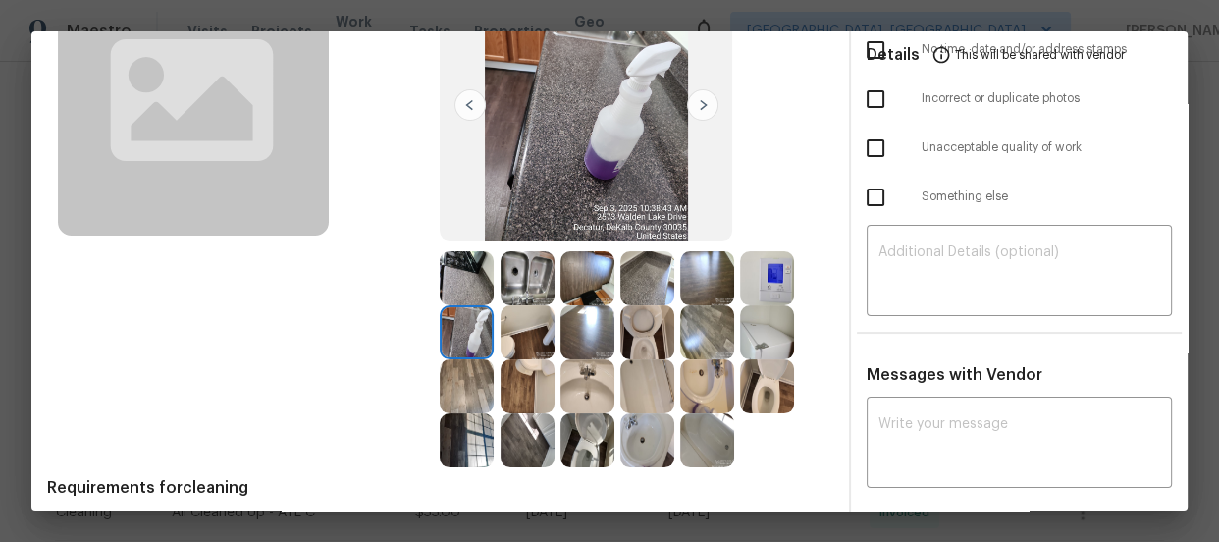
click at [585, 290] on img at bounding box center [588, 278] width 54 height 54
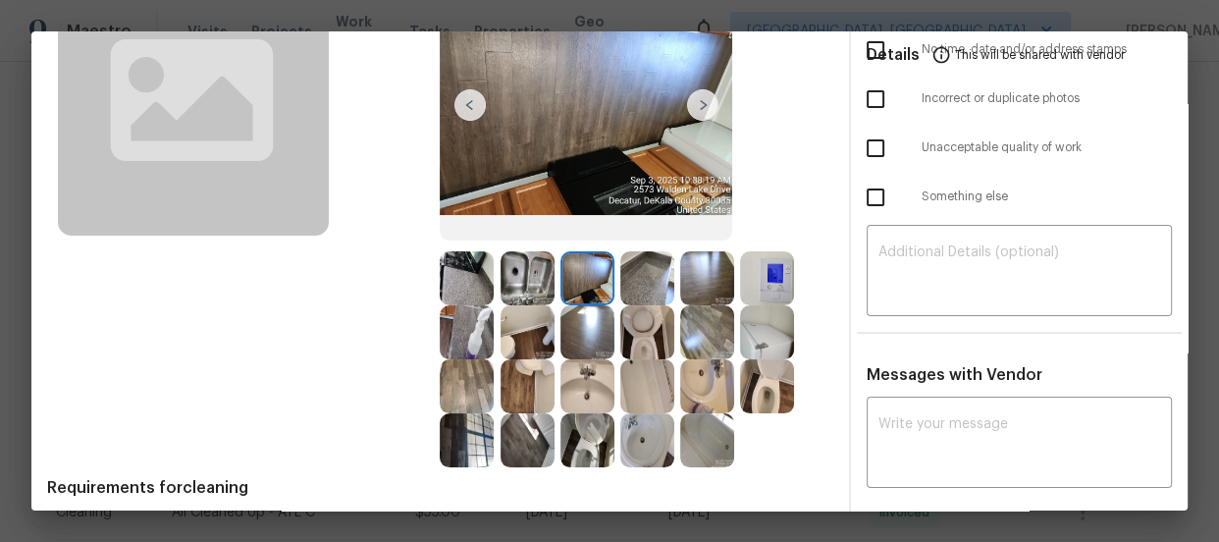
click at [696, 288] on img at bounding box center [707, 278] width 54 height 54
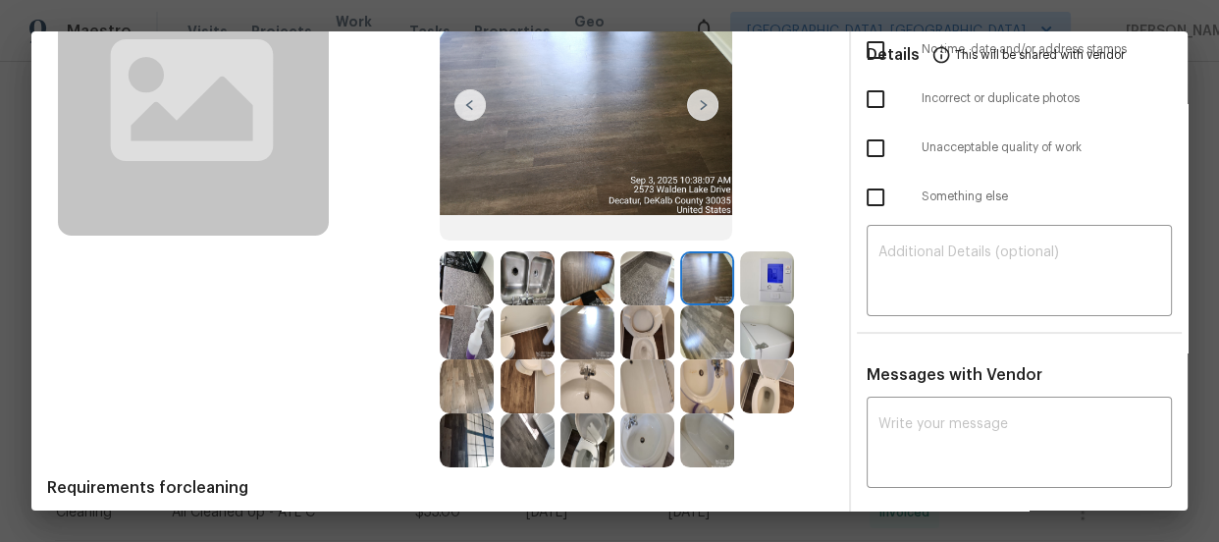
click at [534, 435] on img at bounding box center [528, 440] width 54 height 54
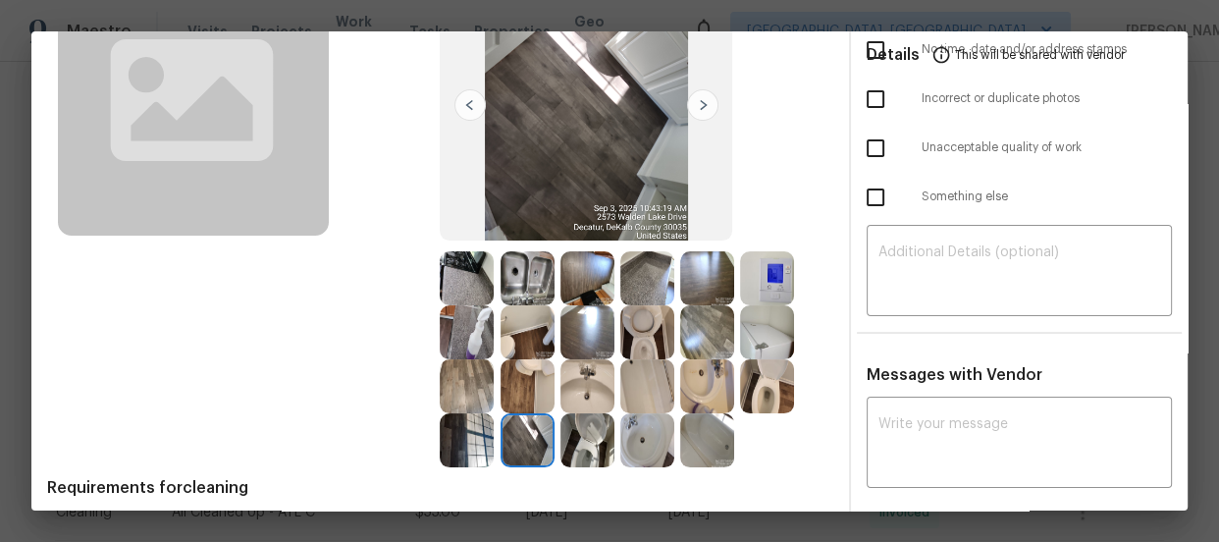
click at [471, 448] on img at bounding box center [467, 440] width 54 height 54
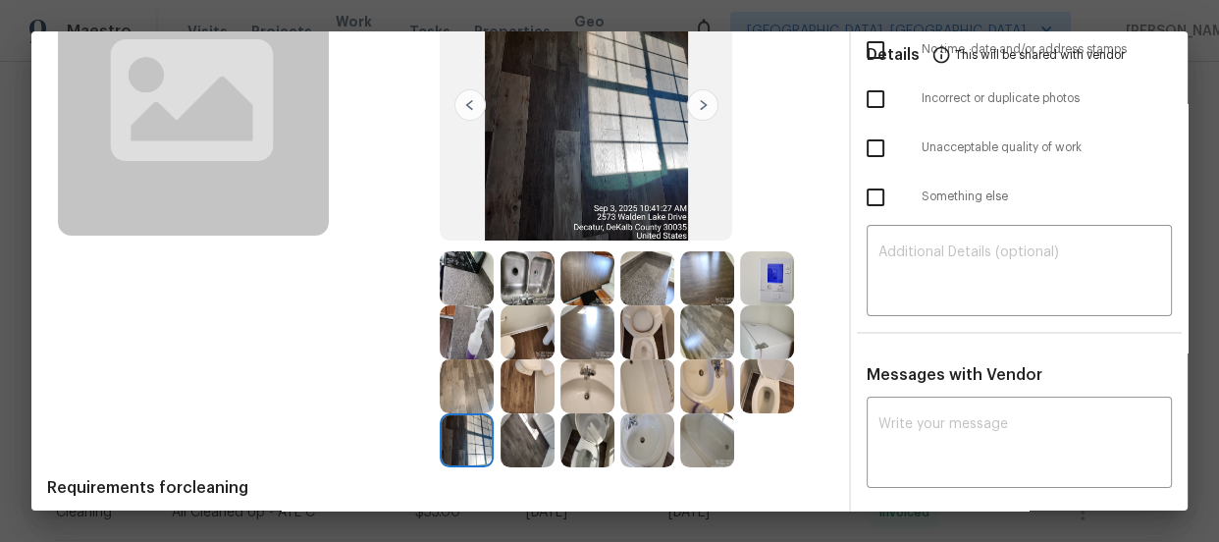
click at [465, 370] on img at bounding box center [467, 386] width 54 height 54
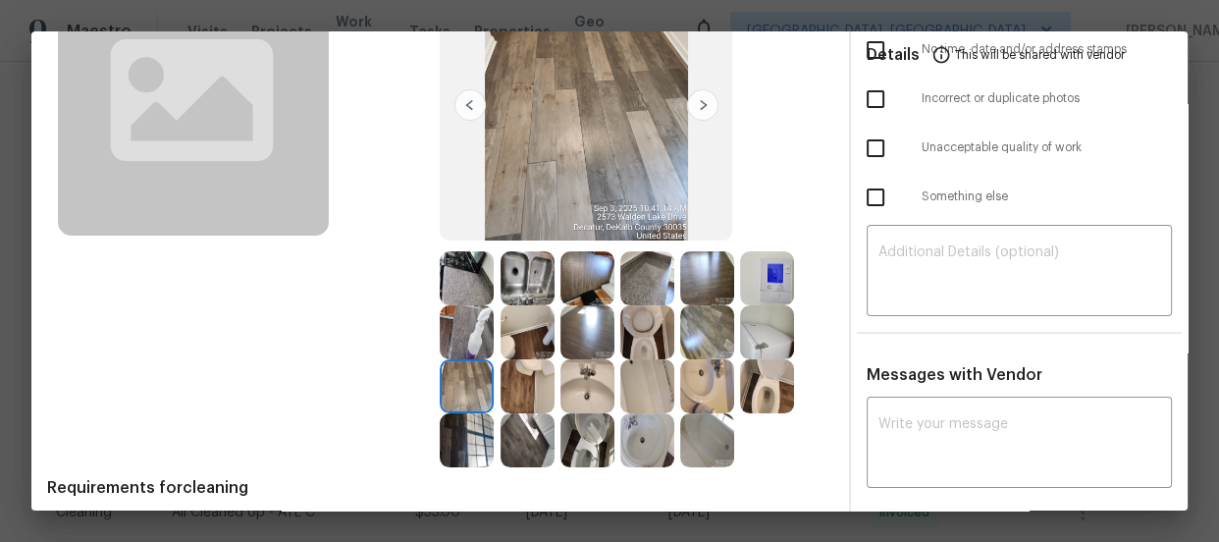
drag, startPoint x: 548, startPoint y: 367, endPoint x: 533, endPoint y: 323, distance: 46.6
click at [549, 367] on img at bounding box center [528, 386] width 54 height 54
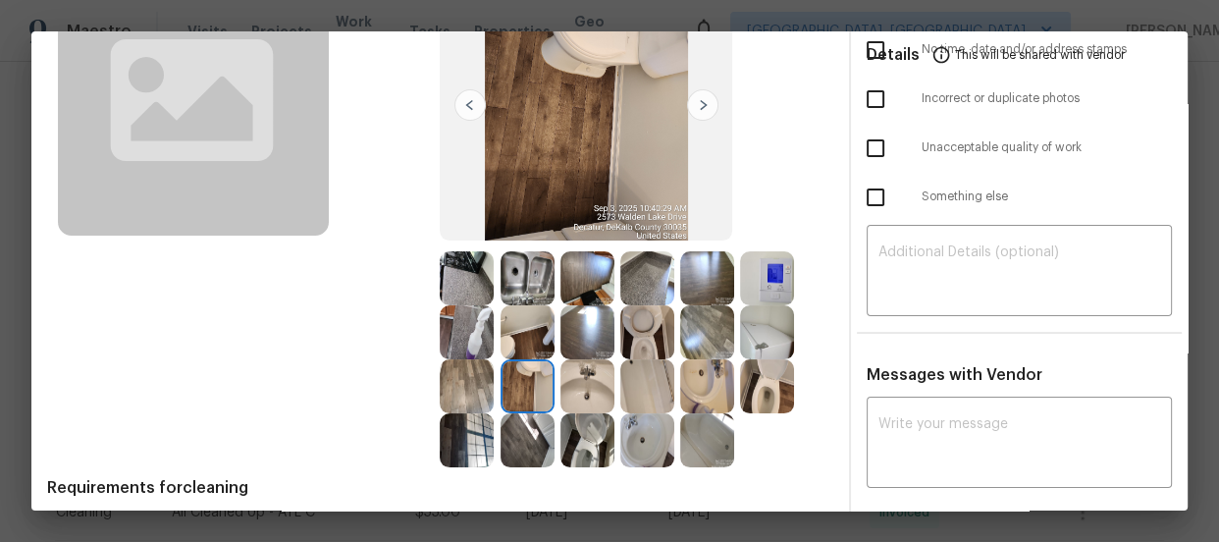
click at [533, 323] on img at bounding box center [528, 332] width 54 height 54
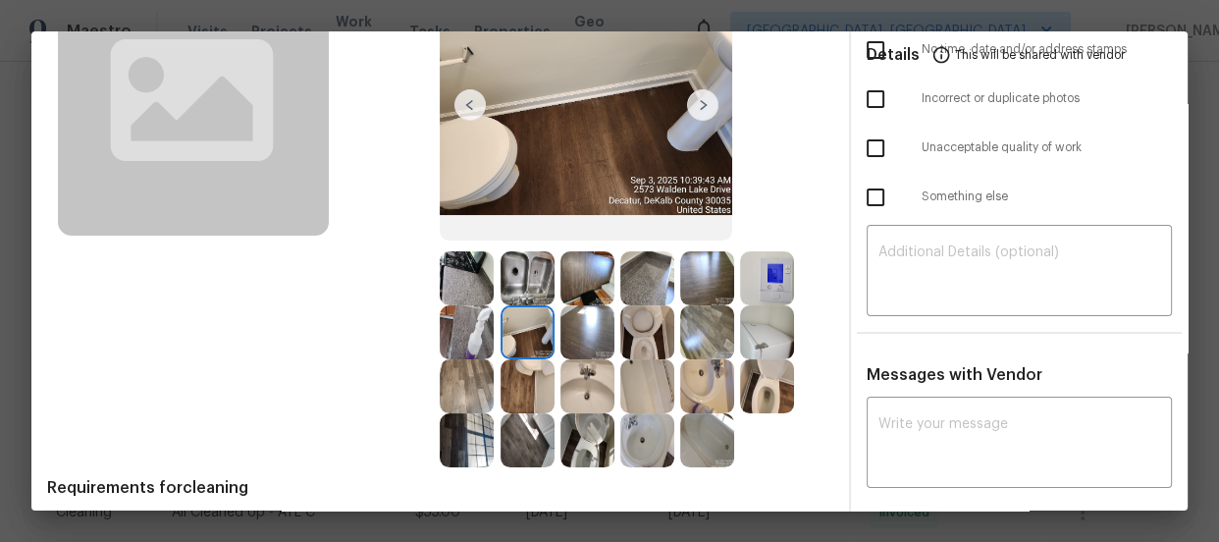
click at [593, 326] on img at bounding box center [588, 332] width 54 height 54
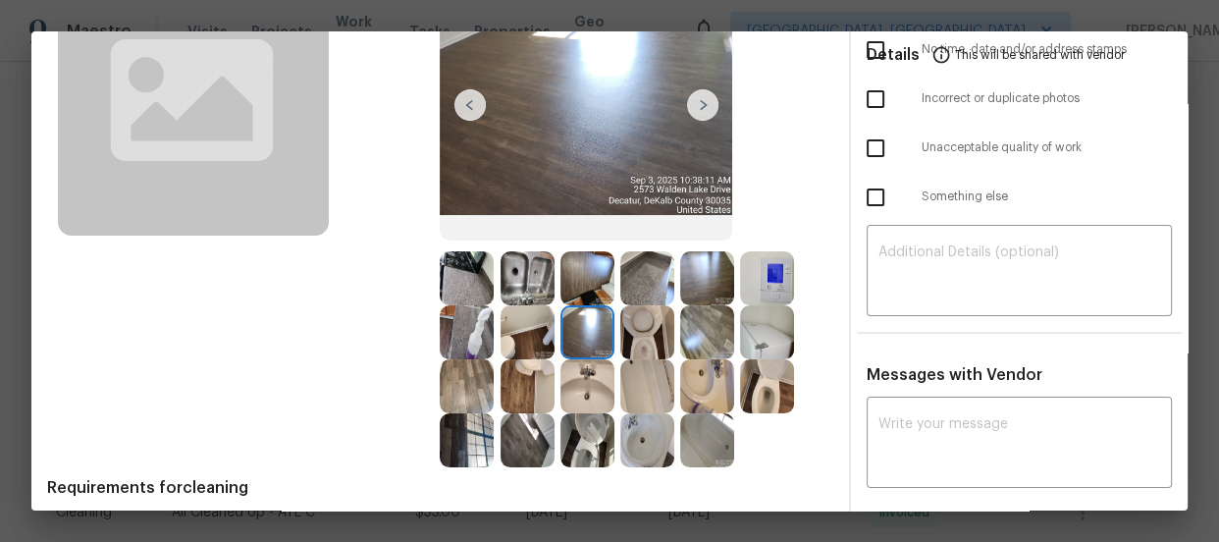
click at [623, 299] on img at bounding box center [648, 278] width 54 height 54
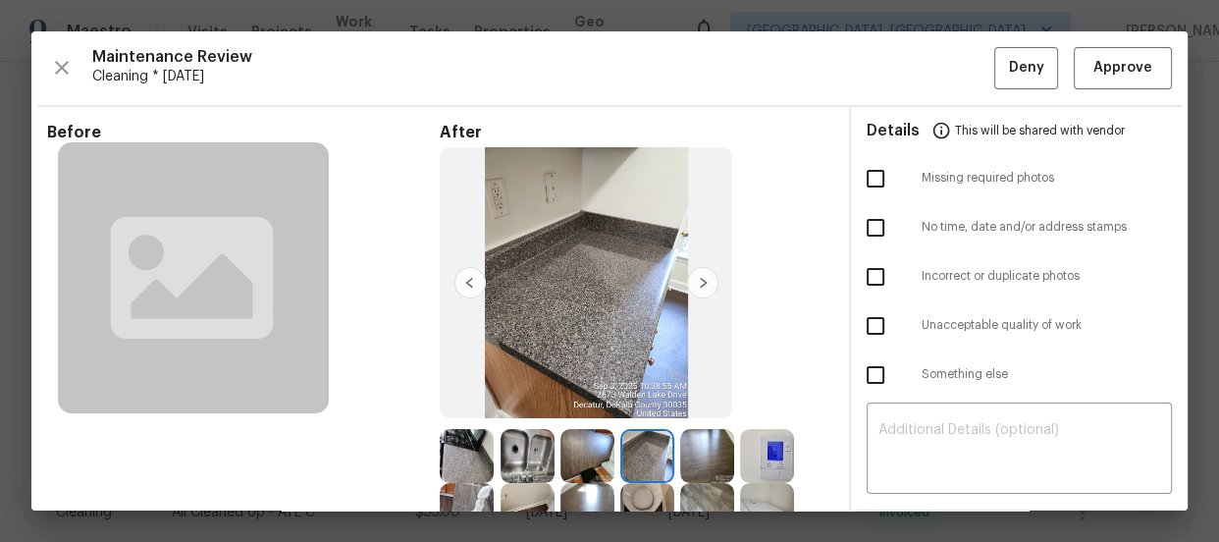
scroll to position [0, 0]
click at [1125, 69] on span "Approve" at bounding box center [1123, 68] width 59 height 25
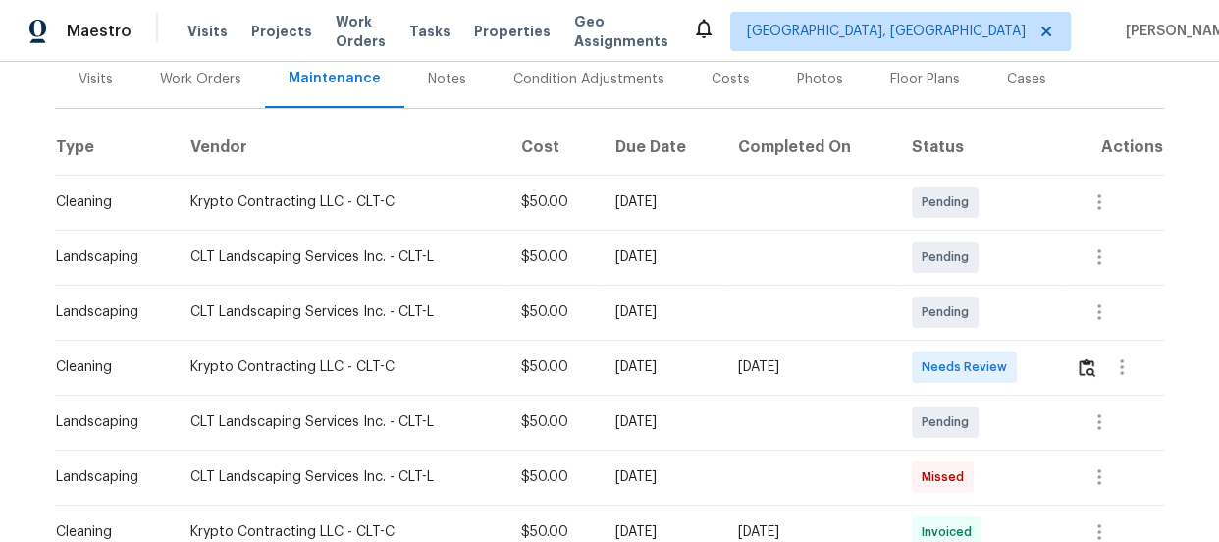
scroll to position [279, 0]
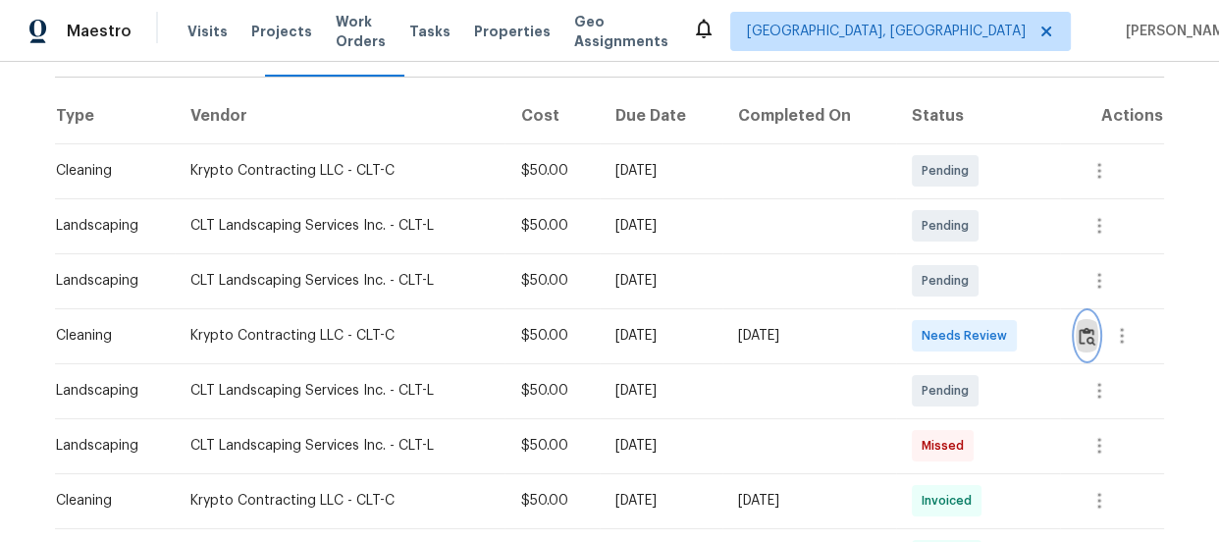
click at [1082, 341] on img "button" at bounding box center [1087, 336] width 17 height 19
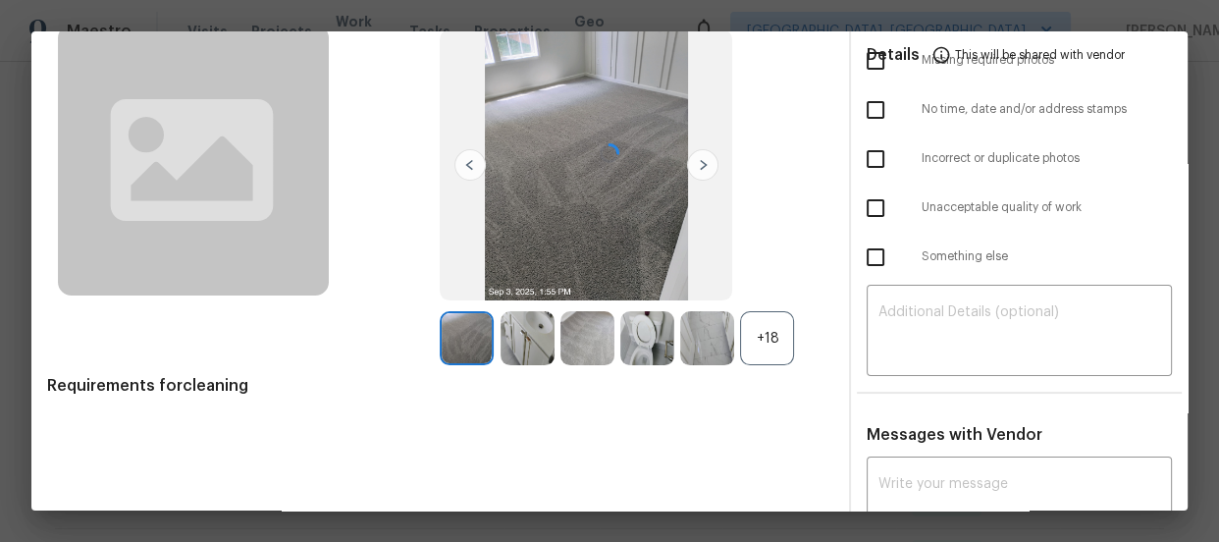
scroll to position [178, 0]
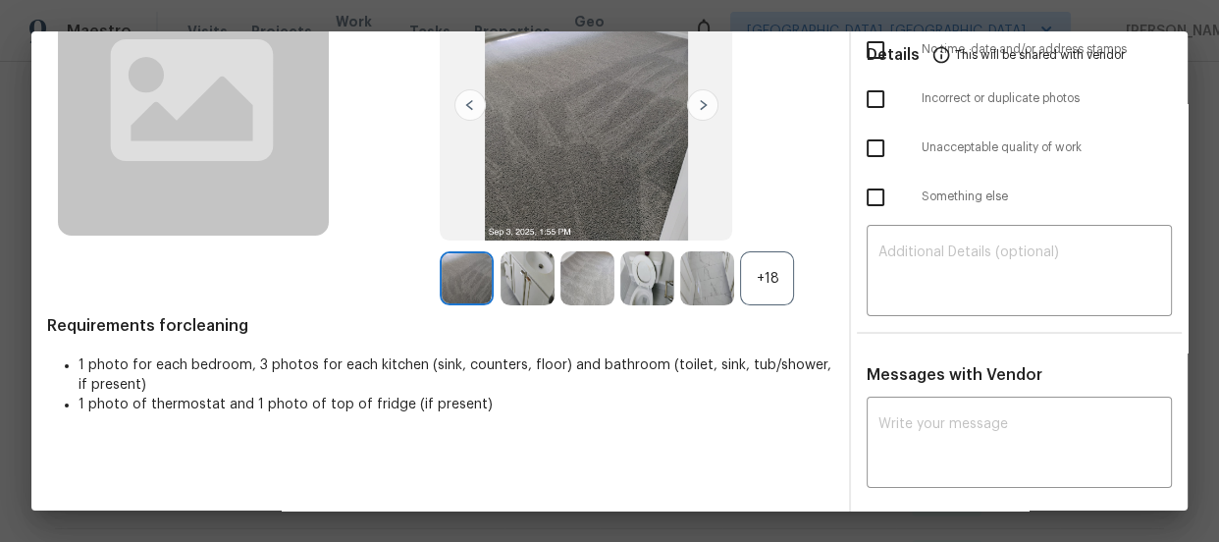
click at [746, 288] on div "+18" at bounding box center [767, 278] width 54 height 54
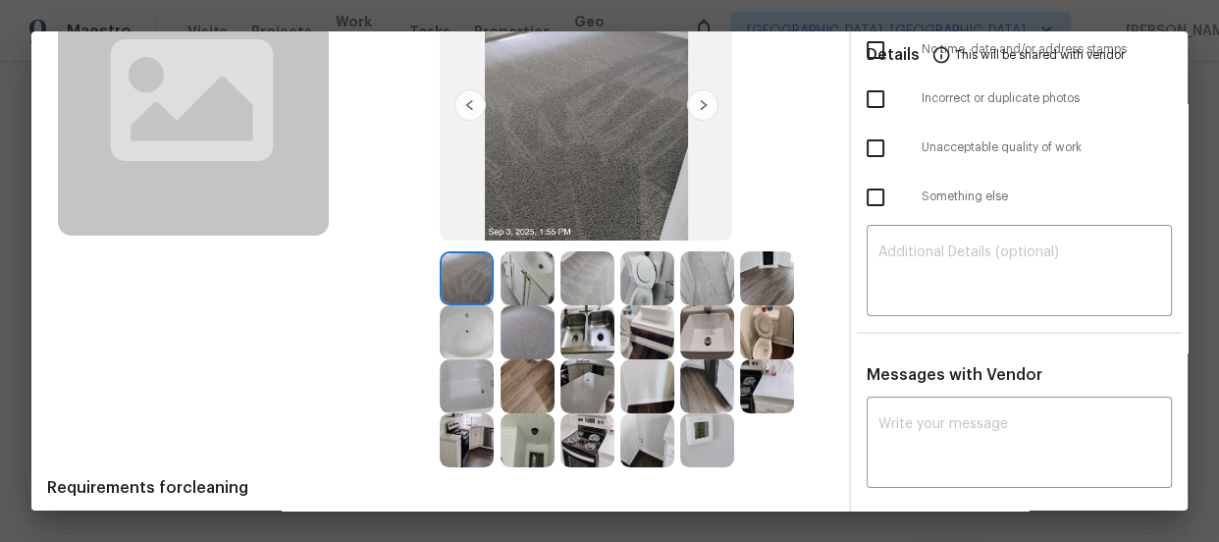
scroll to position [267, 0]
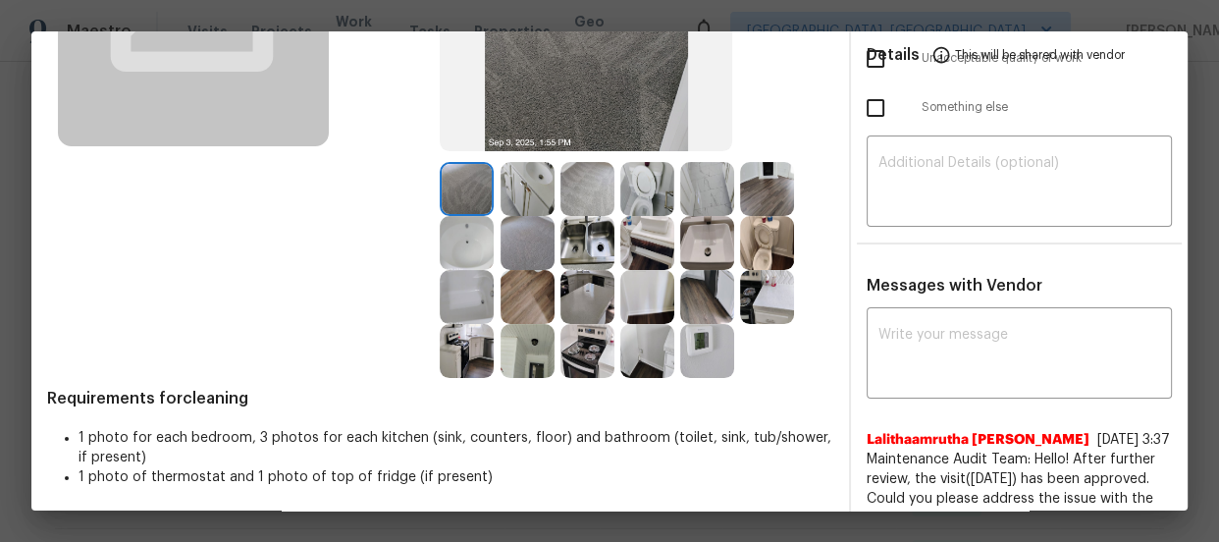
click at [656, 194] on img at bounding box center [648, 189] width 54 height 54
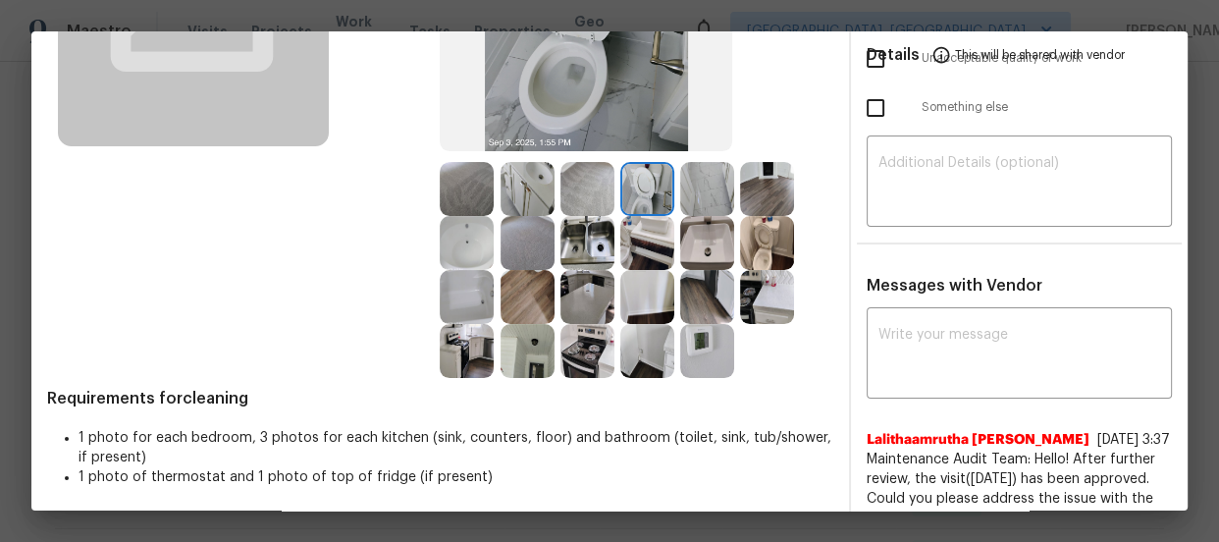
click at [757, 239] on img at bounding box center [767, 243] width 54 height 54
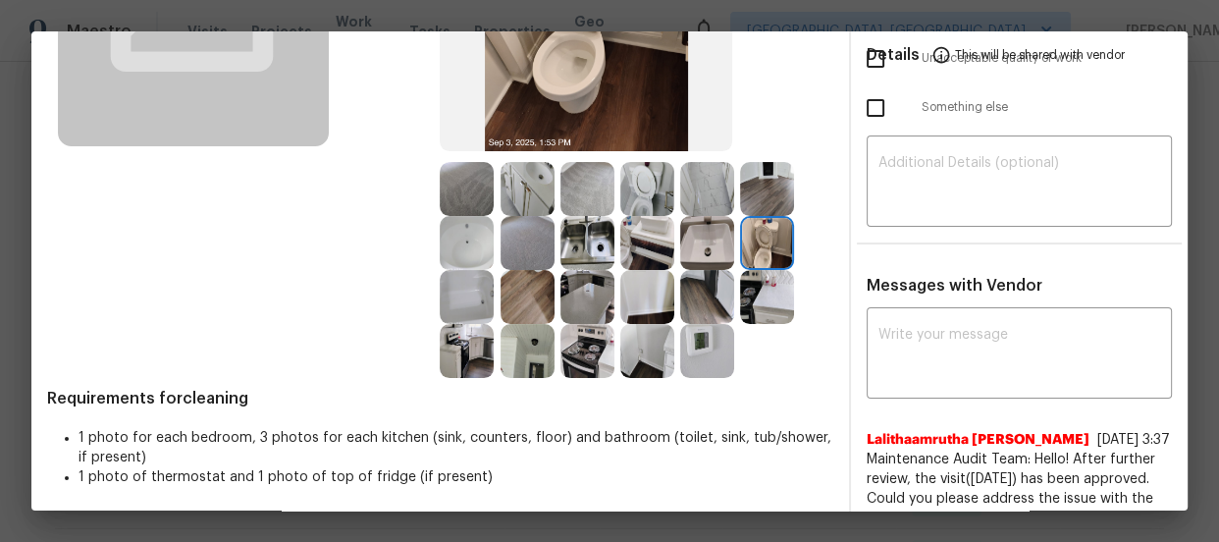
click at [478, 289] on img at bounding box center [467, 297] width 54 height 54
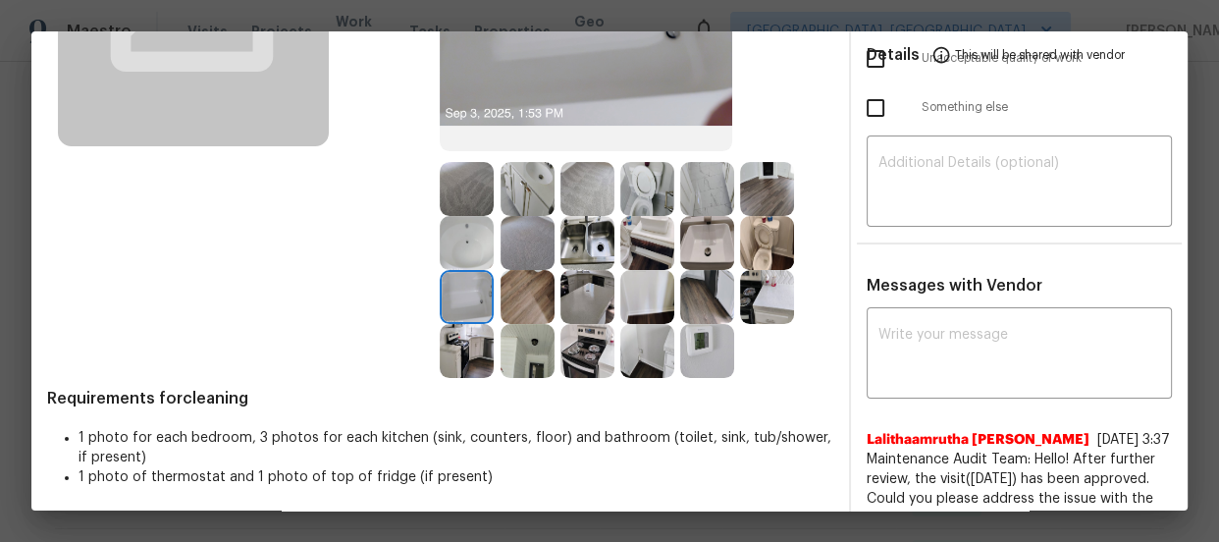
click at [463, 237] on img at bounding box center [467, 243] width 54 height 54
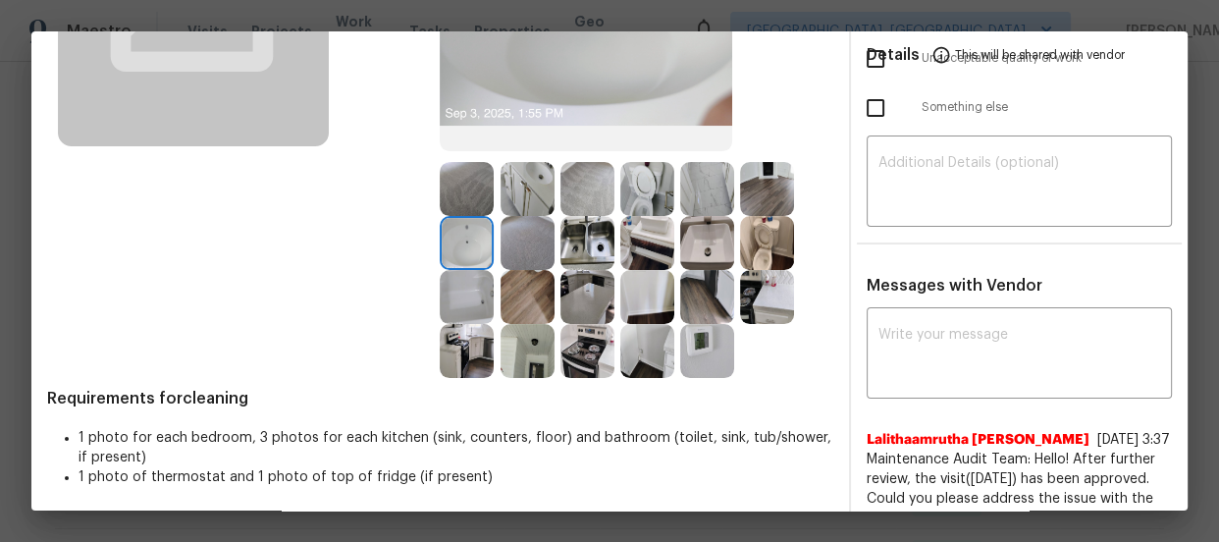
click at [522, 178] on img at bounding box center [528, 189] width 54 height 54
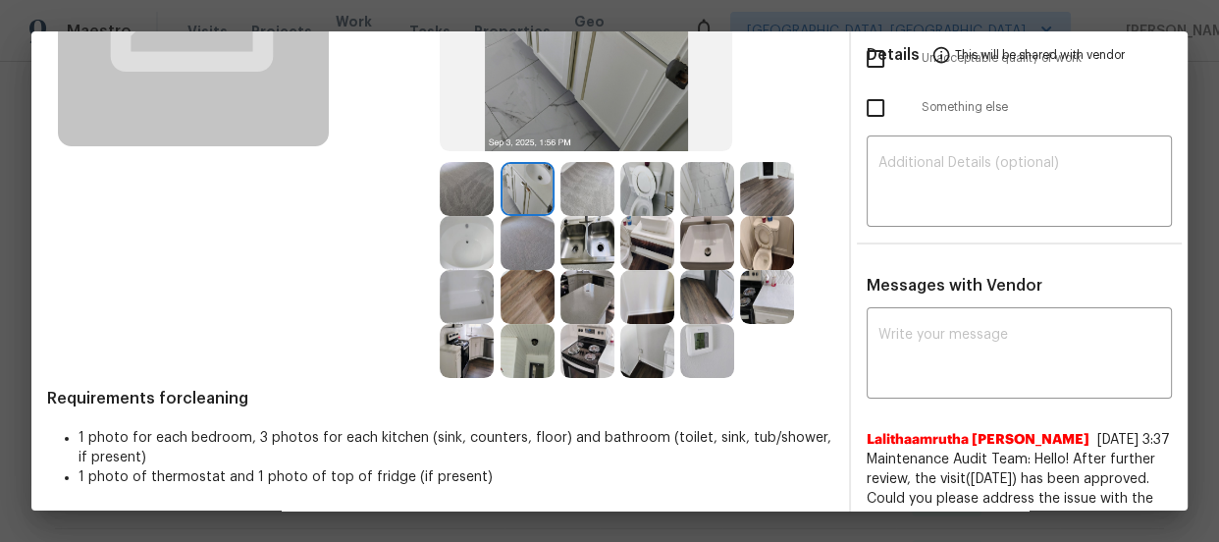
click at [694, 249] on img at bounding box center [707, 243] width 54 height 54
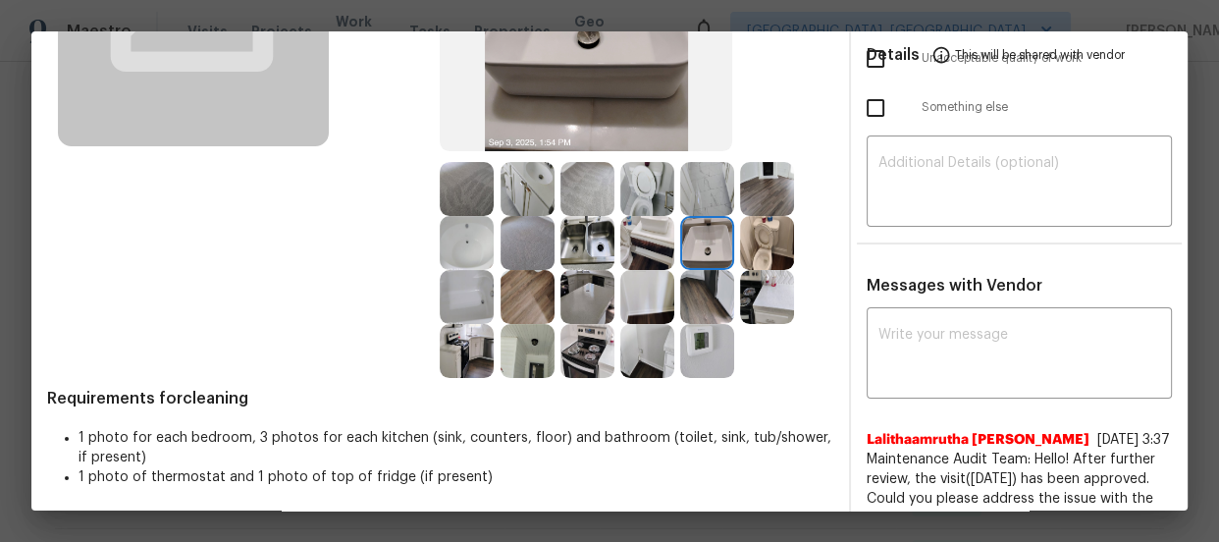
click at [621, 244] on img at bounding box center [648, 243] width 54 height 54
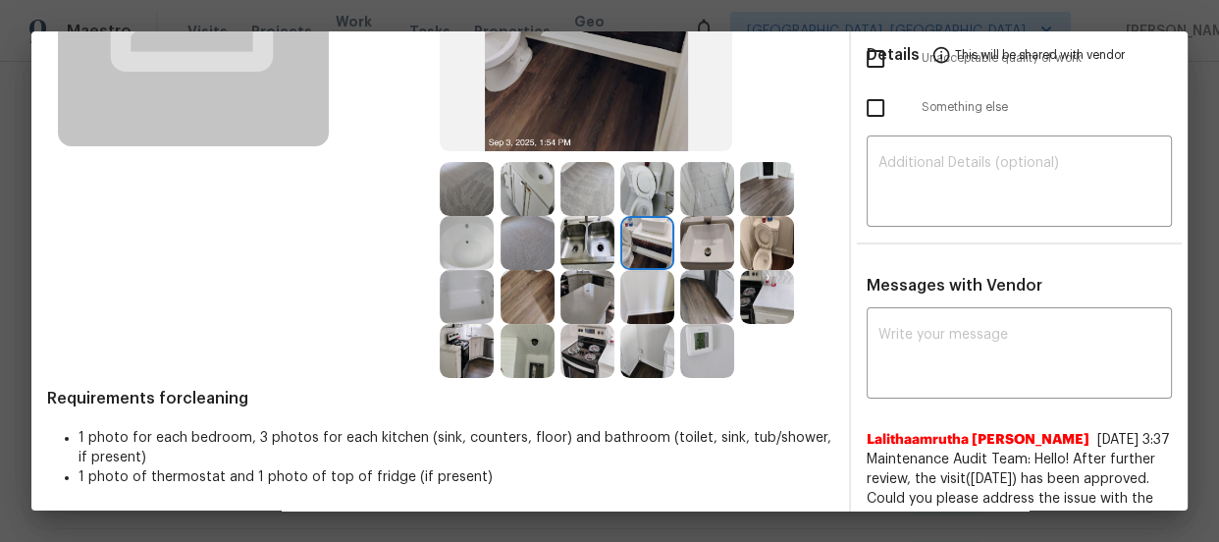
click at [585, 295] on img at bounding box center [588, 297] width 54 height 54
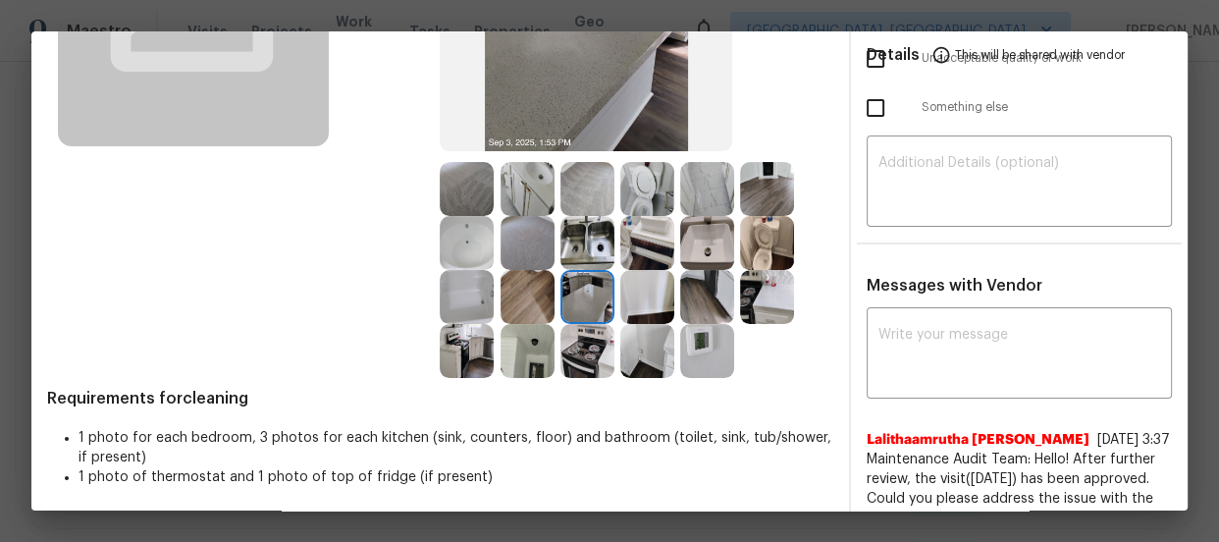
click at [581, 244] on img at bounding box center [588, 243] width 54 height 54
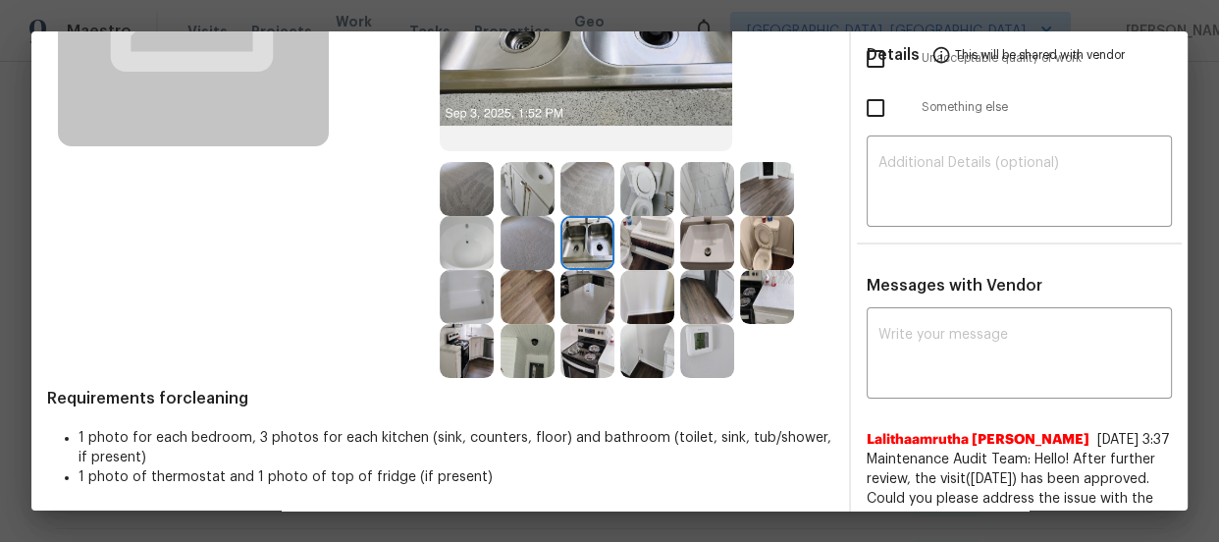
click at [514, 231] on img at bounding box center [528, 243] width 54 height 54
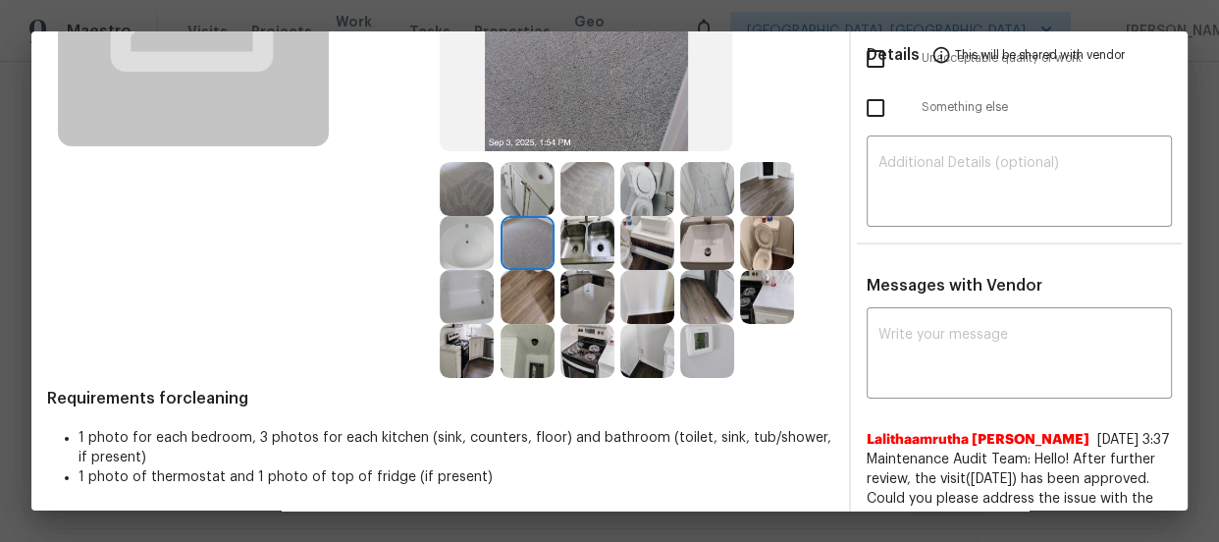
click at [460, 184] on img at bounding box center [467, 189] width 54 height 54
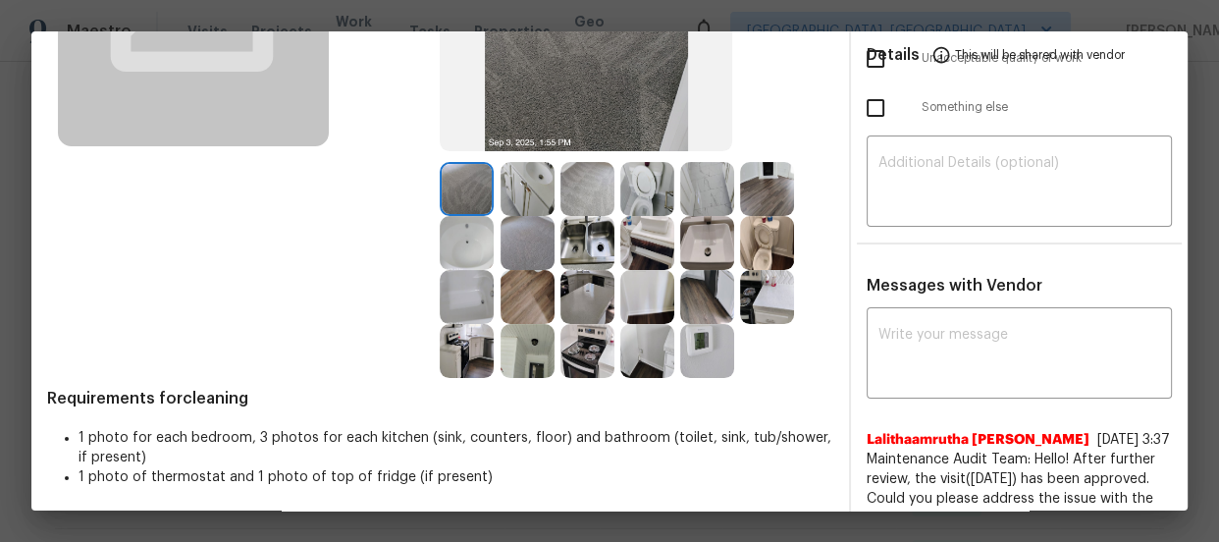
click at [589, 189] on img at bounding box center [588, 189] width 54 height 54
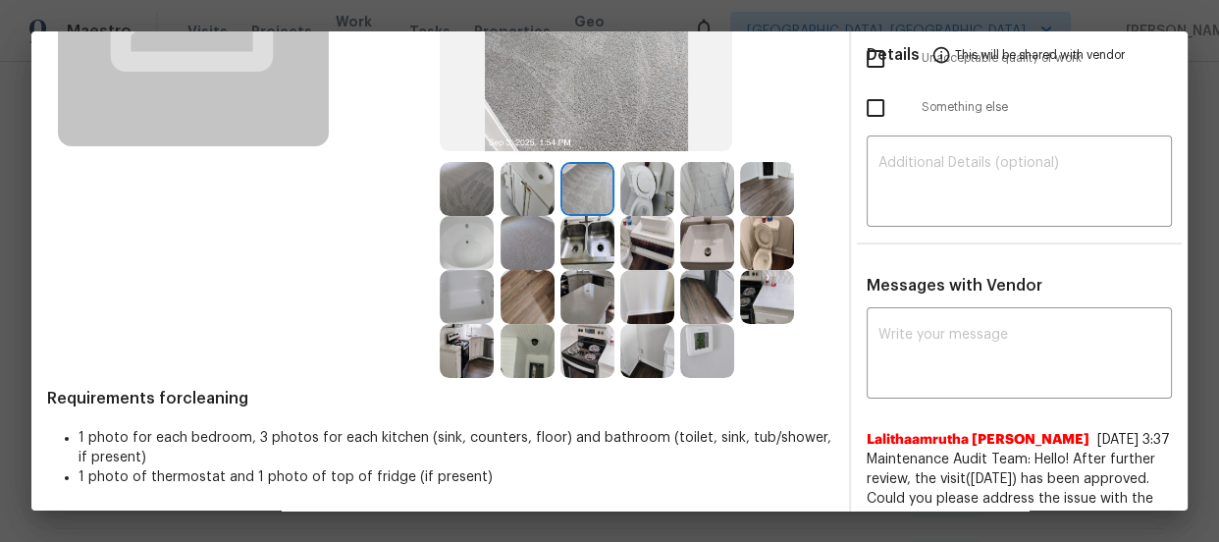
click at [586, 225] on img at bounding box center [588, 243] width 54 height 54
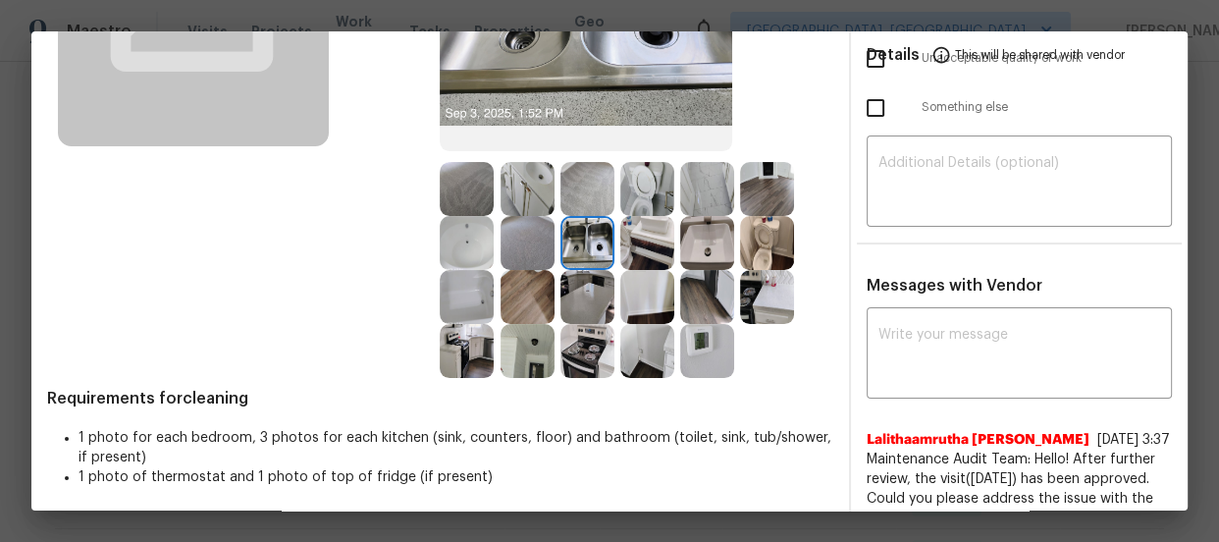
click at [586, 352] on img at bounding box center [588, 351] width 54 height 54
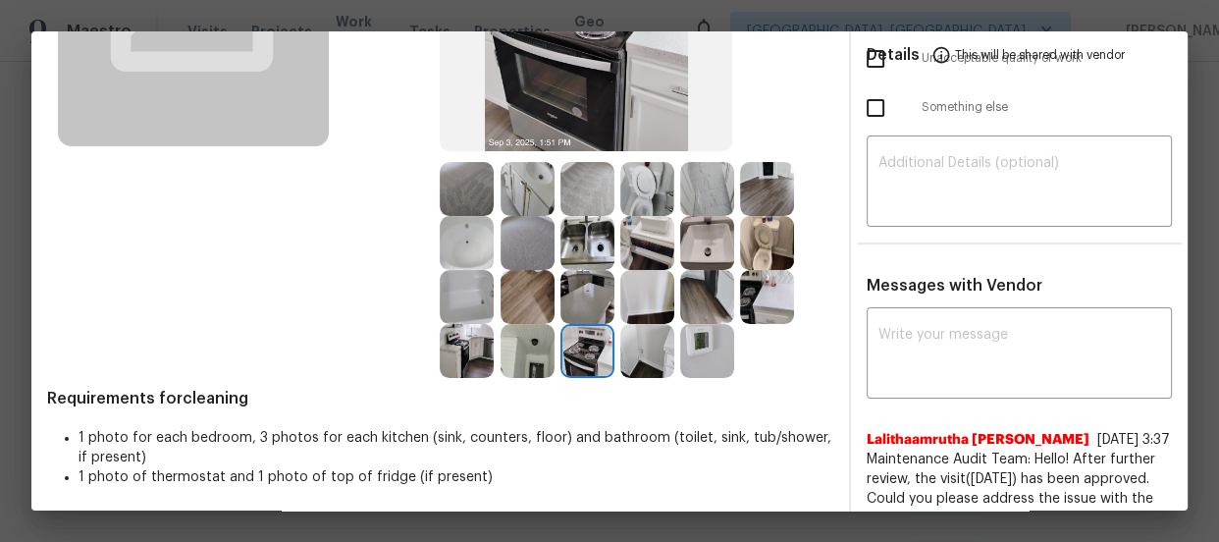
click at [693, 351] on img at bounding box center [707, 351] width 54 height 54
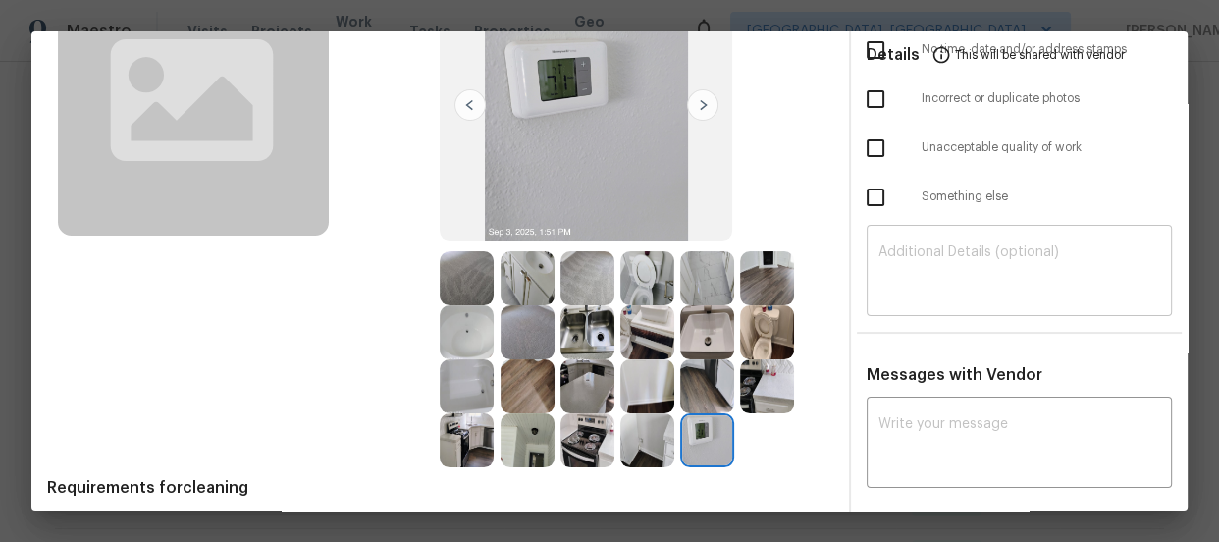
scroll to position [0, 0]
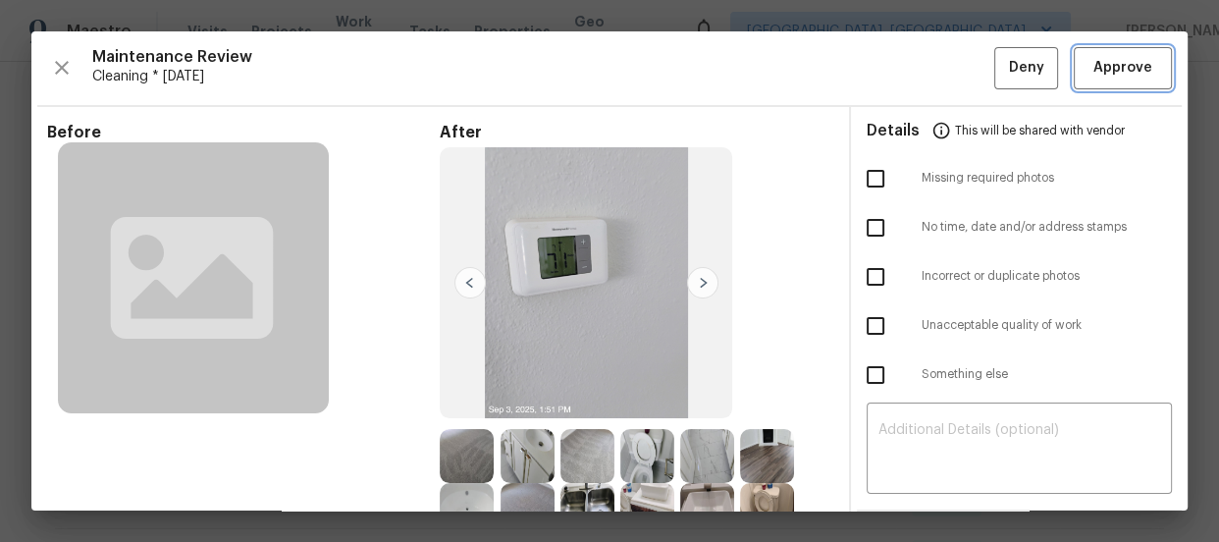
click at [1129, 67] on span "Approve" at bounding box center [1123, 68] width 59 height 25
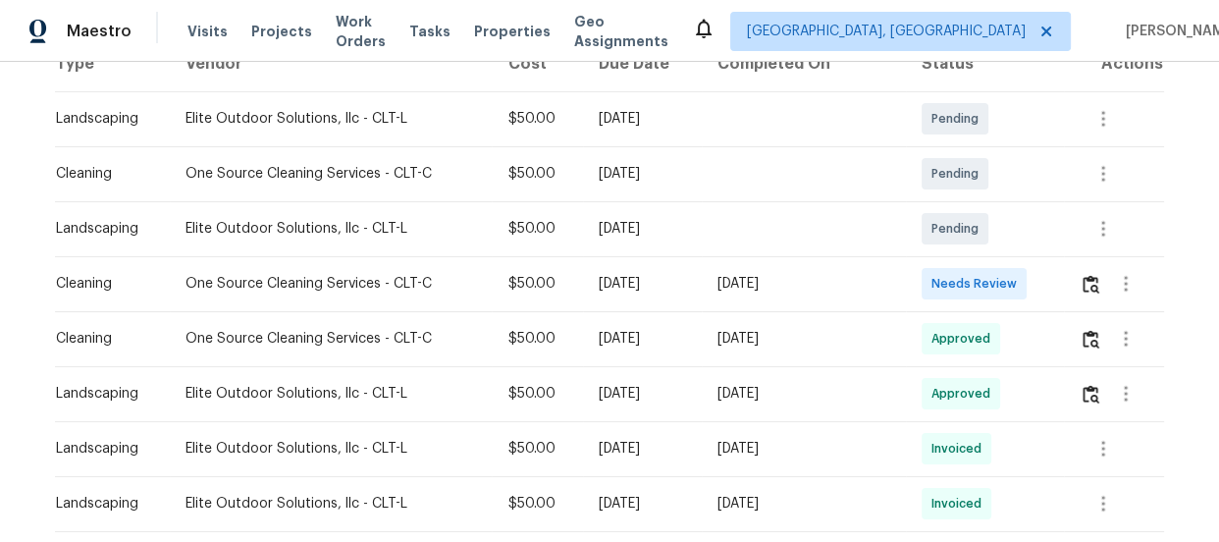
scroll to position [356, 0]
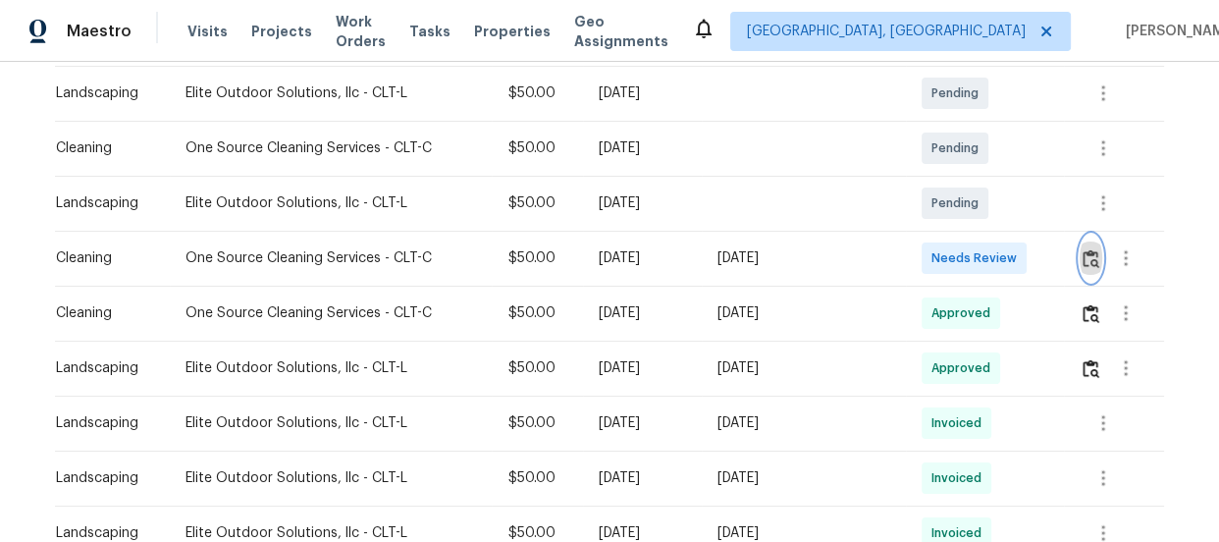
click at [1083, 264] on img "button" at bounding box center [1091, 258] width 17 height 19
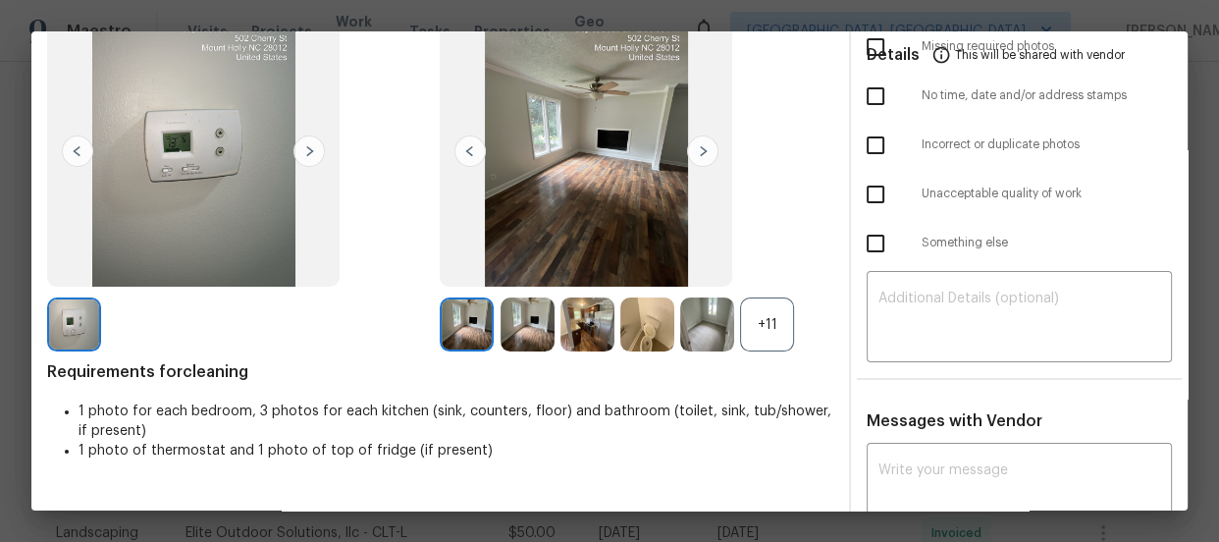
scroll to position [178, 0]
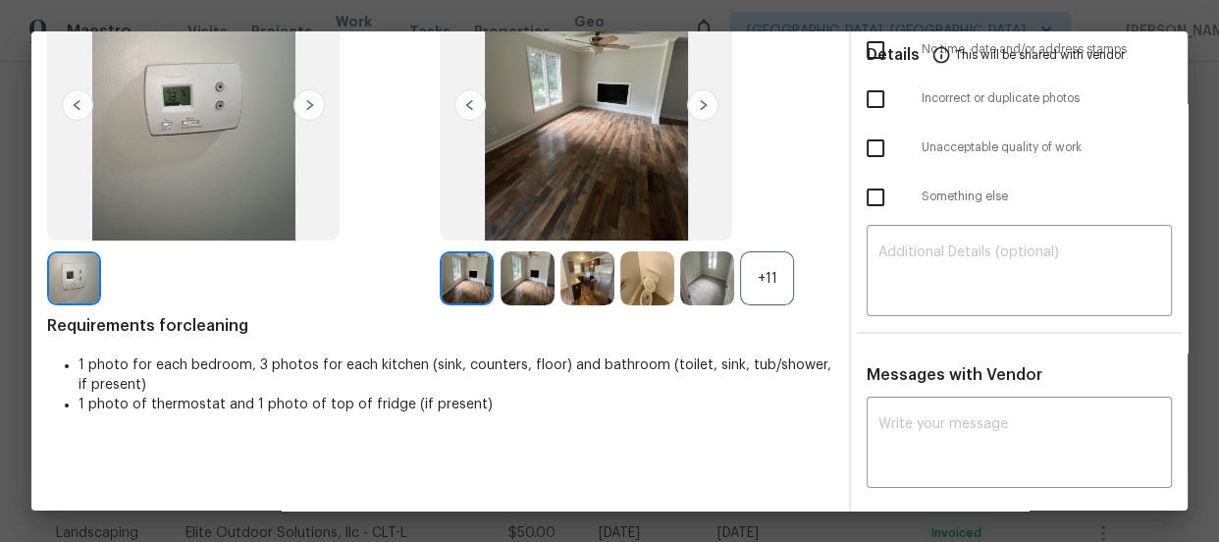
click at [761, 288] on div "+11" at bounding box center [767, 278] width 54 height 54
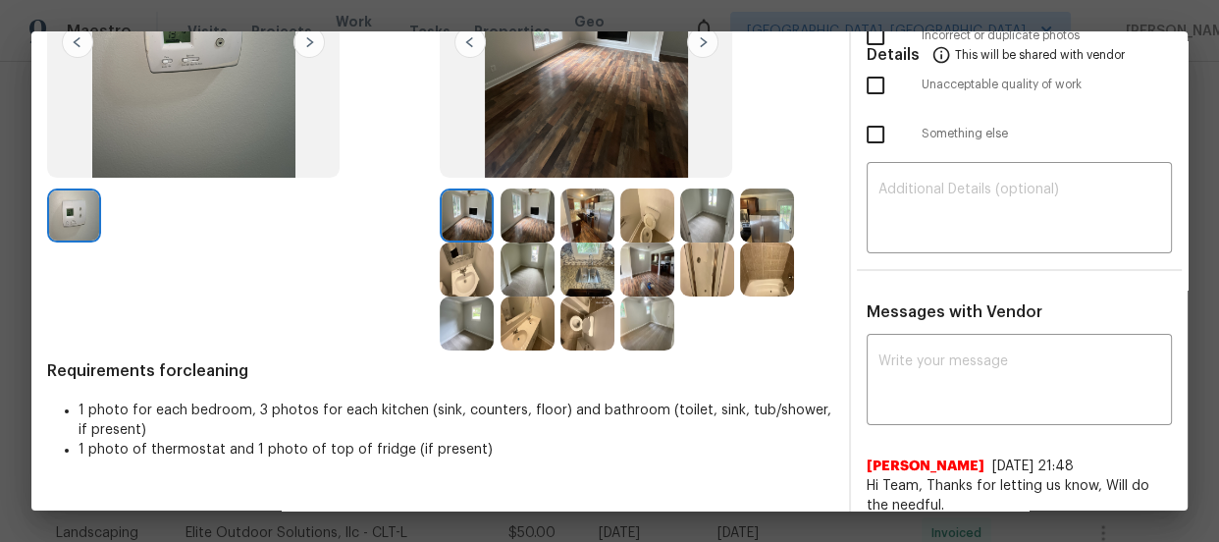
scroll to position [267, 0]
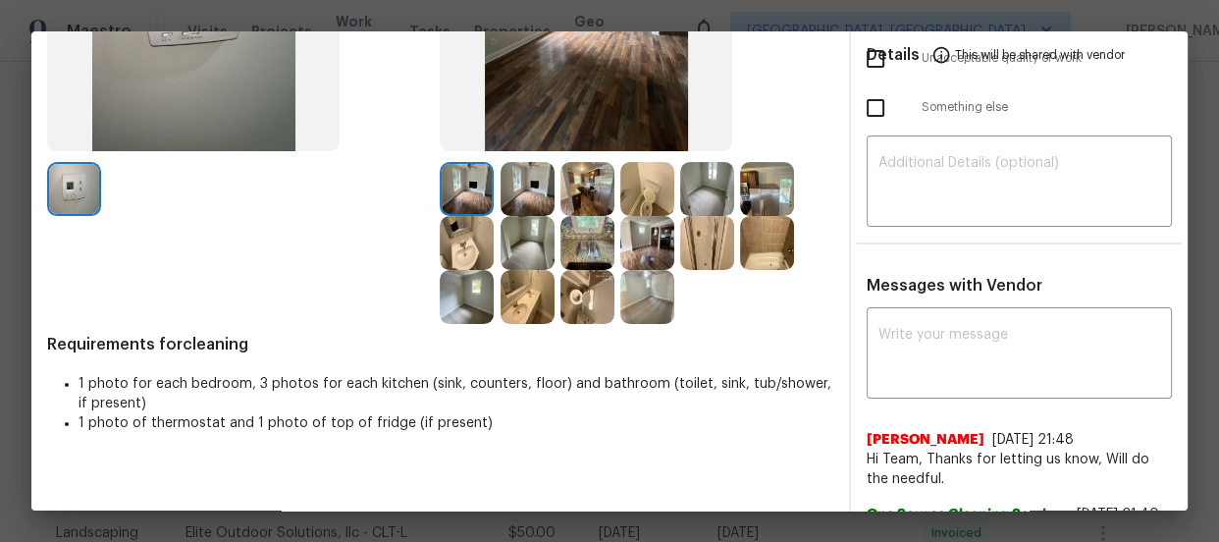
click at [574, 292] on img at bounding box center [588, 297] width 54 height 54
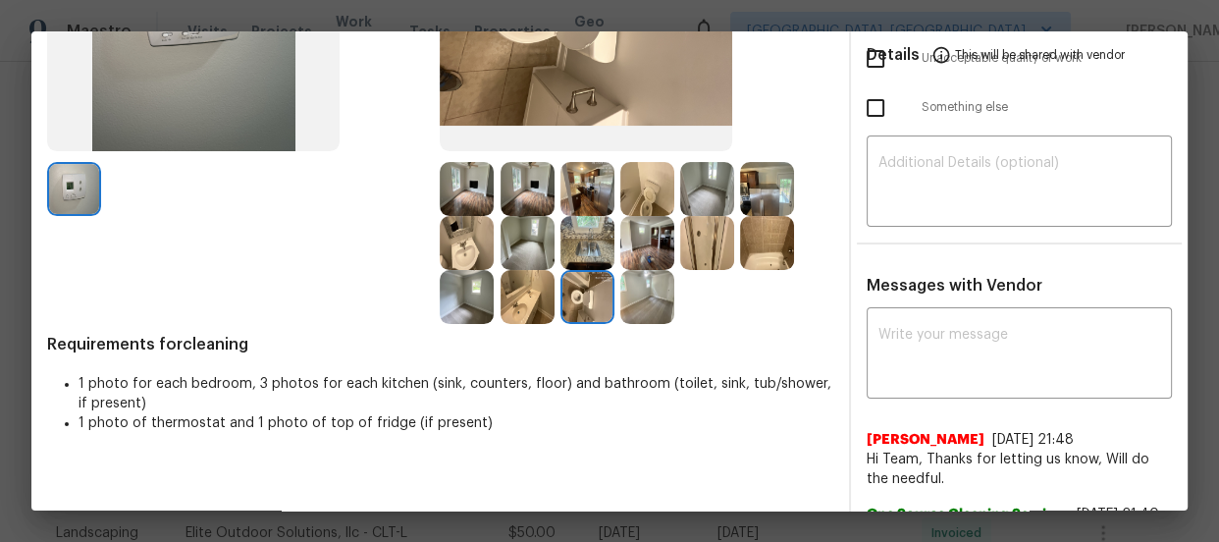
click at [638, 195] on img at bounding box center [648, 189] width 54 height 54
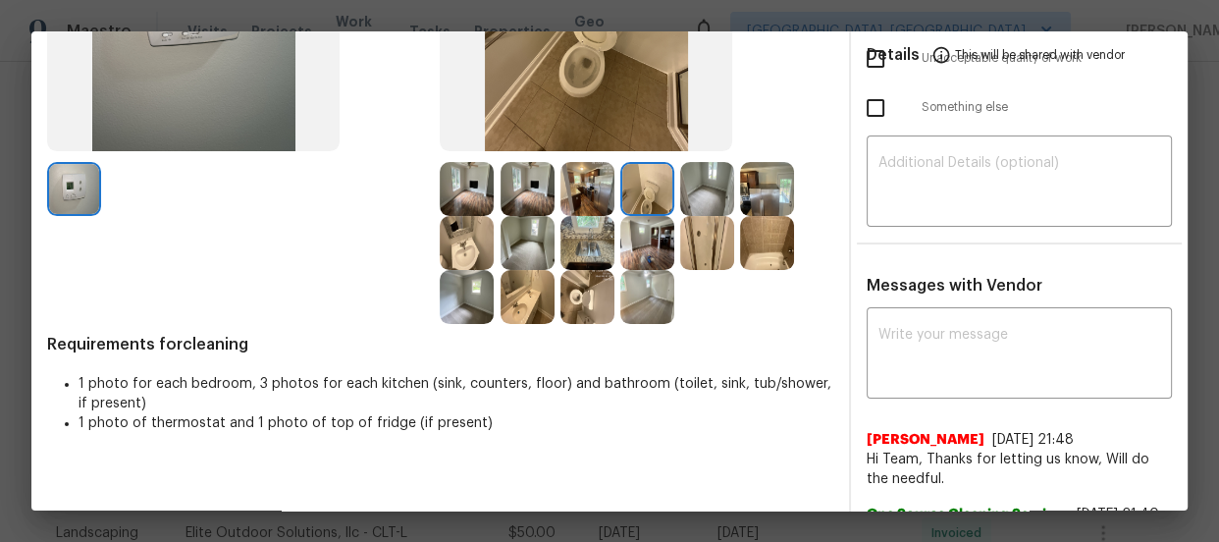
click at [507, 295] on img at bounding box center [528, 297] width 54 height 54
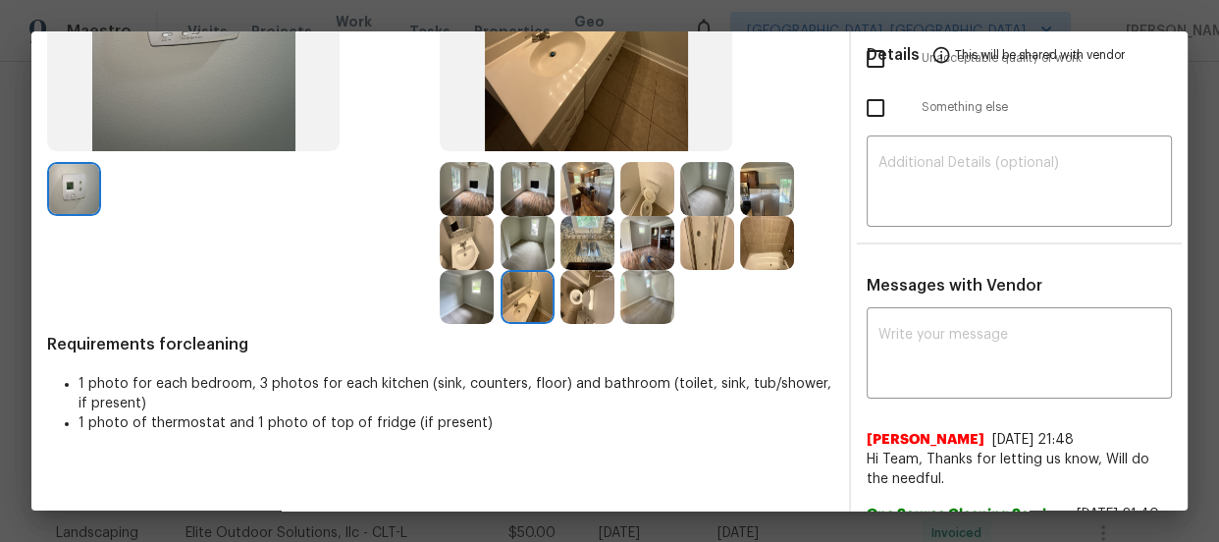
click at [468, 260] on img at bounding box center [467, 243] width 54 height 54
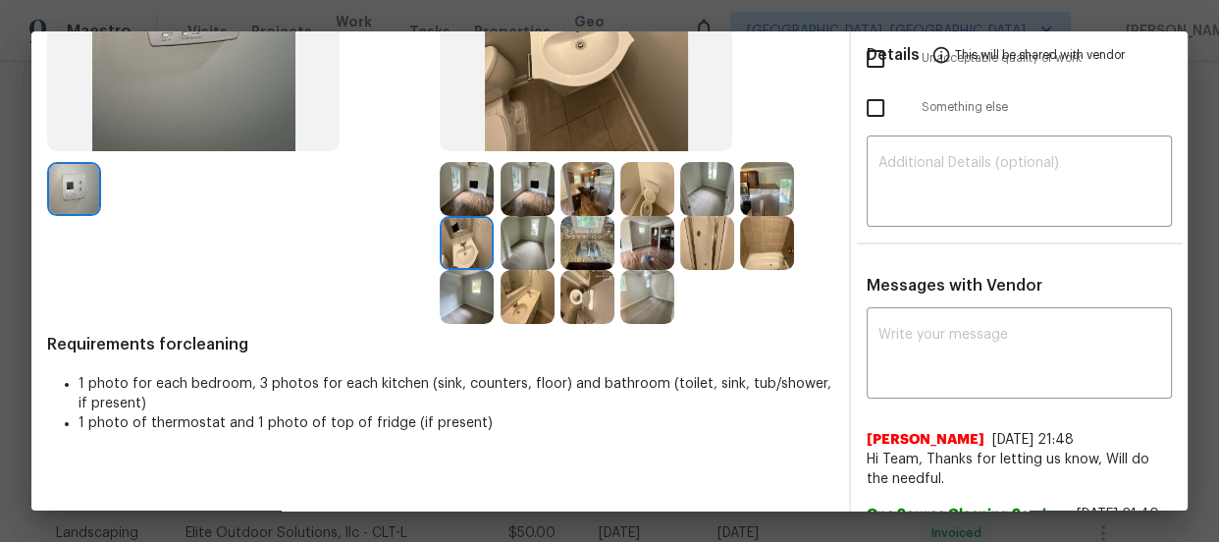
click at [701, 249] on img at bounding box center [707, 243] width 54 height 54
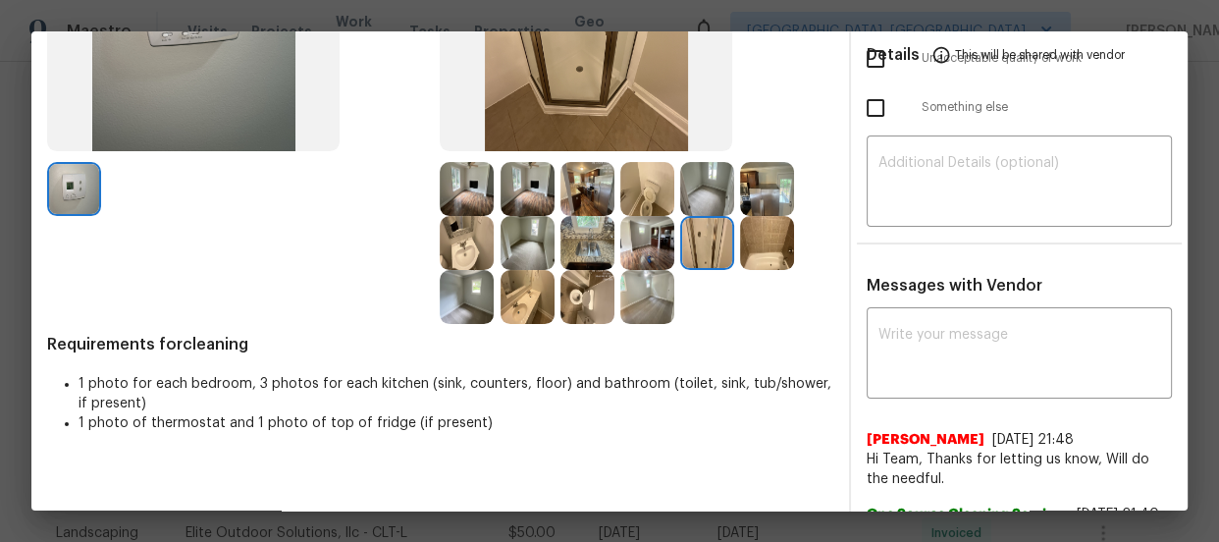
click at [773, 245] on img at bounding box center [767, 243] width 54 height 54
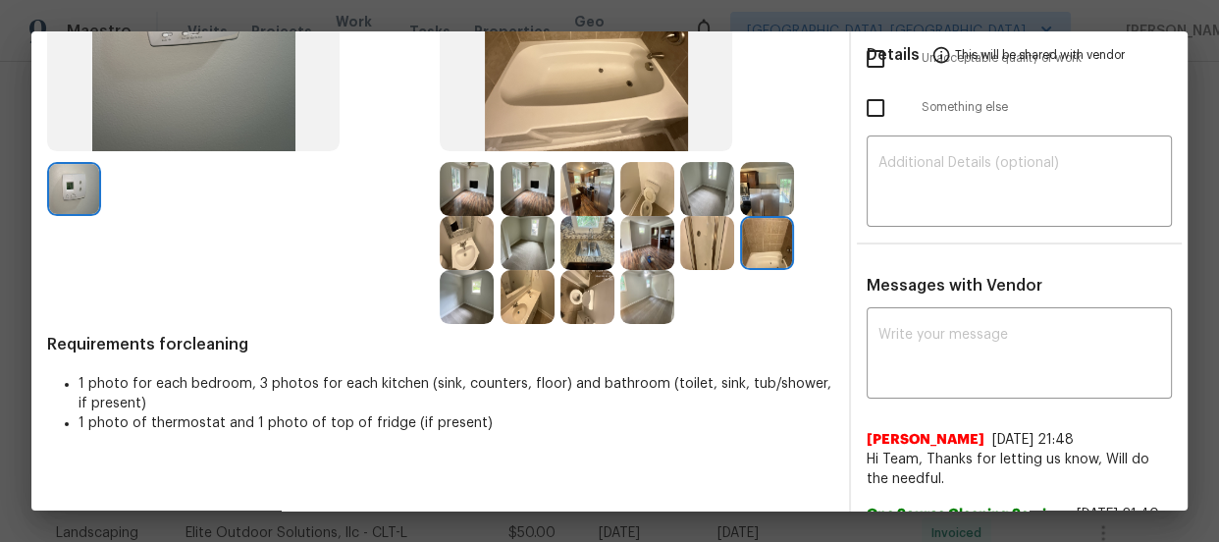
click at [599, 248] on img at bounding box center [588, 243] width 54 height 54
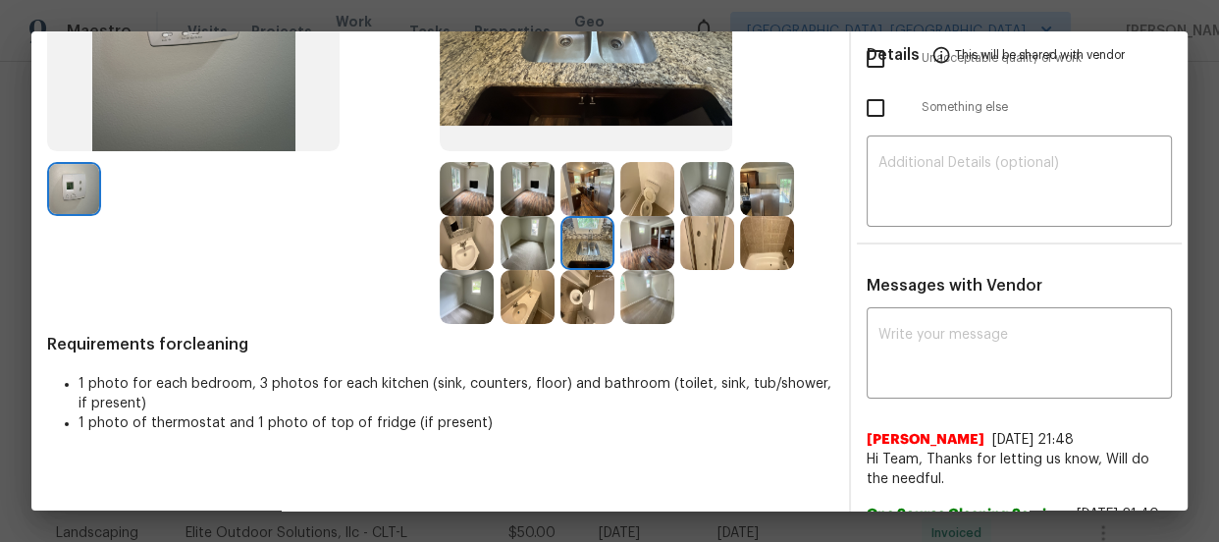
click at [632, 247] on img at bounding box center [648, 243] width 54 height 54
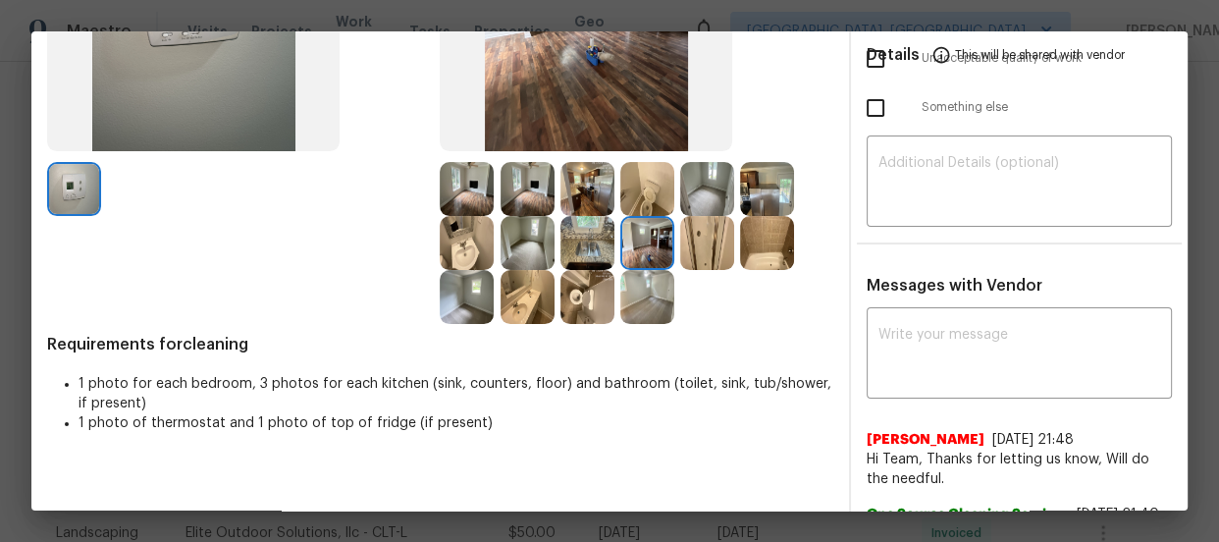
click at [516, 240] on img at bounding box center [528, 243] width 54 height 54
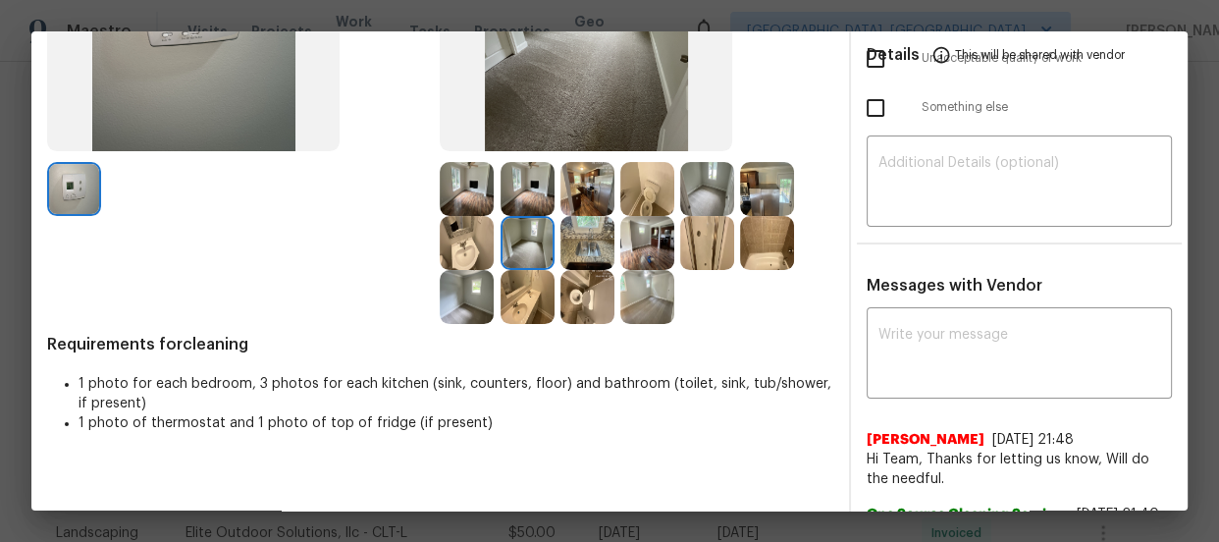
click at [463, 289] on img at bounding box center [467, 297] width 54 height 54
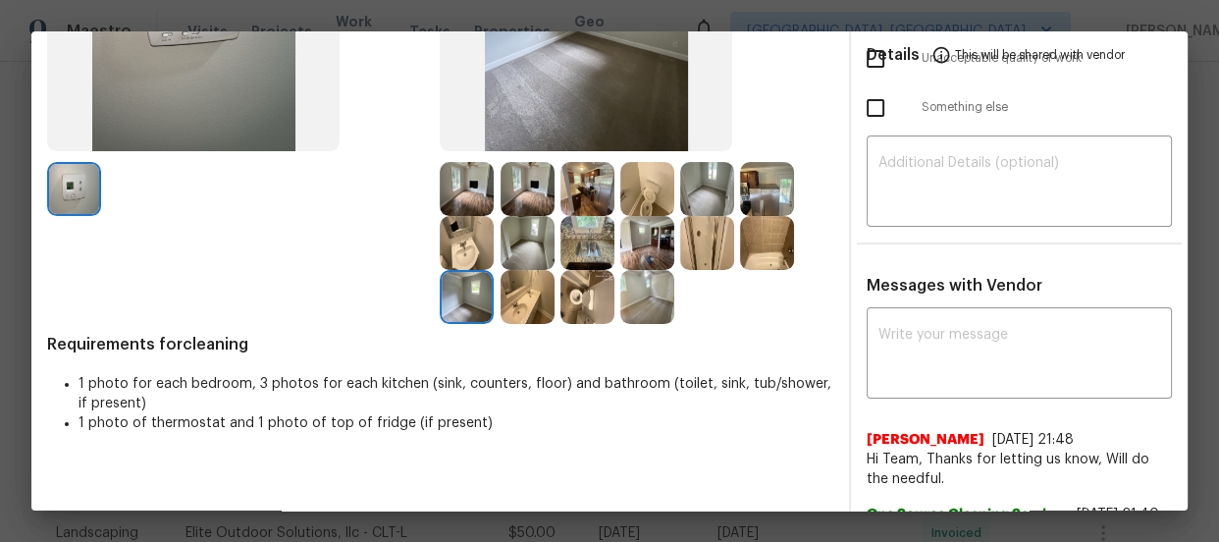
click at [638, 295] on img at bounding box center [648, 297] width 54 height 54
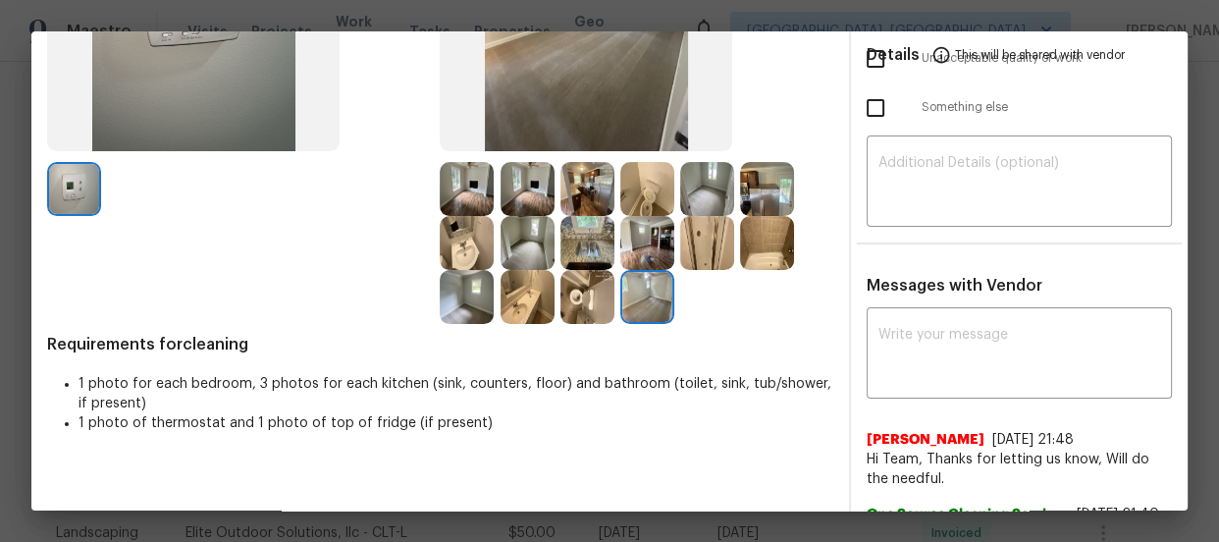
click at [693, 194] on img at bounding box center [707, 189] width 54 height 54
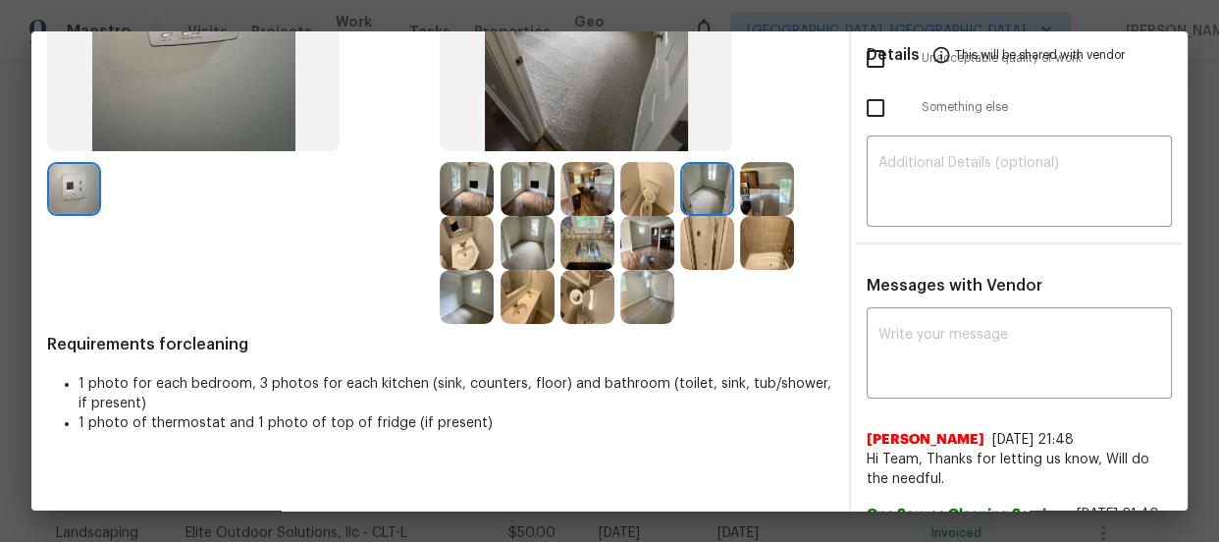
click at [750, 194] on img at bounding box center [767, 189] width 54 height 54
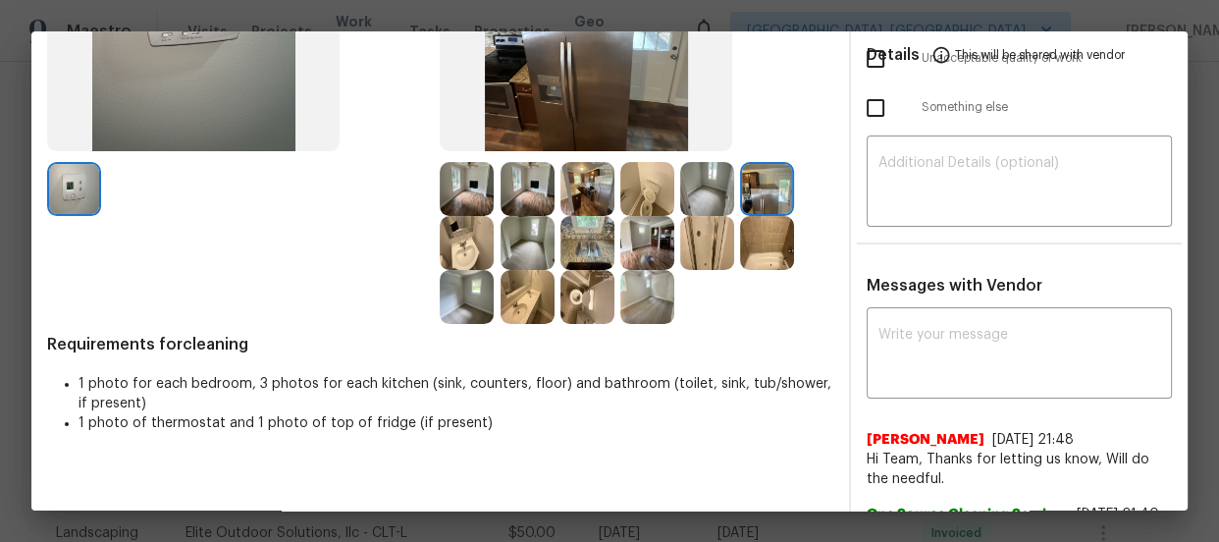
click at [584, 194] on img at bounding box center [588, 189] width 54 height 54
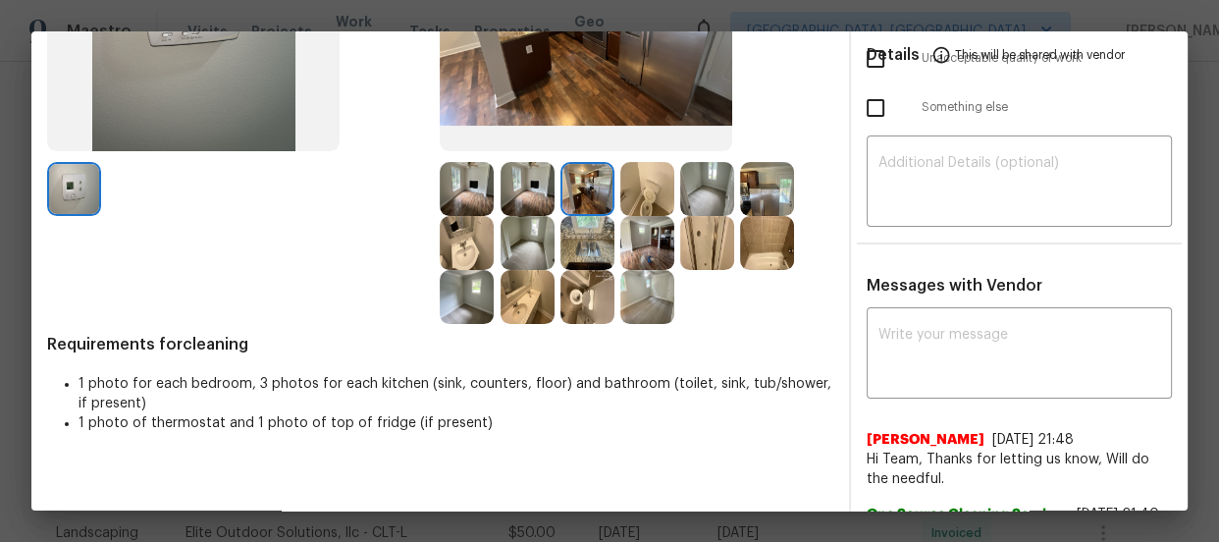
click at [546, 193] on img at bounding box center [528, 189] width 54 height 54
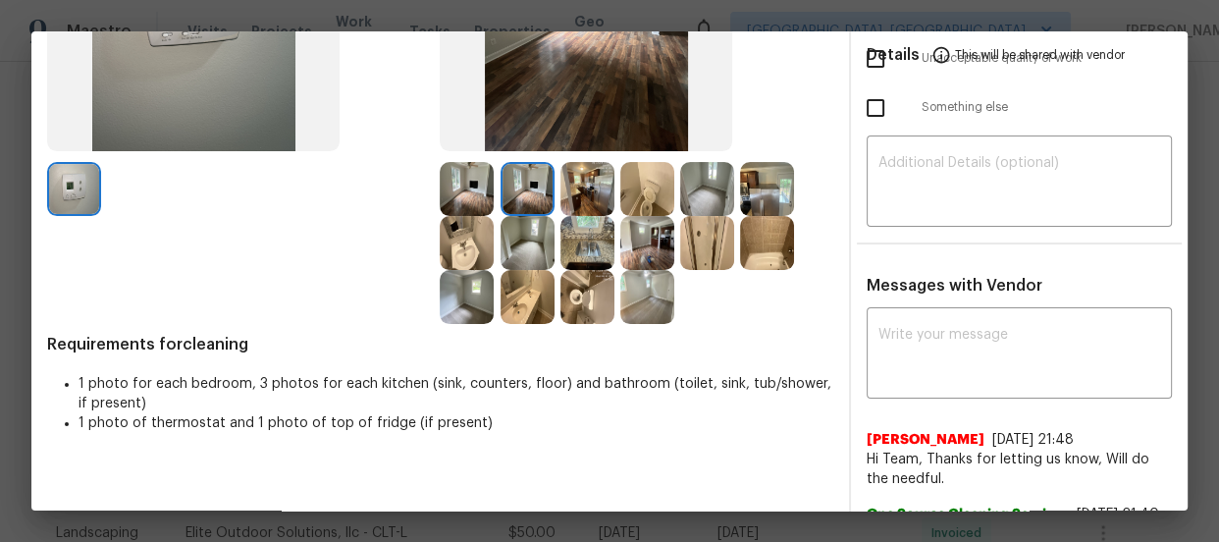
click at [481, 184] on img at bounding box center [467, 189] width 54 height 54
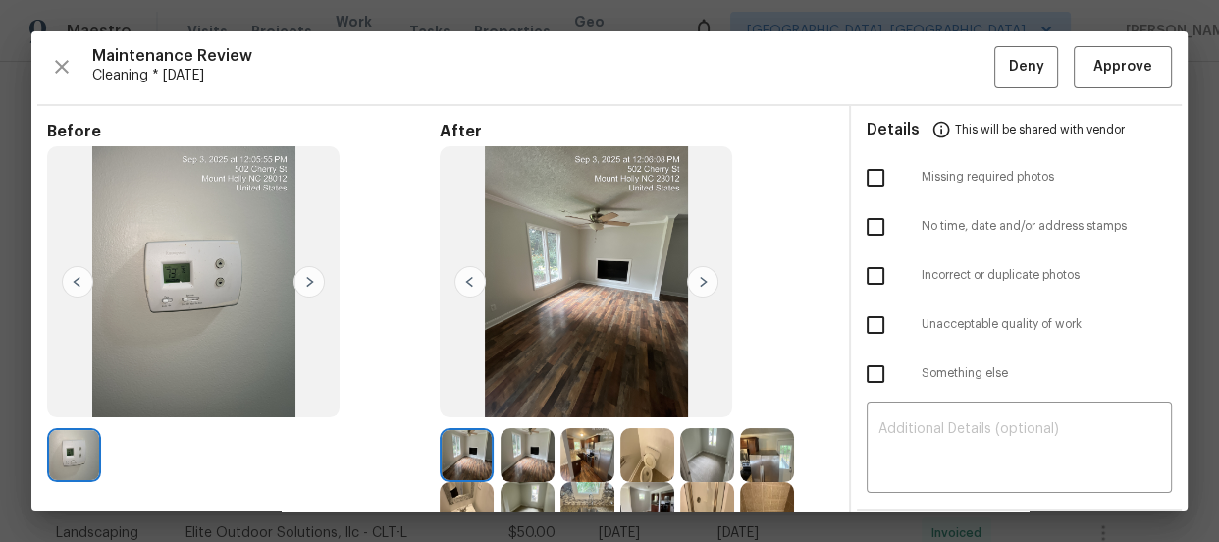
scroll to position [0, 0]
click at [1111, 57] on span "Approve" at bounding box center [1123, 68] width 59 height 25
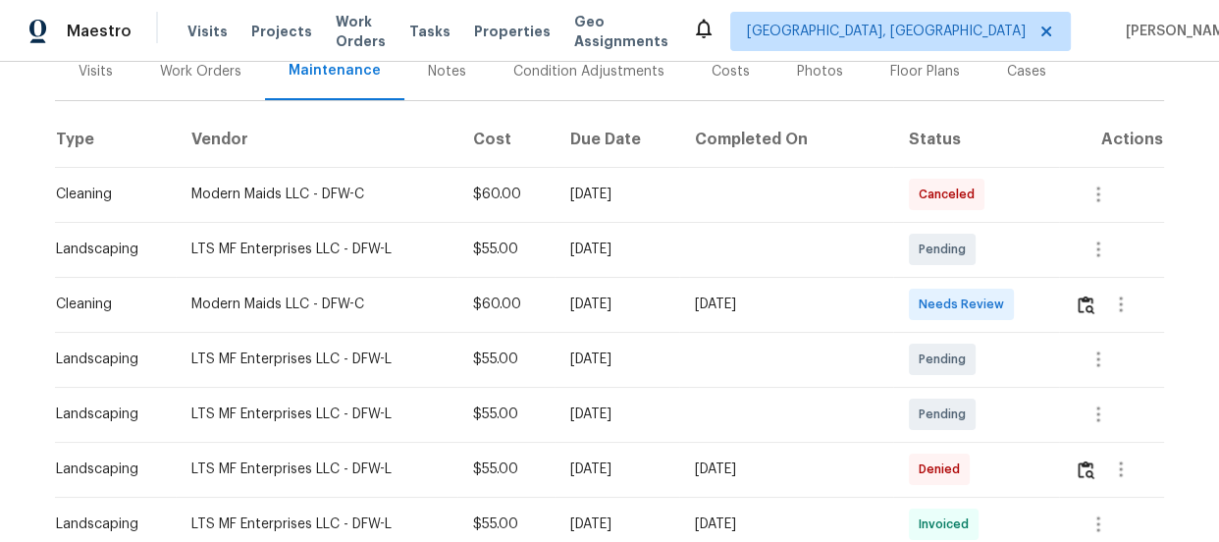
scroll to position [267, 0]
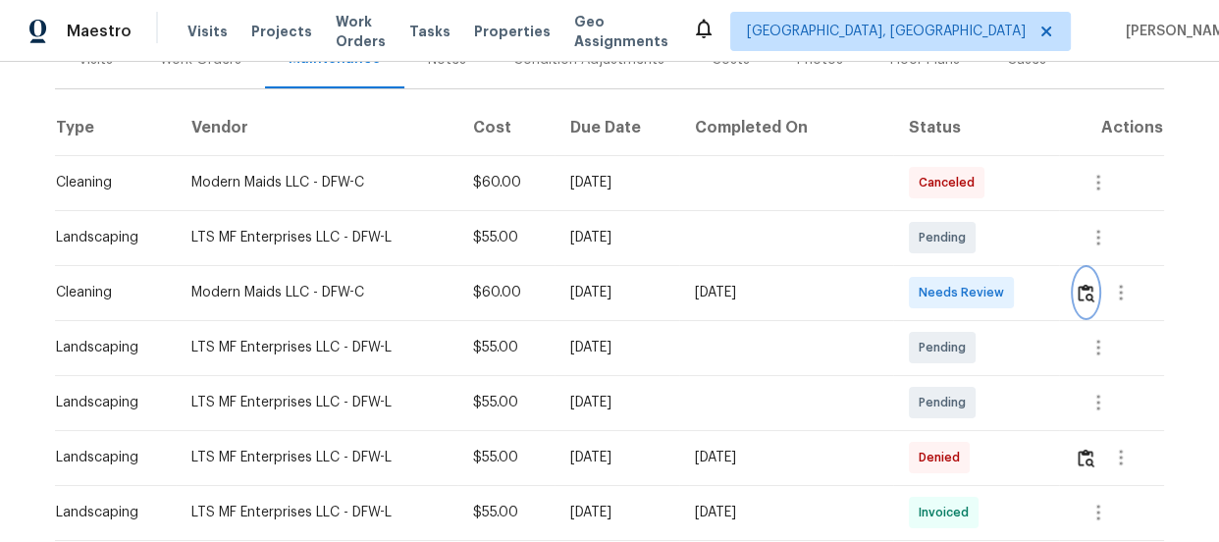
click at [1078, 295] on img "button" at bounding box center [1086, 293] width 17 height 19
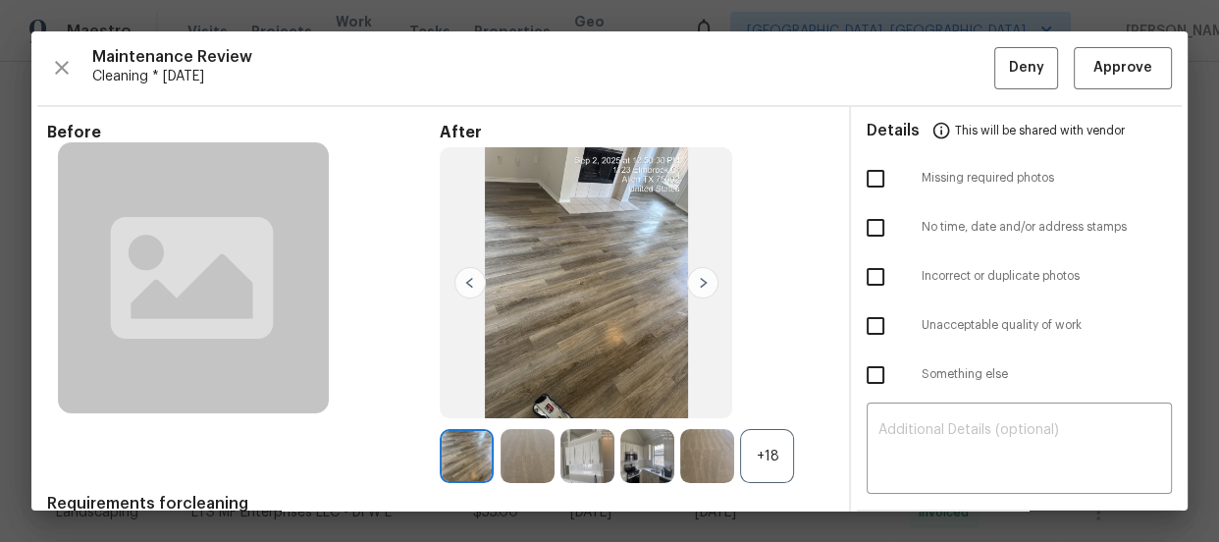
click at [786, 461] on div "+18" at bounding box center [767, 456] width 54 height 54
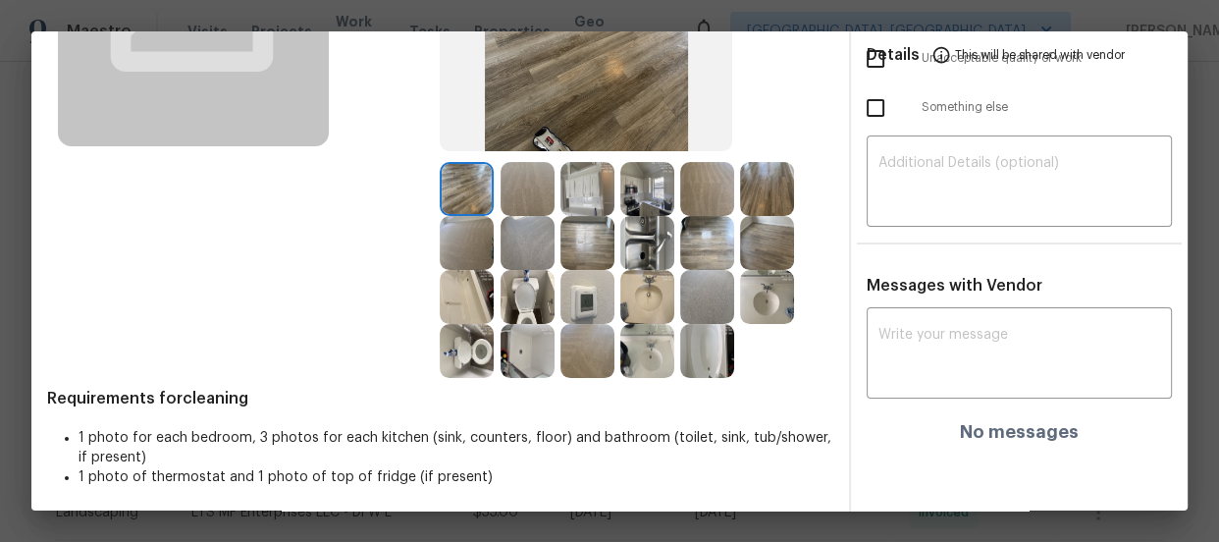
click at [506, 303] on img at bounding box center [528, 297] width 54 height 54
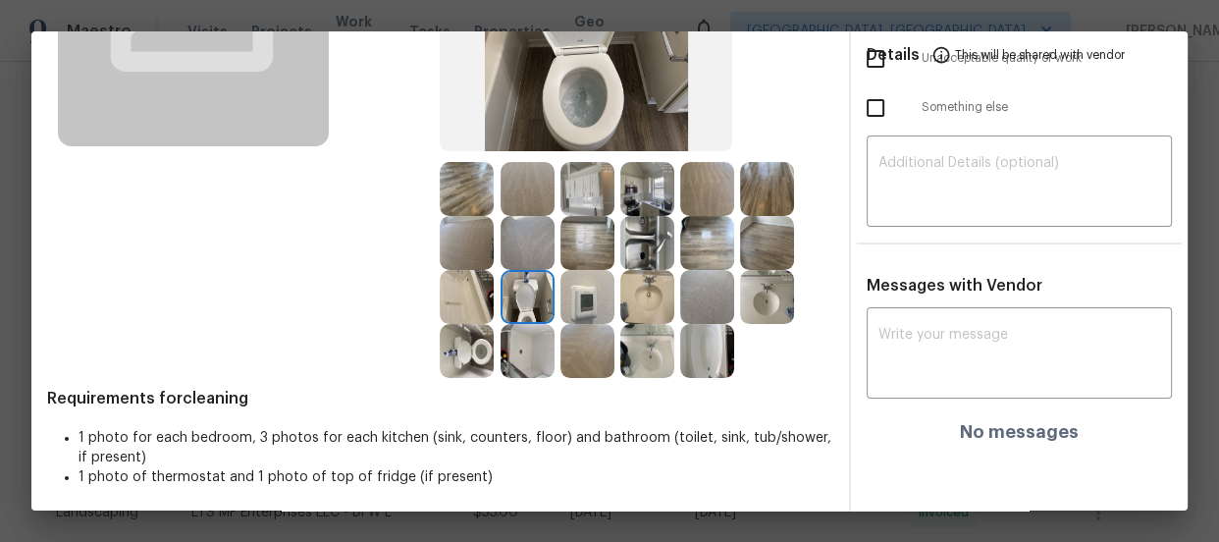
click at [479, 352] on img at bounding box center [467, 351] width 54 height 54
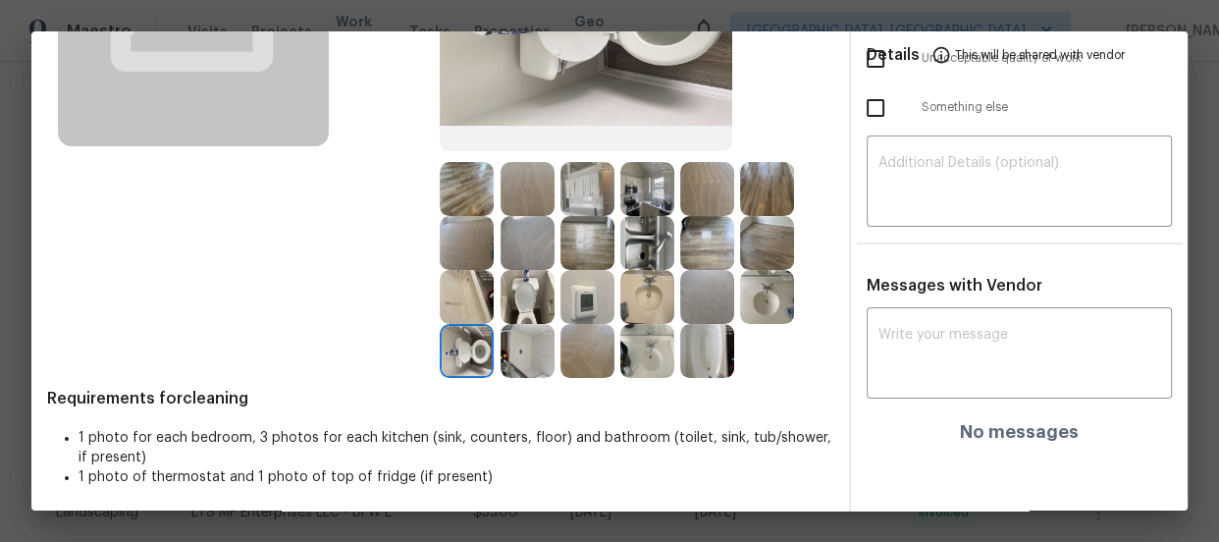
click at [640, 297] on img at bounding box center [648, 297] width 54 height 54
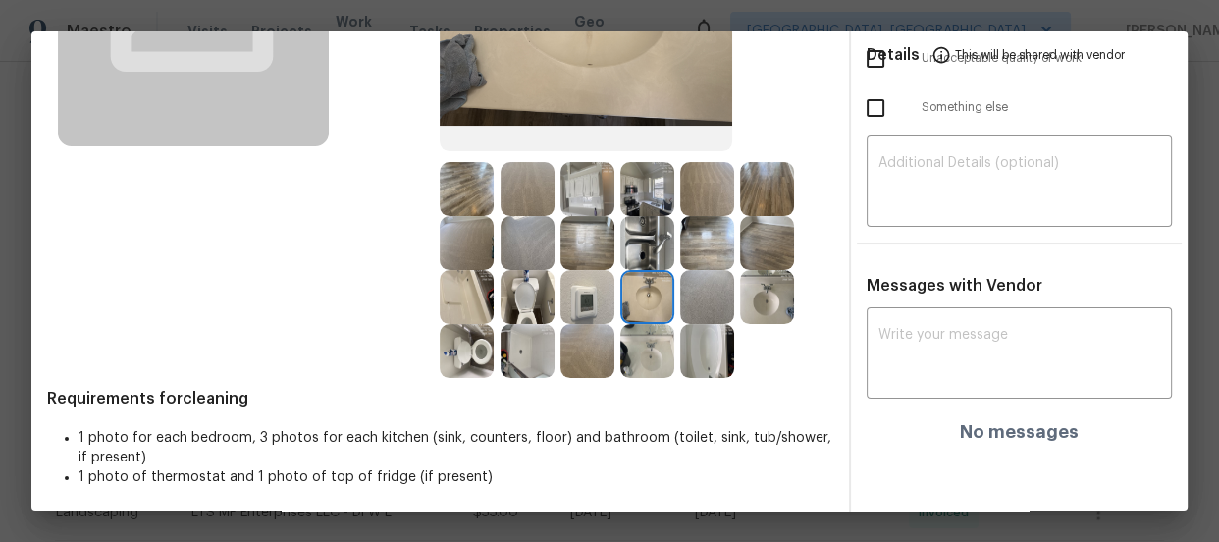
click at [651, 345] on img at bounding box center [648, 351] width 54 height 54
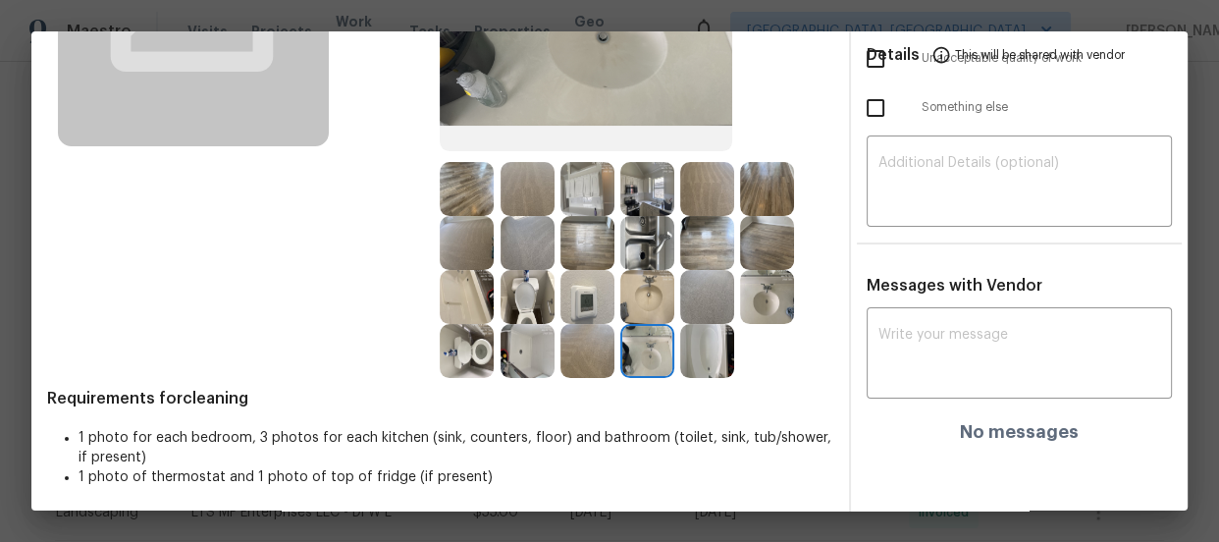
click at [710, 345] on img at bounding box center [707, 351] width 54 height 54
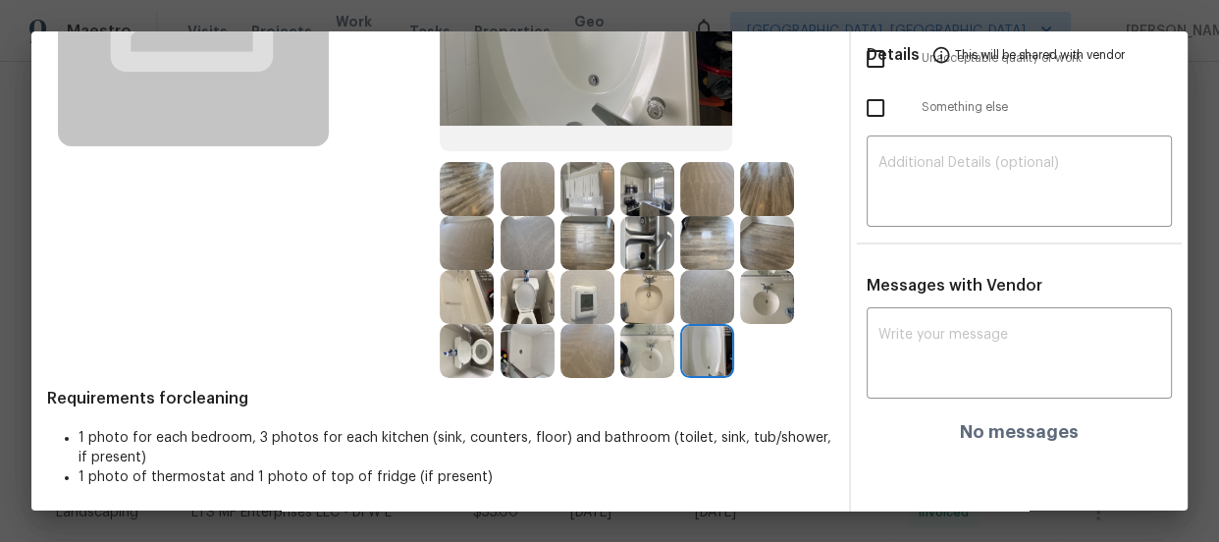
click at [561, 344] on img at bounding box center [588, 351] width 54 height 54
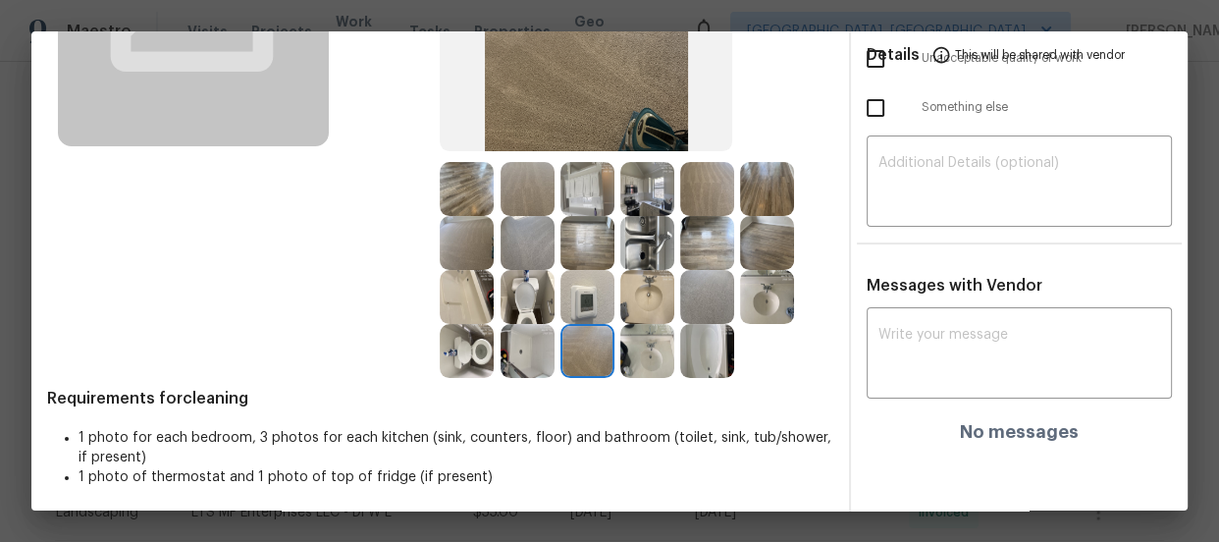
click at [537, 336] on img at bounding box center [528, 351] width 54 height 54
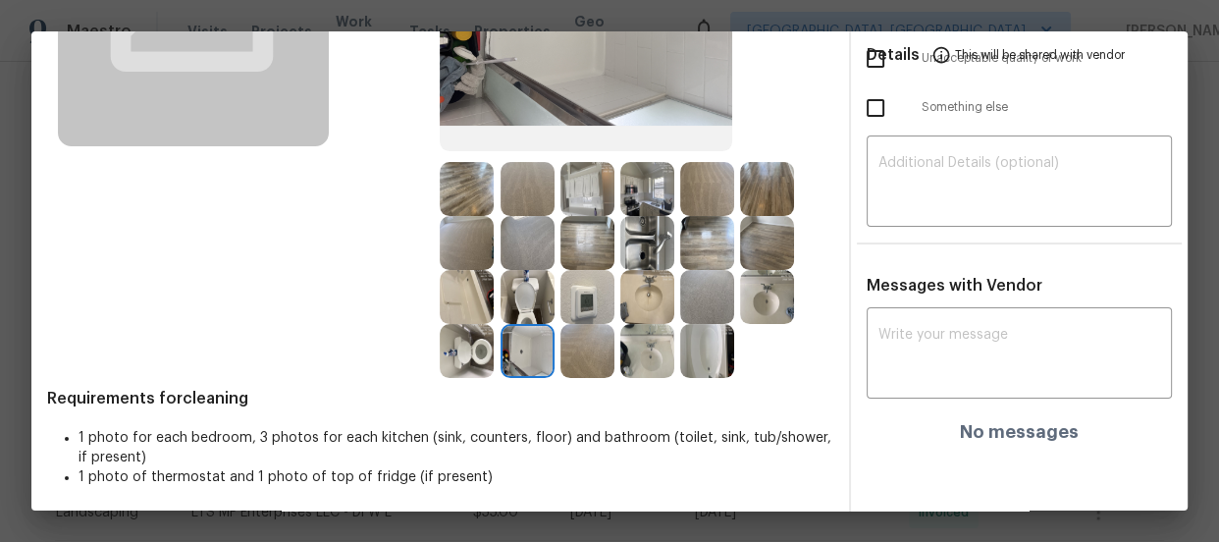
click at [587, 304] on img at bounding box center [588, 297] width 54 height 54
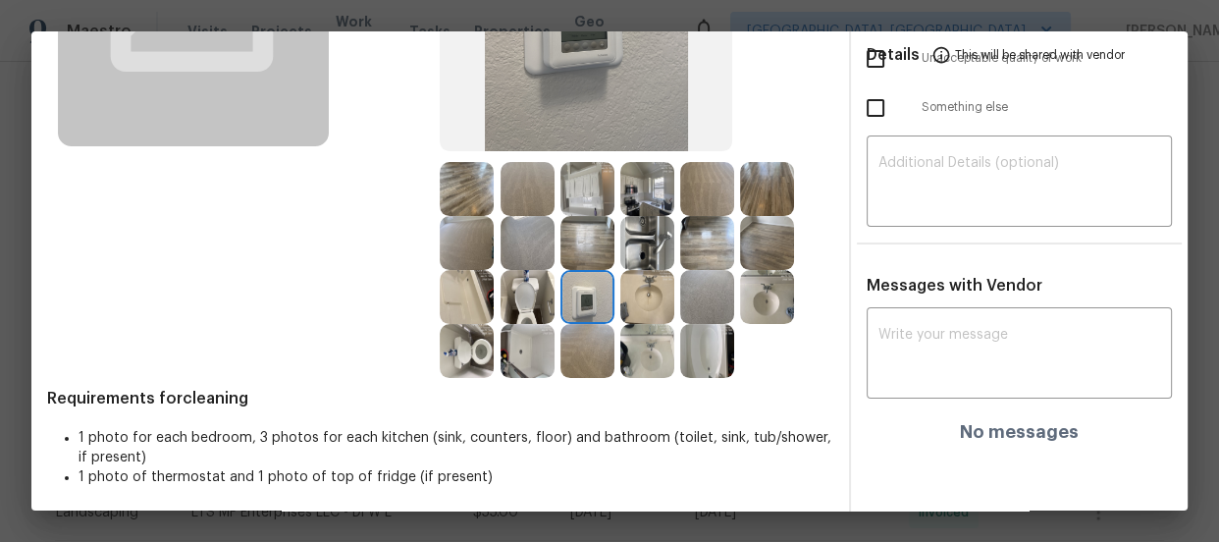
click at [490, 230] on div at bounding box center [470, 243] width 60 height 54
click at [482, 235] on img at bounding box center [467, 243] width 54 height 54
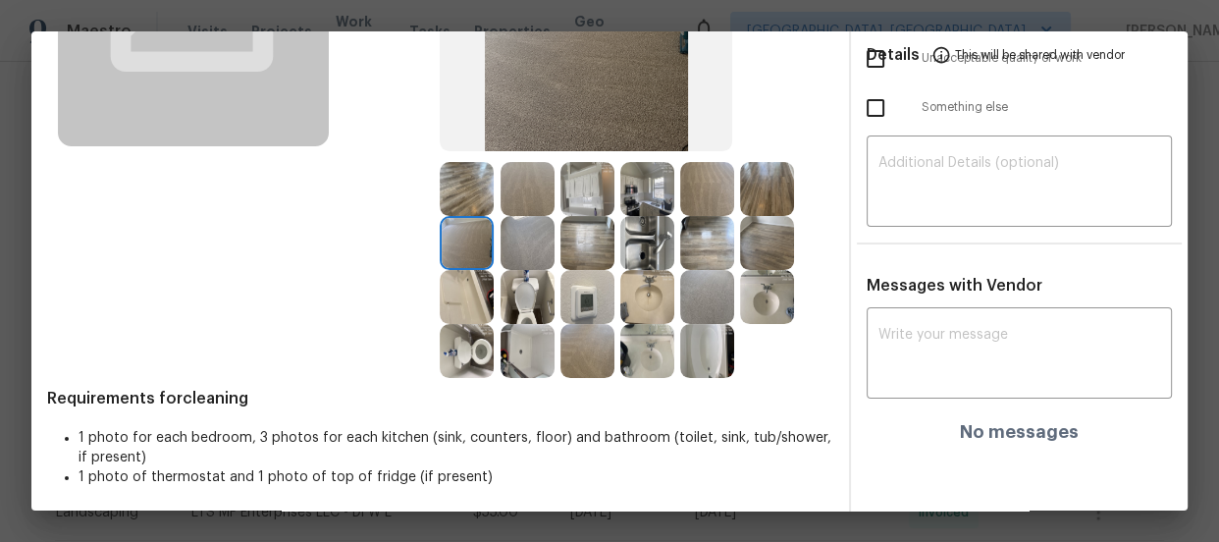
click at [520, 244] on img at bounding box center [528, 243] width 54 height 54
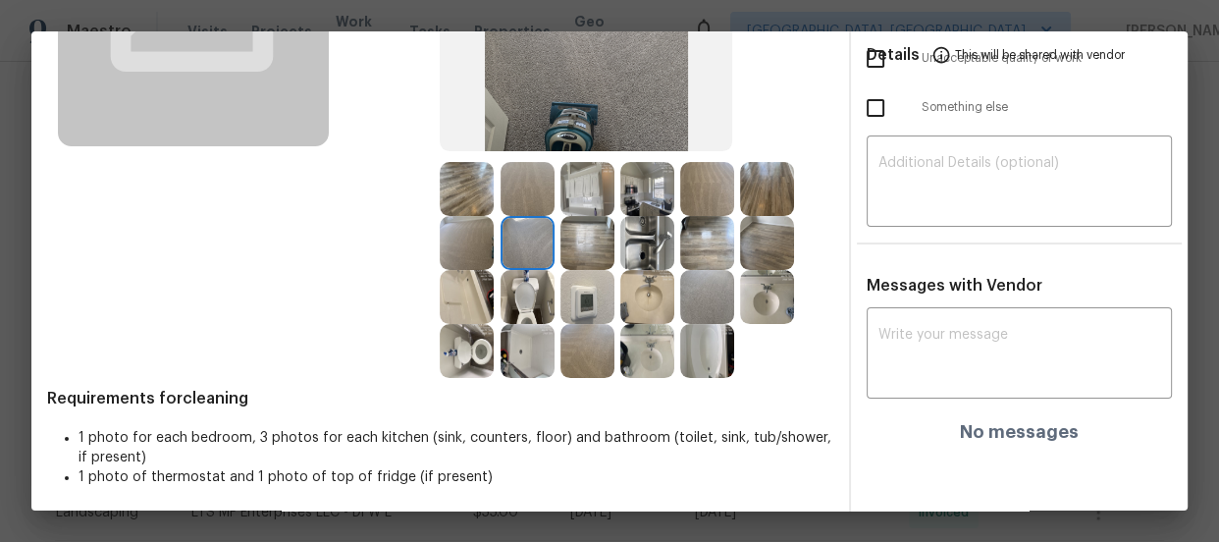
click at [520, 180] on img at bounding box center [528, 189] width 54 height 54
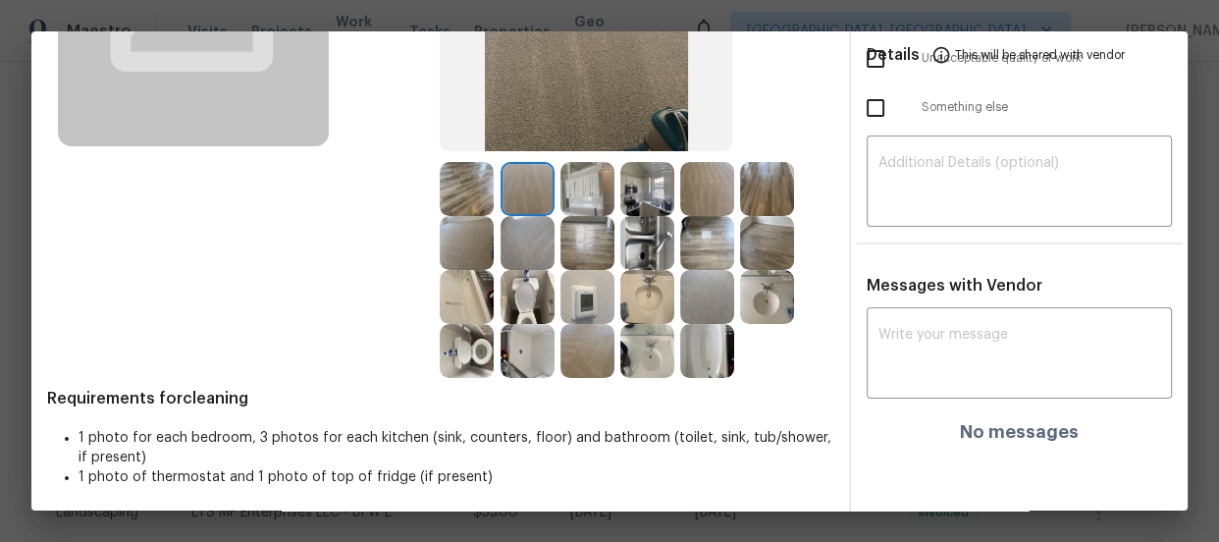
click at [585, 298] on img at bounding box center [588, 297] width 54 height 54
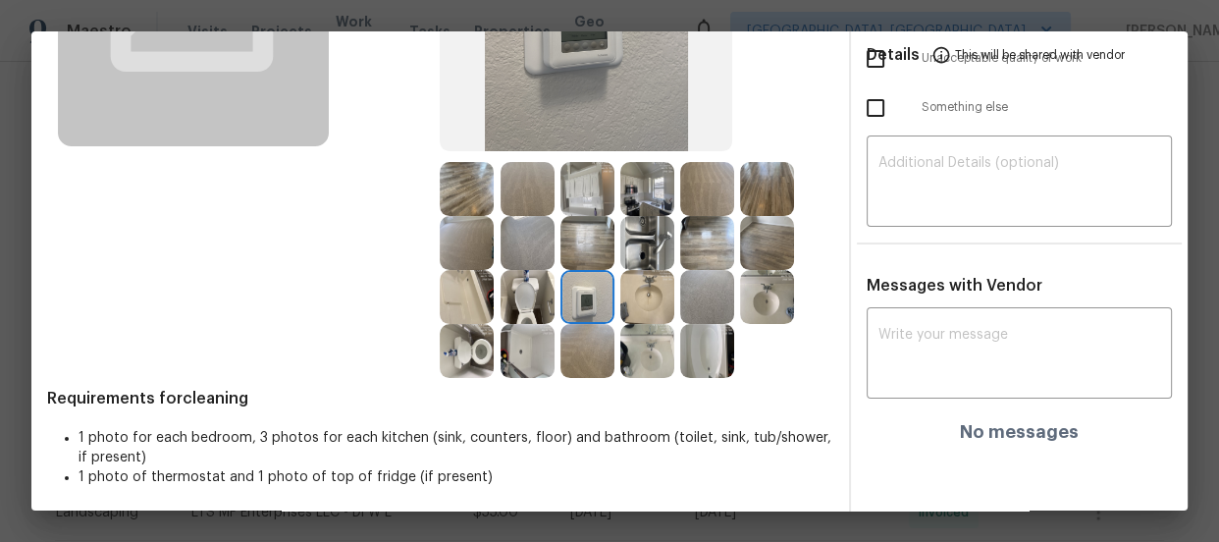
click at [634, 247] on img at bounding box center [648, 243] width 54 height 54
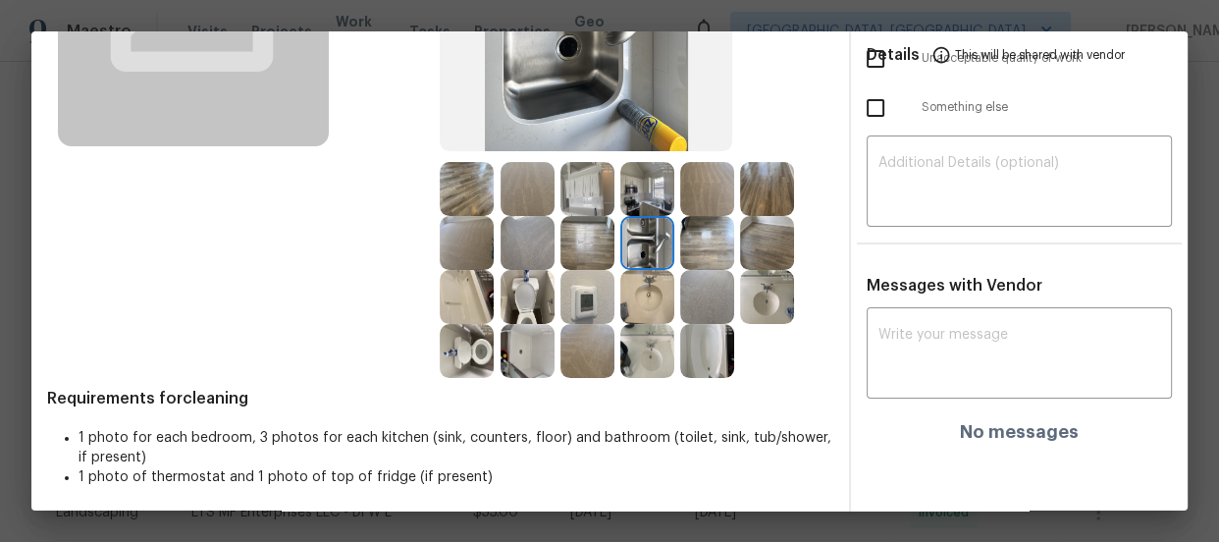
click at [632, 203] on img at bounding box center [648, 189] width 54 height 54
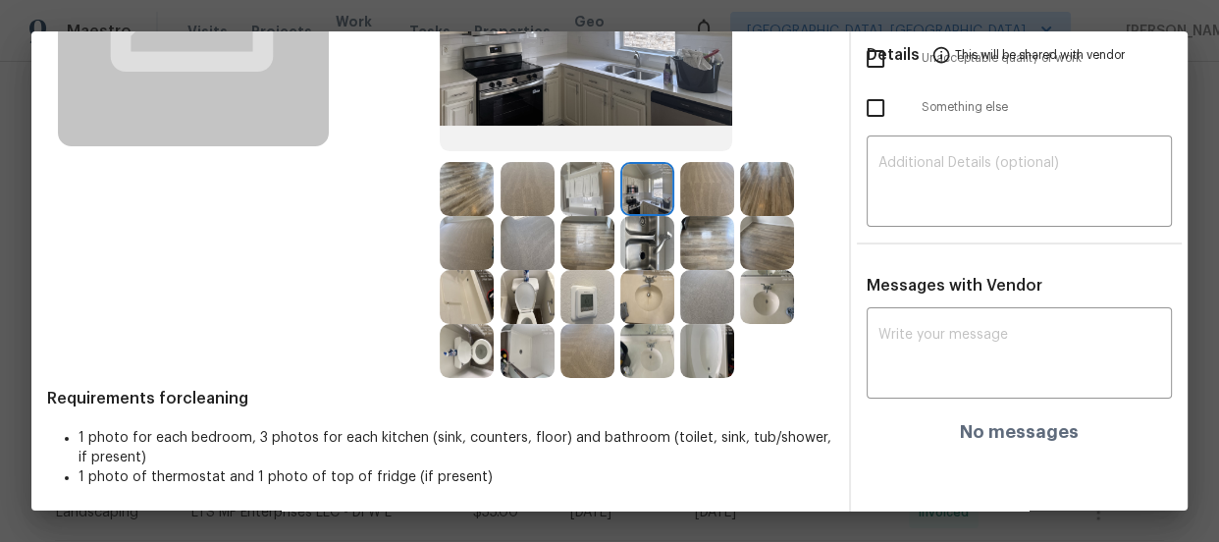
click at [521, 313] on img at bounding box center [528, 297] width 54 height 54
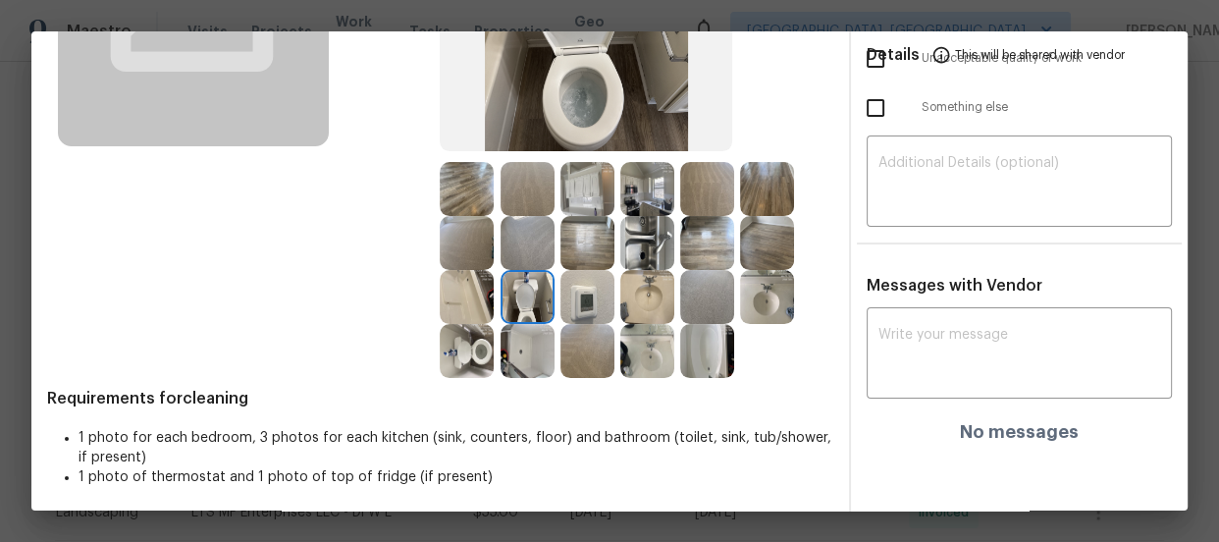
click at [514, 334] on img at bounding box center [528, 351] width 54 height 54
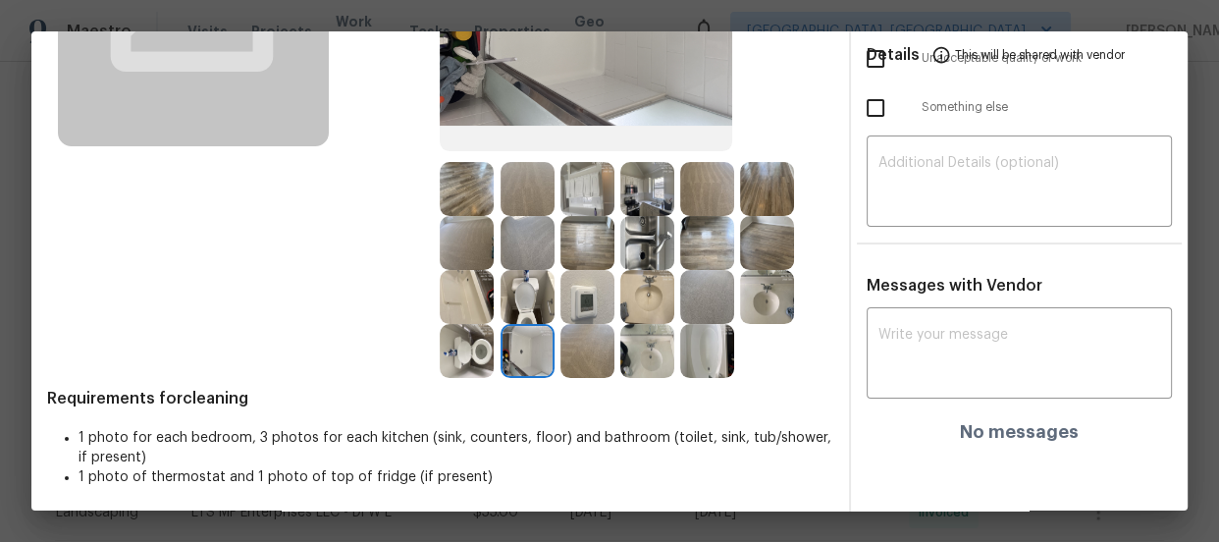
click at [464, 346] on img at bounding box center [467, 351] width 54 height 54
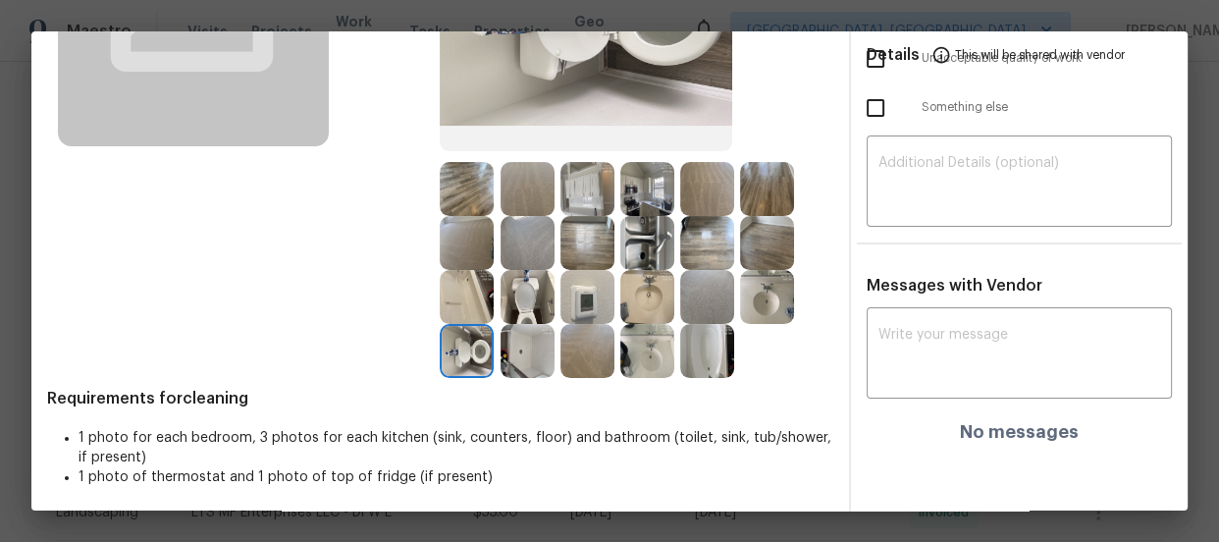
click at [595, 292] on img at bounding box center [588, 297] width 54 height 54
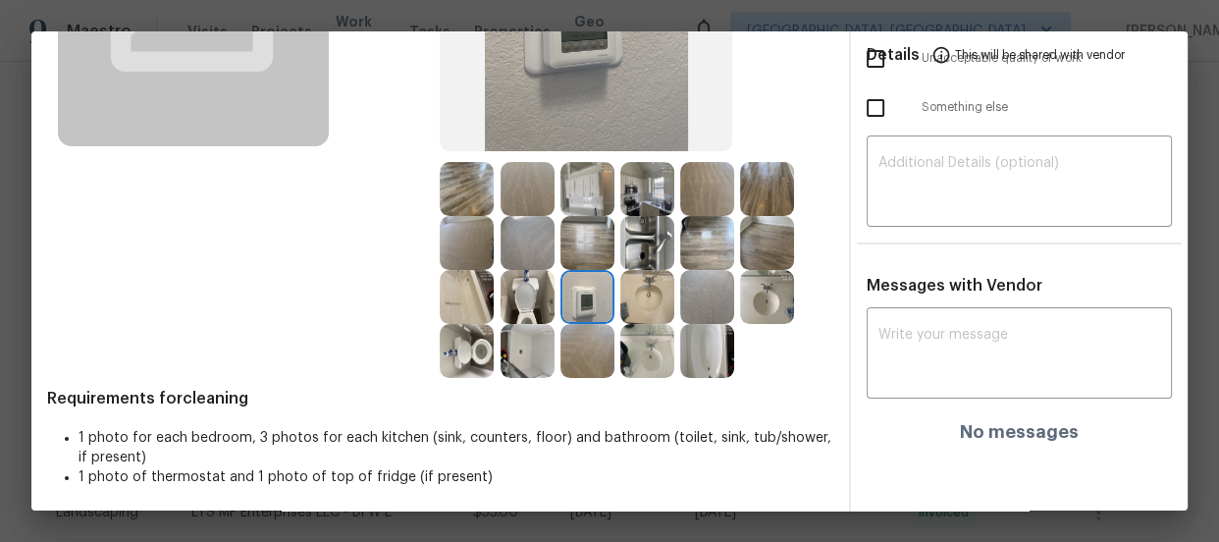
click at [645, 330] on img at bounding box center [648, 351] width 54 height 54
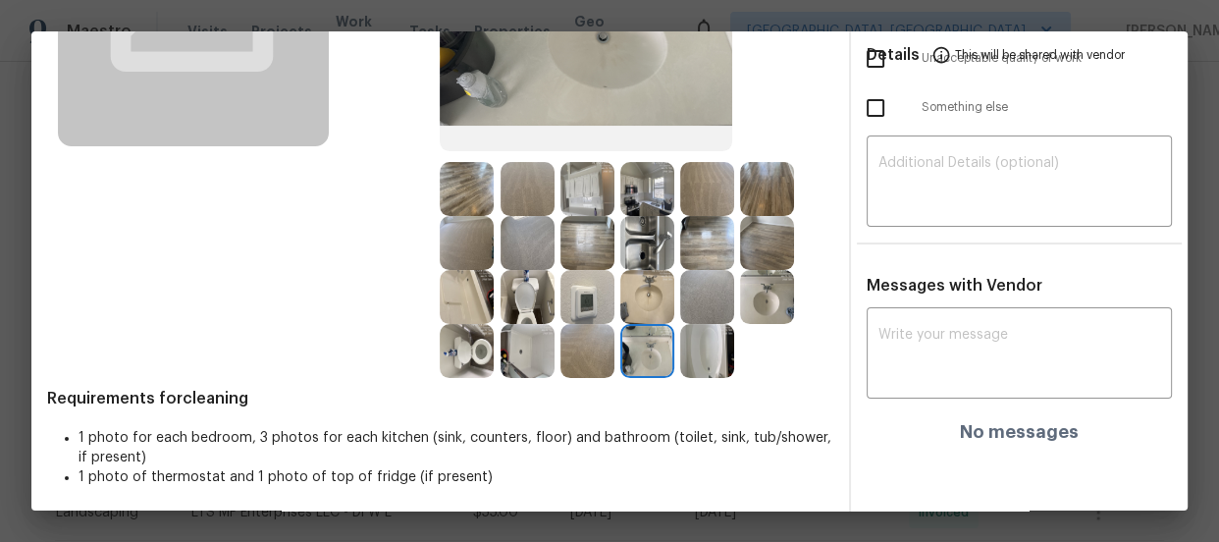
click at [687, 345] on img at bounding box center [707, 351] width 54 height 54
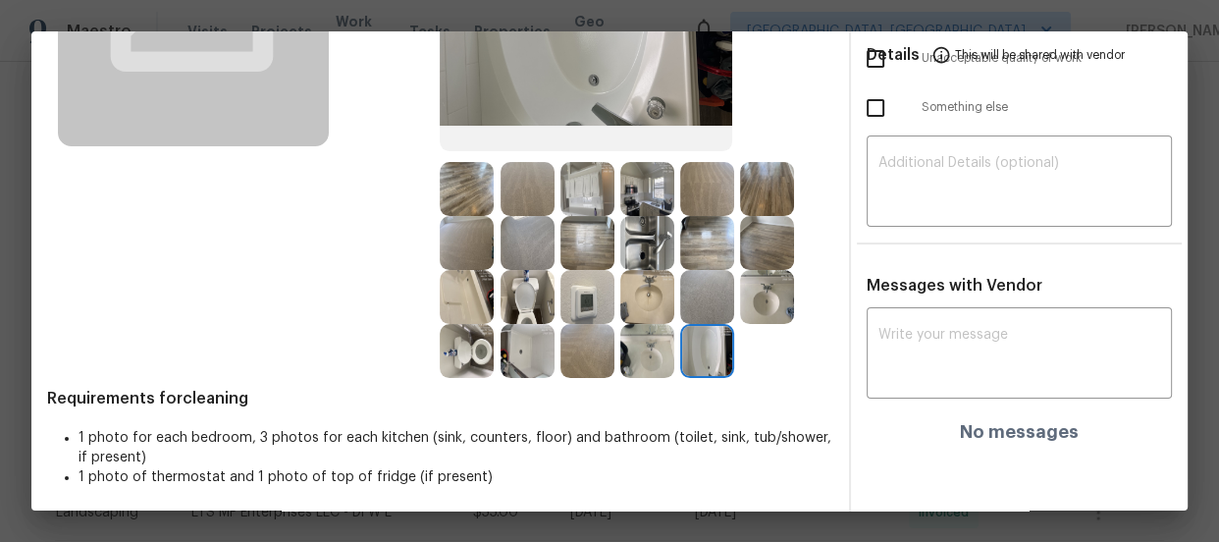
click at [692, 305] on img at bounding box center [707, 297] width 54 height 54
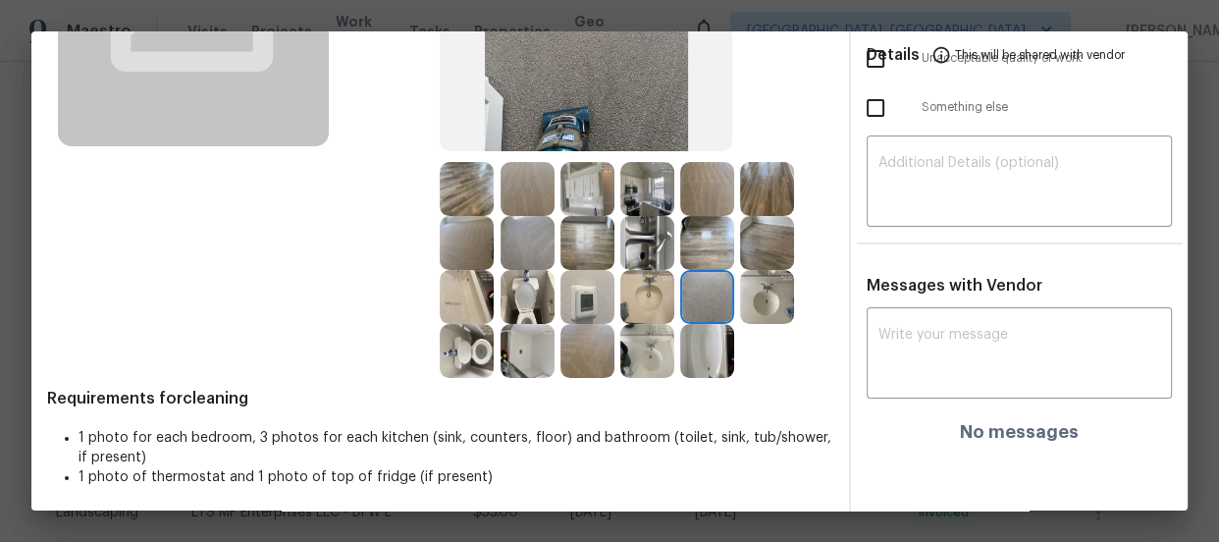
click at [754, 291] on img at bounding box center [767, 297] width 54 height 54
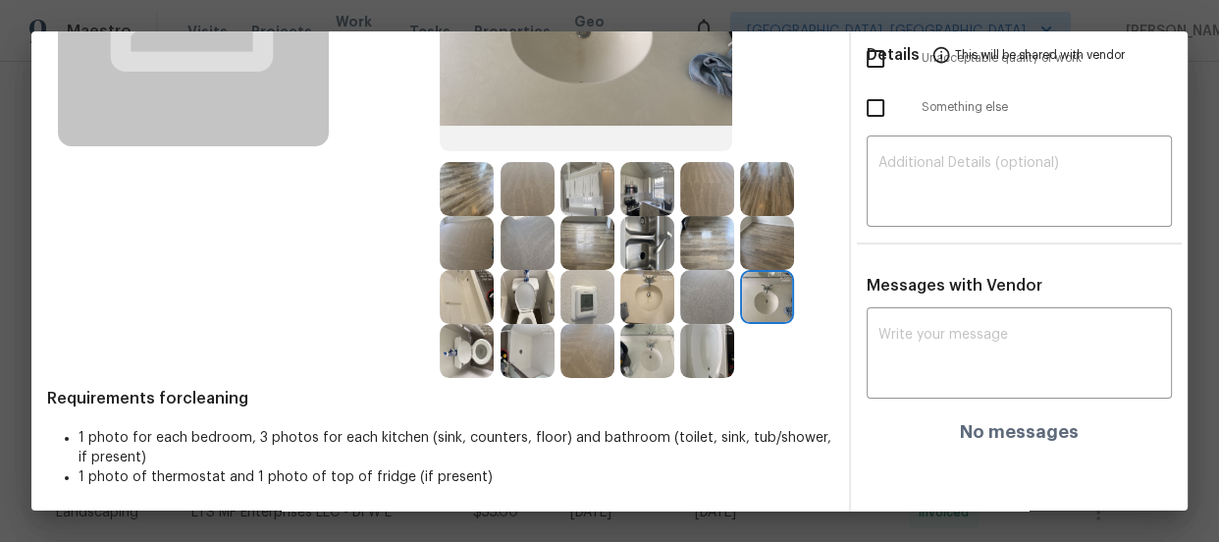
scroll to position [0, 0]
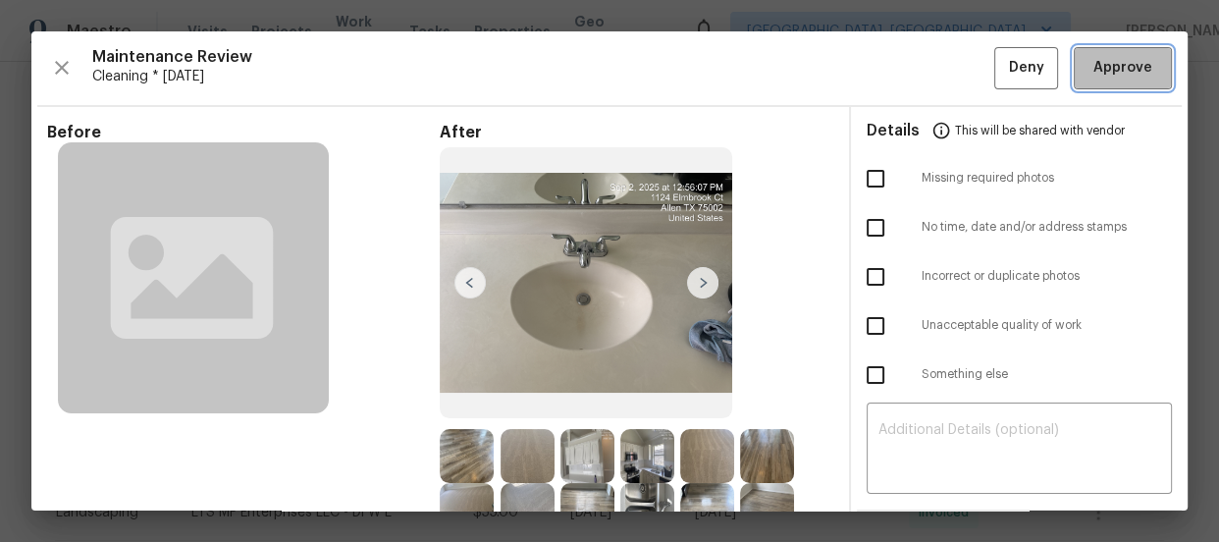
click at [1102, 66] on span "Approve" at bounding box center [1123, 68] width 59 height 25
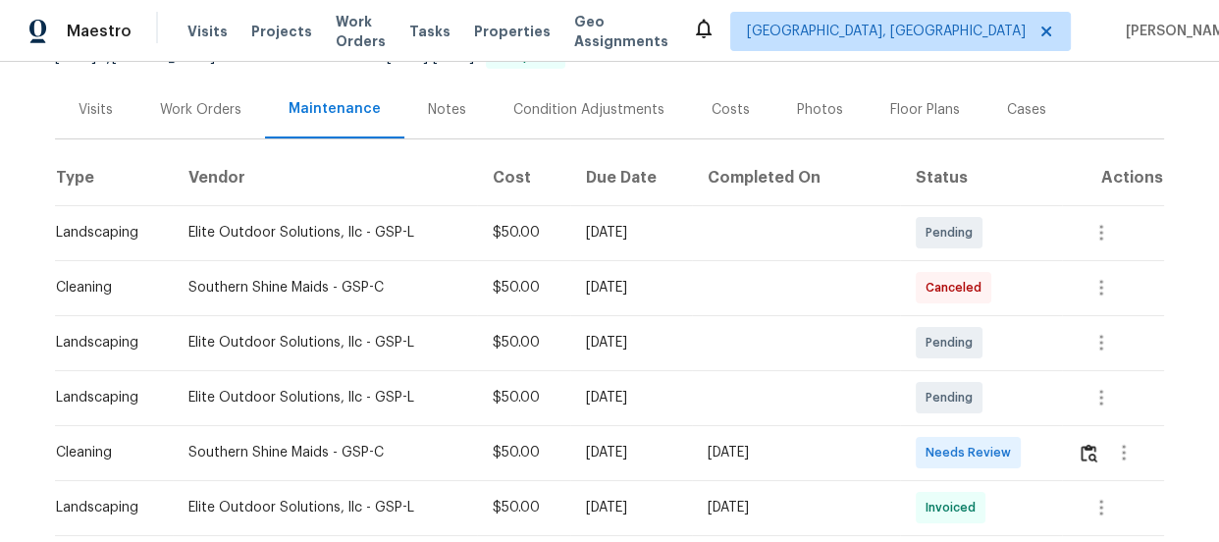
scroll to position [267, 0]
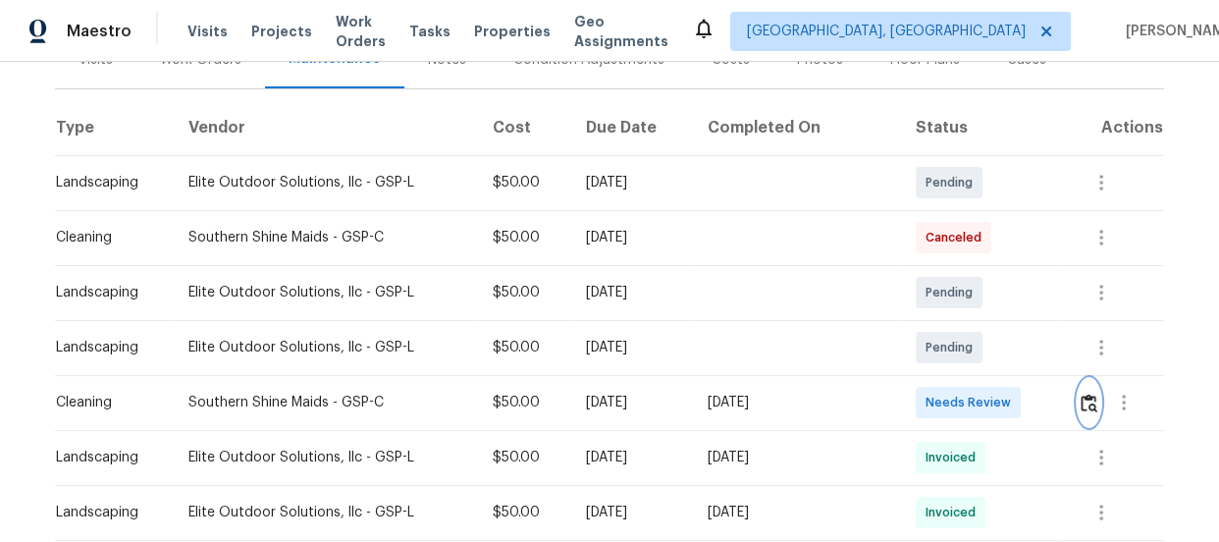
click at [1090, 396] on img "button" at bounding box center [1089, 403] width 17 height 19
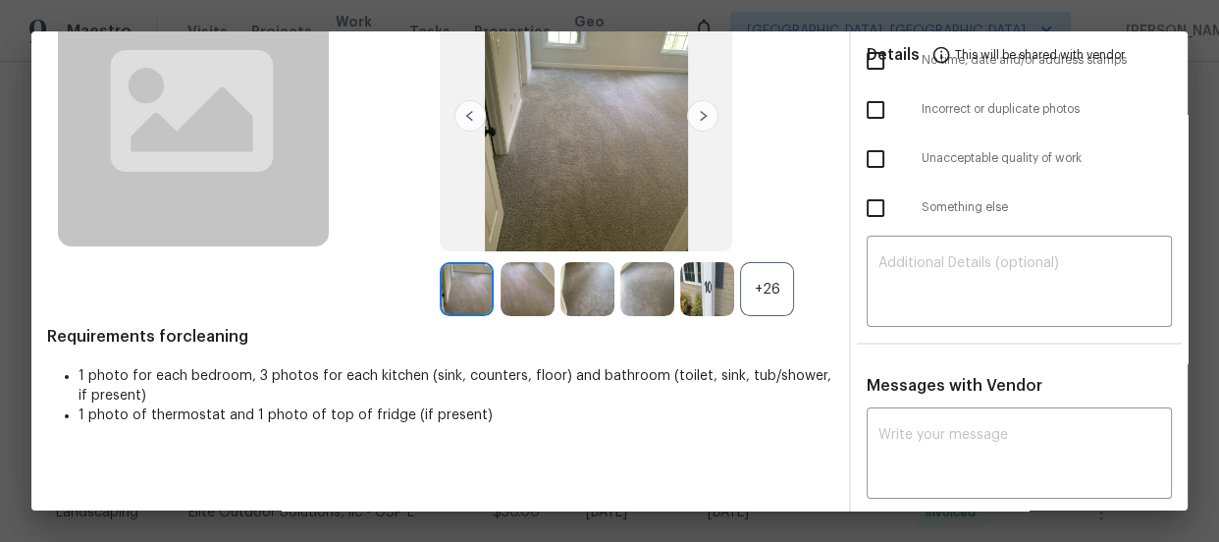
scroll to position [178, 0]
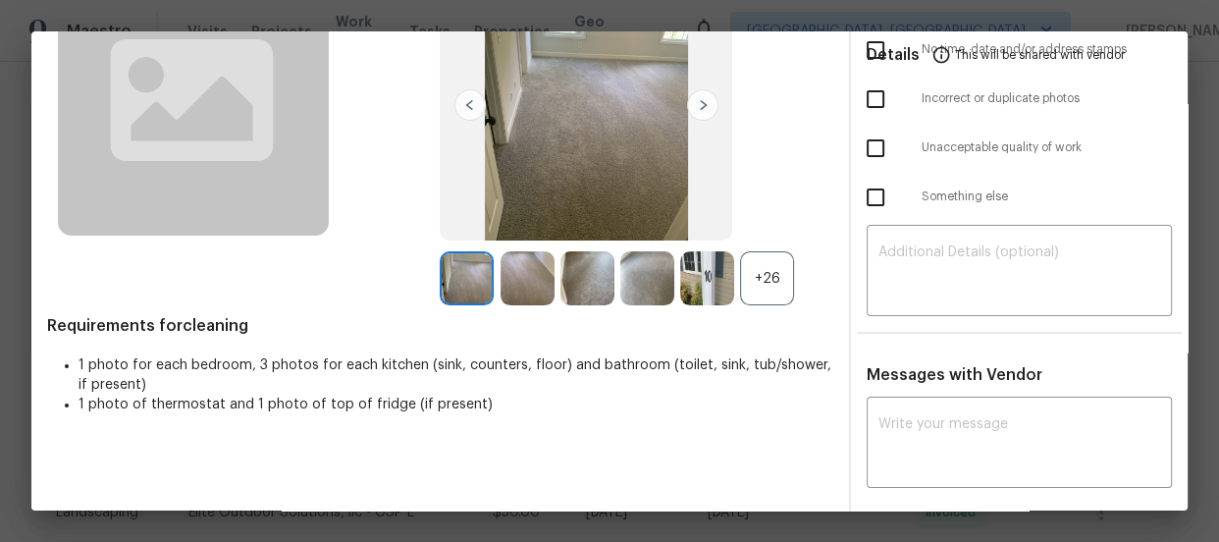
click at [771, 290] on div "+26" at bounding box center [767, 278] width 54 height 54
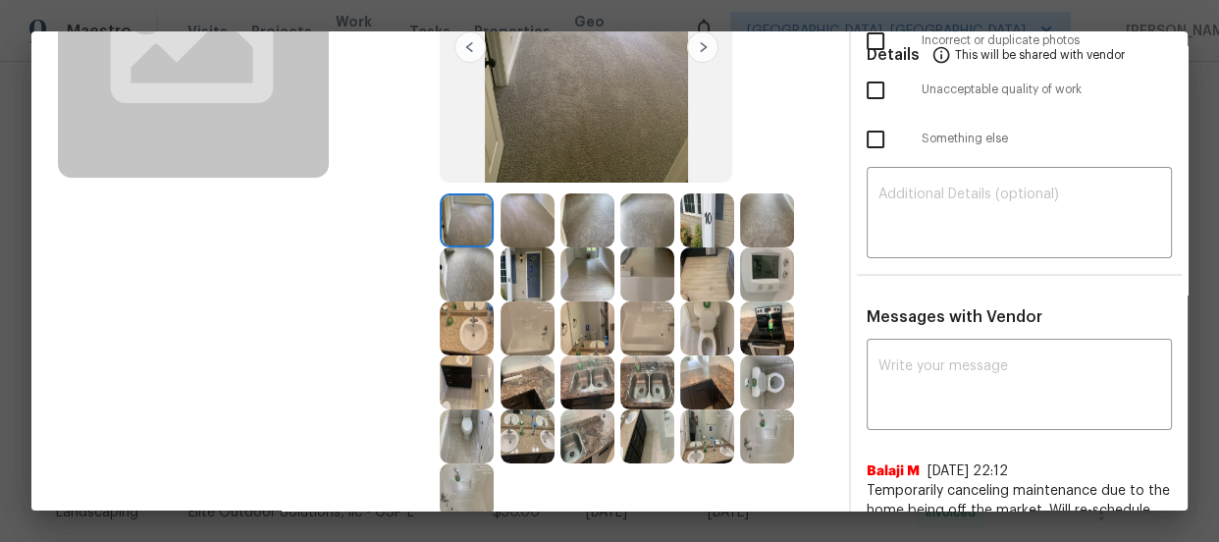
scroll to position [267, 0]
